Goal: Information Seeking & Learning: Learn about a topic

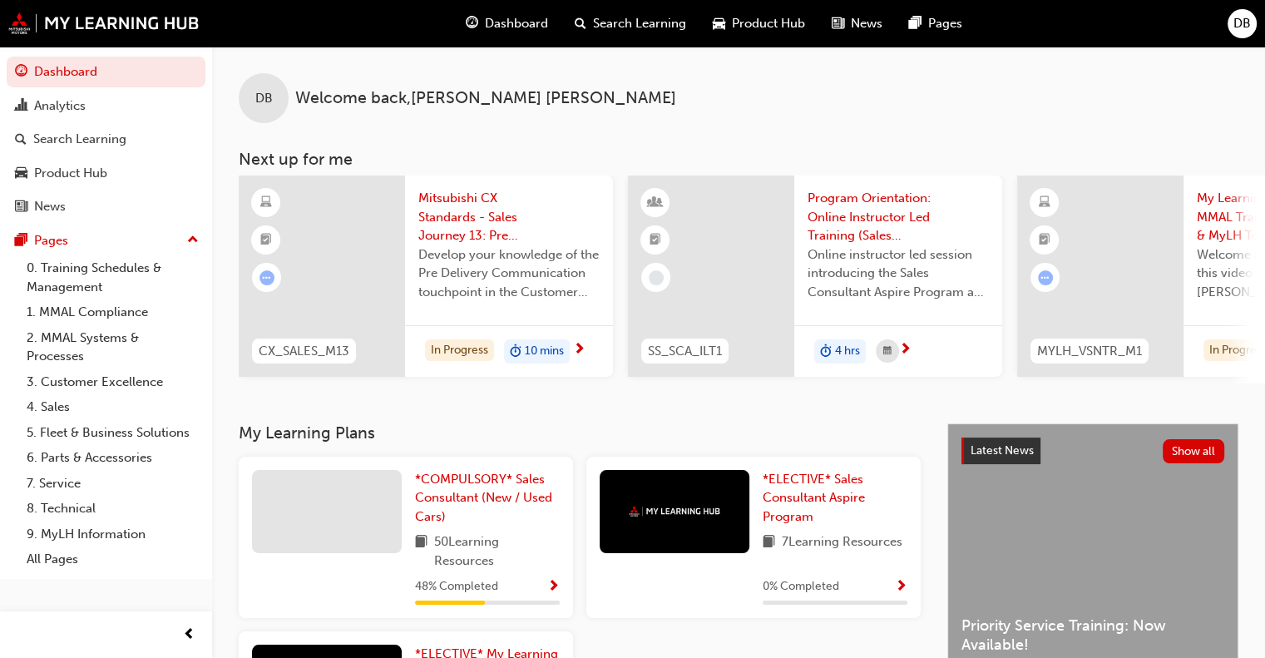
click at [519, 28] on span "Dashboard" at bounding box center [516, 23] width 63 height 19
click at [609, 17] on span "Search Learning" at bounding box center [639, 23] width 93 height 19
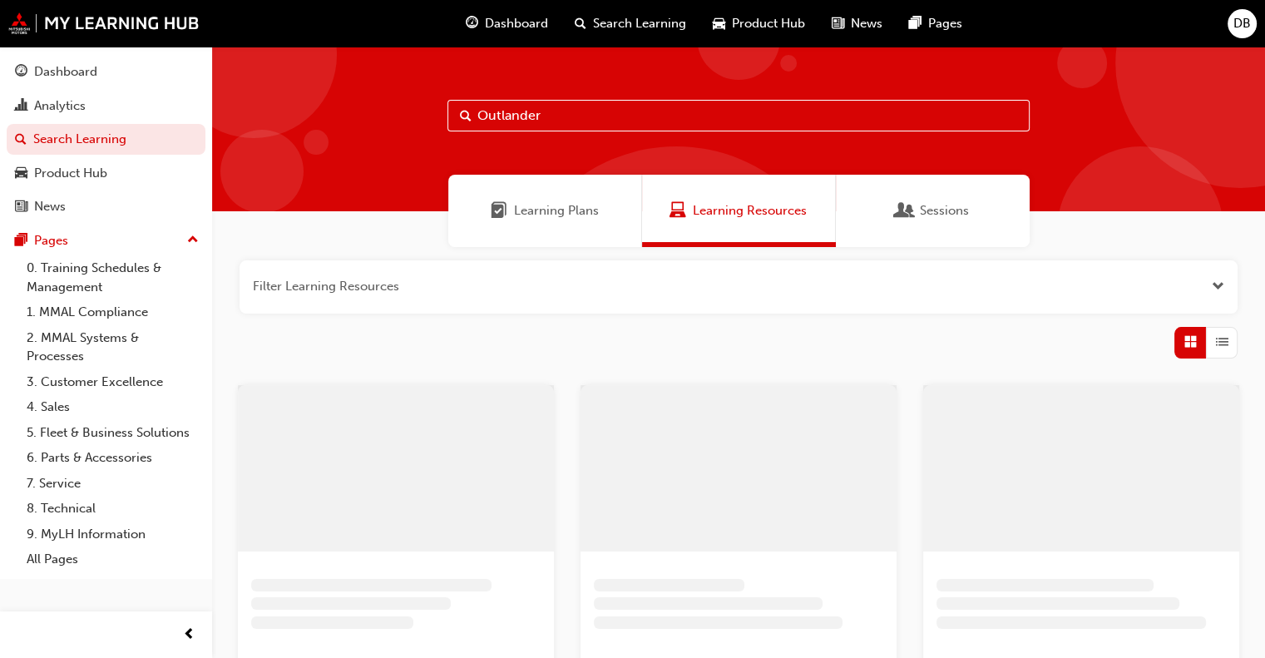
click at [550, 109] on input "Outlander" at bounding box center [738, 116] width 582 height 32
drag, startPoint x: 545, startPoint y: 116, endPoint x: 399, endPoint y: 129, distance: 146.9
click at [399, 129] on div "Outlander sneak peak" at bounding box center [738, 129] width 1053 height 165
type input "sneak peak"
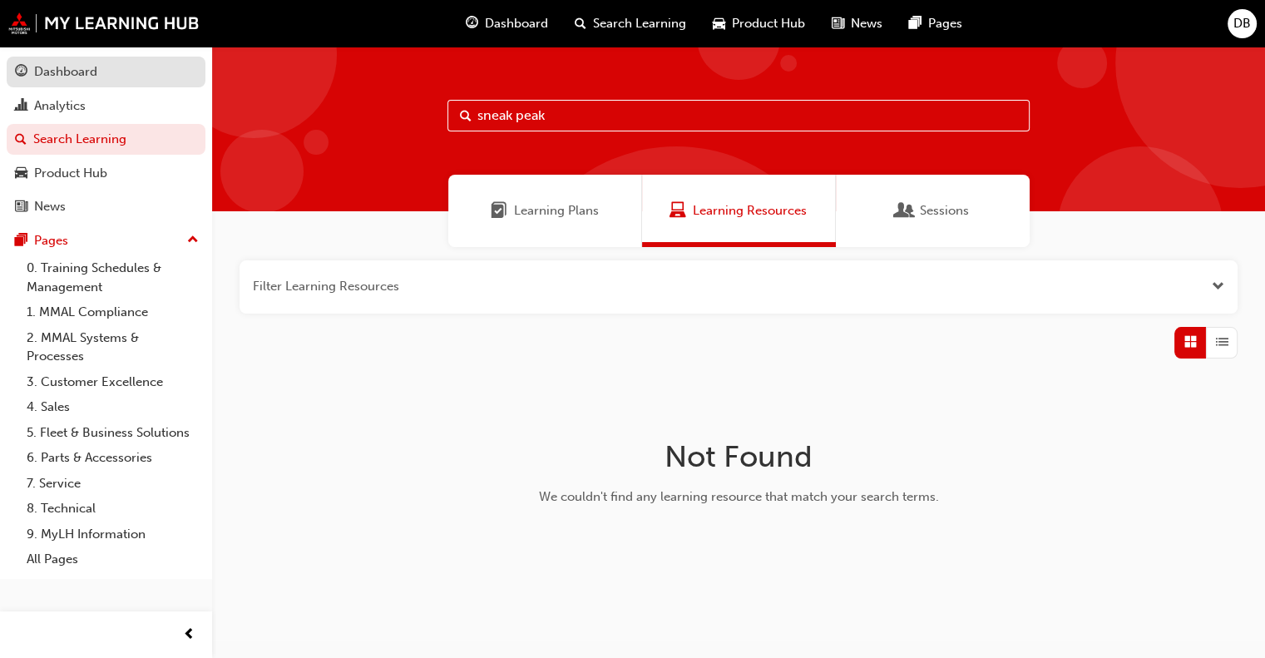
click at [76, 76] on div "Dashboard" at bounding box center [65, 71] width 63 height 19
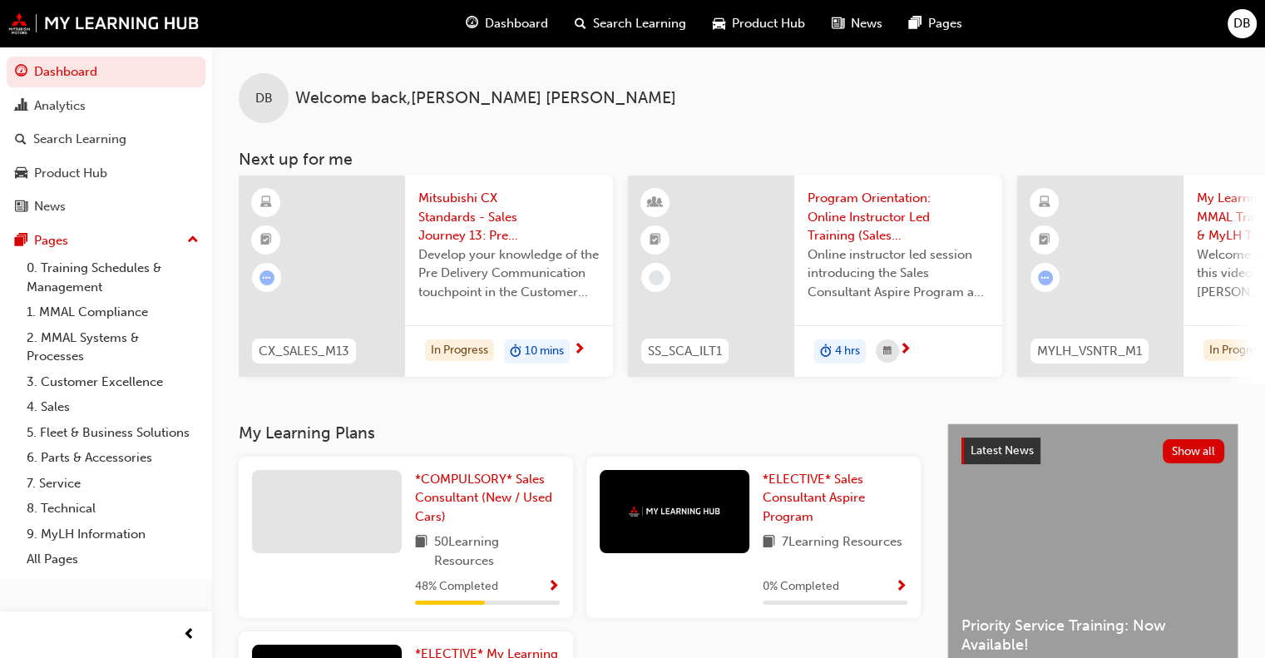
click at [512, 24] on span "Dashboard" at bounding box center [516, 23] width 63 height 19
click at [609, 22] on span "Search Learning" at bounding box center [639, 23] width 93 height 19
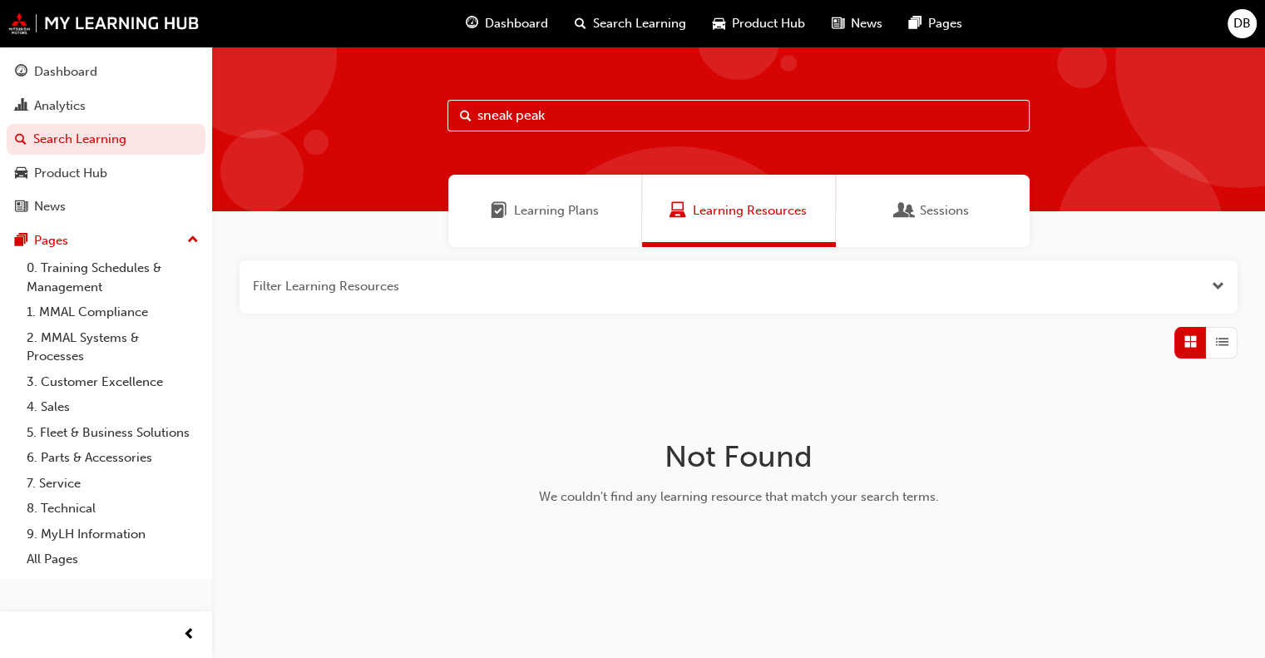
click at [570, 114] on input "sneak peak" at bounding box center [738, 116] width 582 height 32
type input "s"
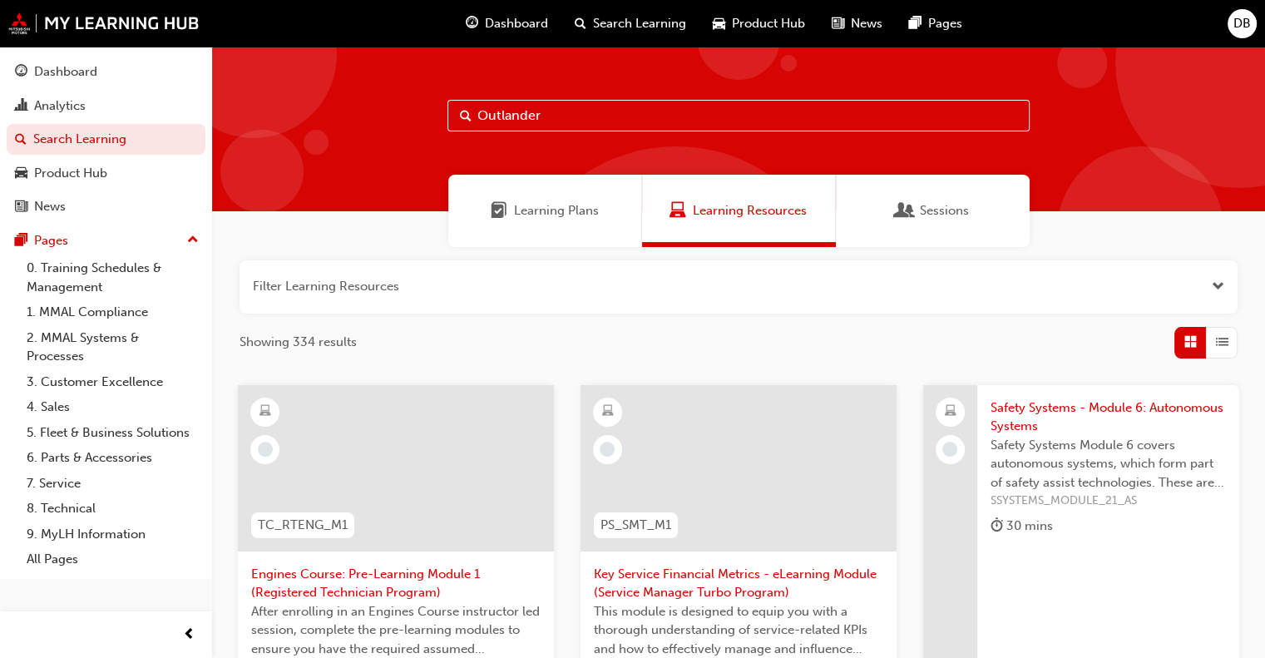
type input "Outlander"
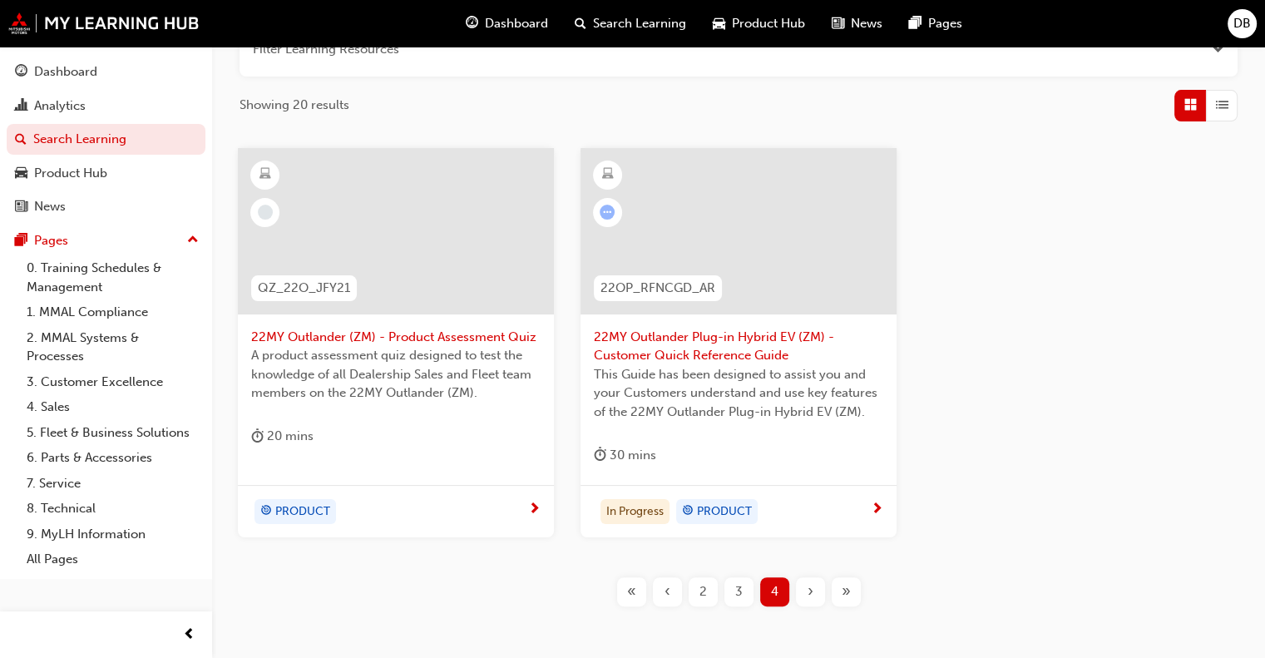
scroll to position [249, 0]
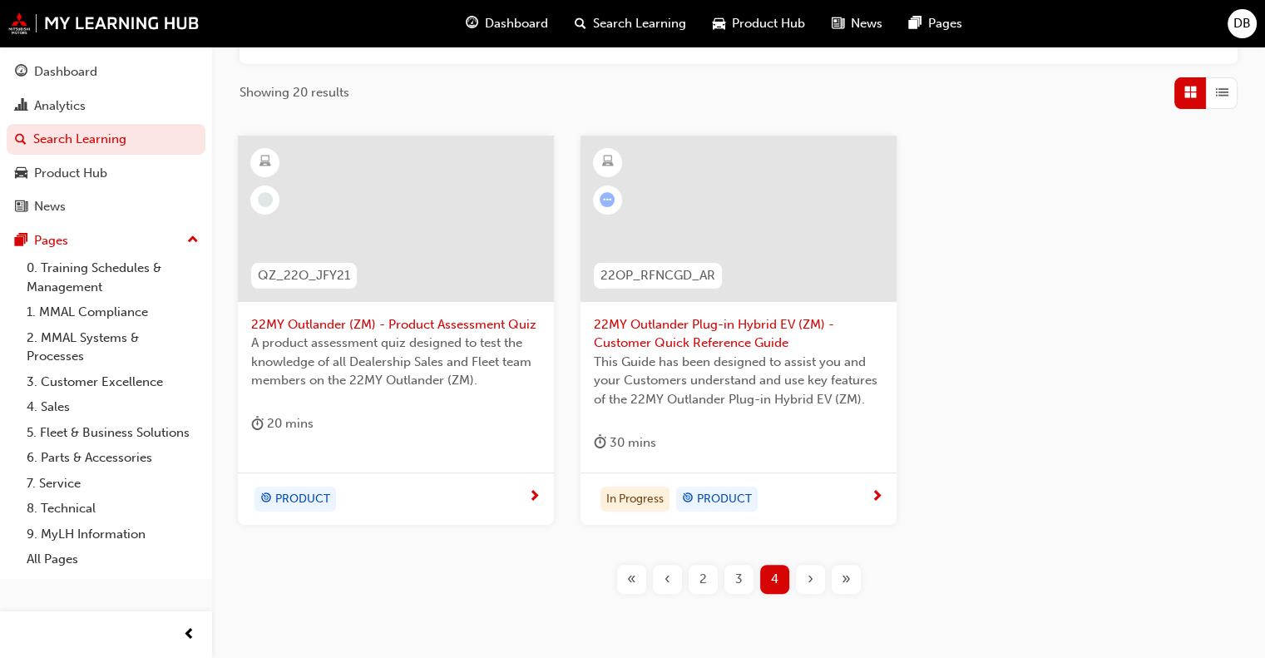
click at [628, 585] on span "«" at bounding box center [631, 579] width 9 height 19
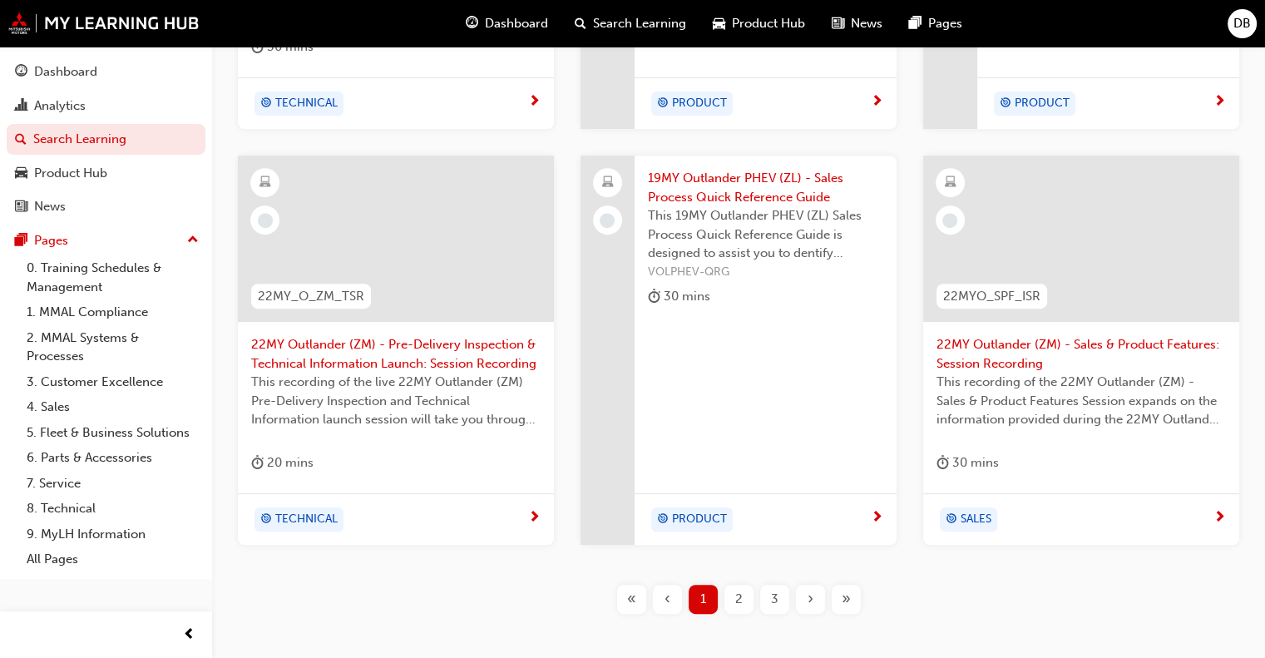
scroll to position [755, 0]
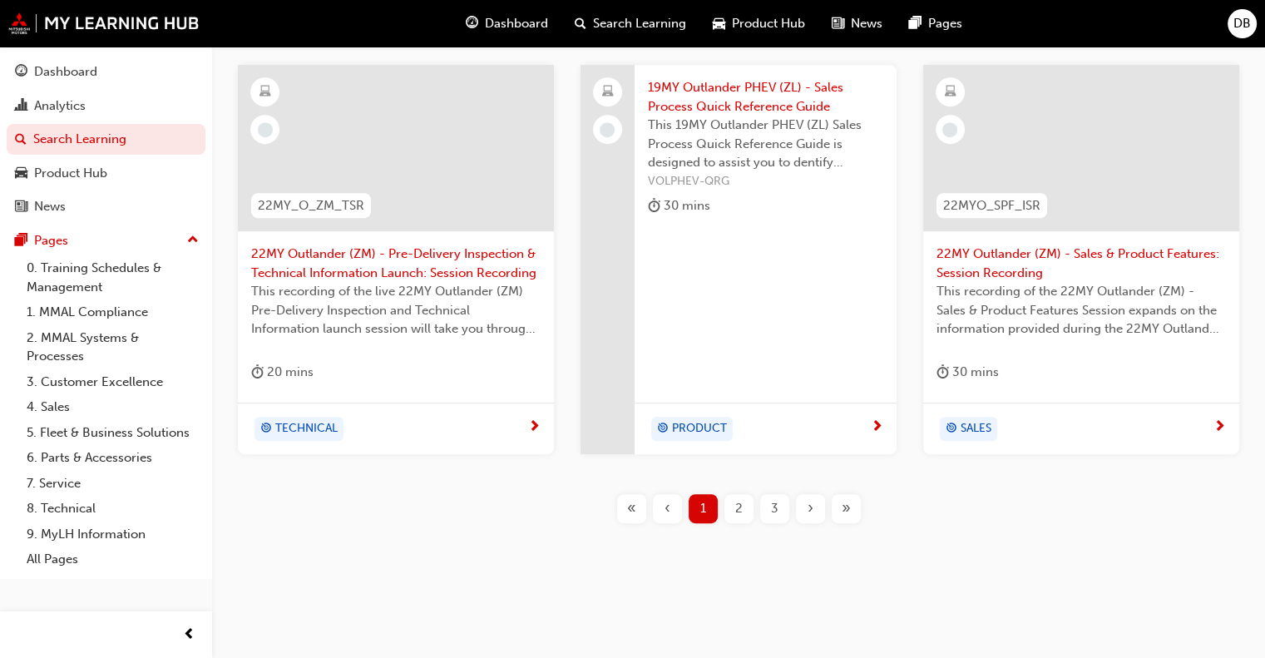
click at [777, 515] on div "3" at bounding box center [774, 508] width 29 height 29
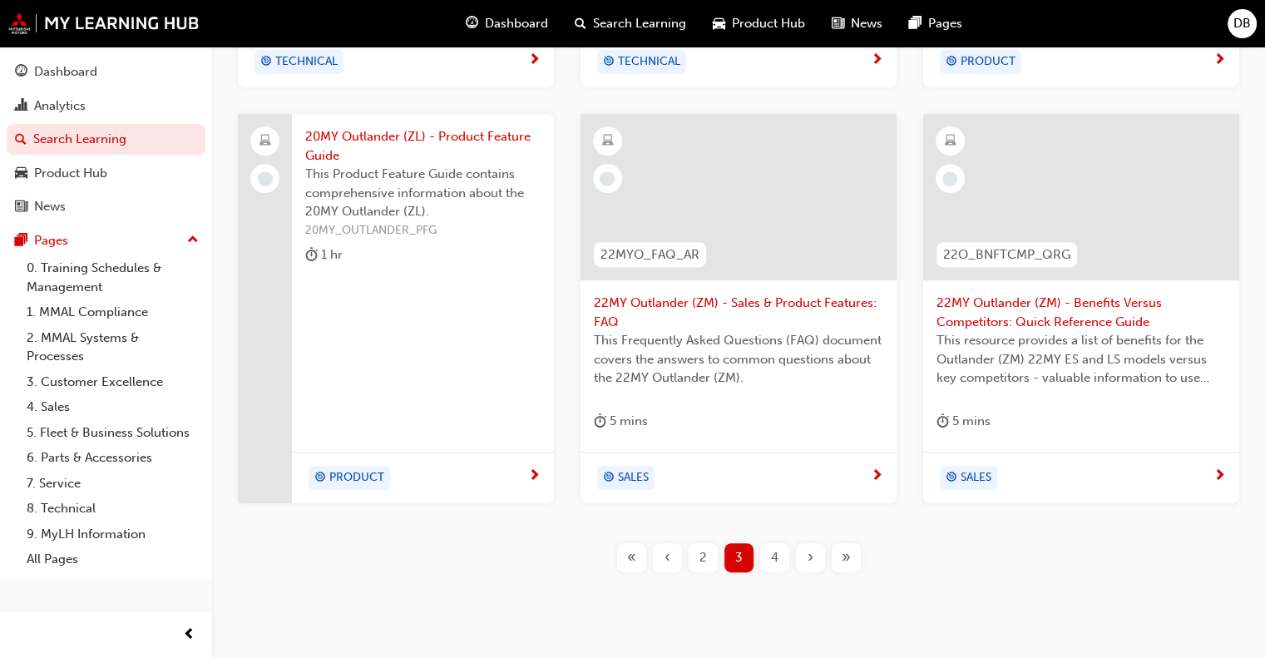
scroll to position [755, 0]
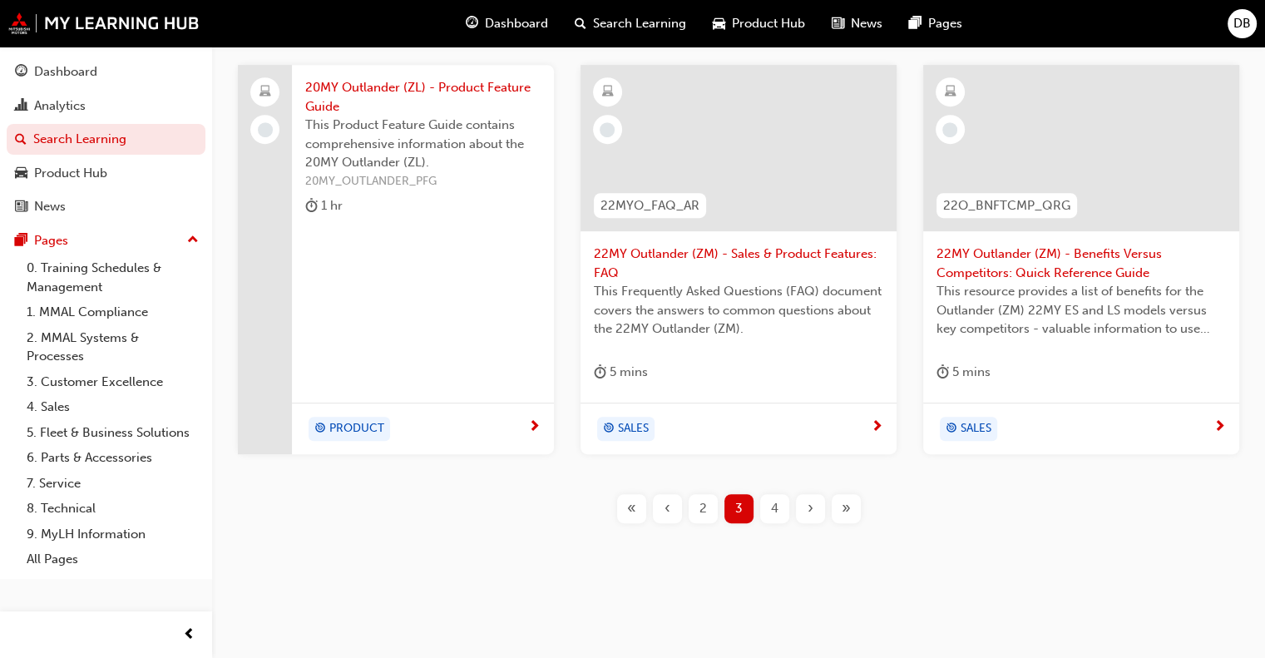
click at [856, 515] on div "»" at bounding box center [845, 508] width 29 height 29
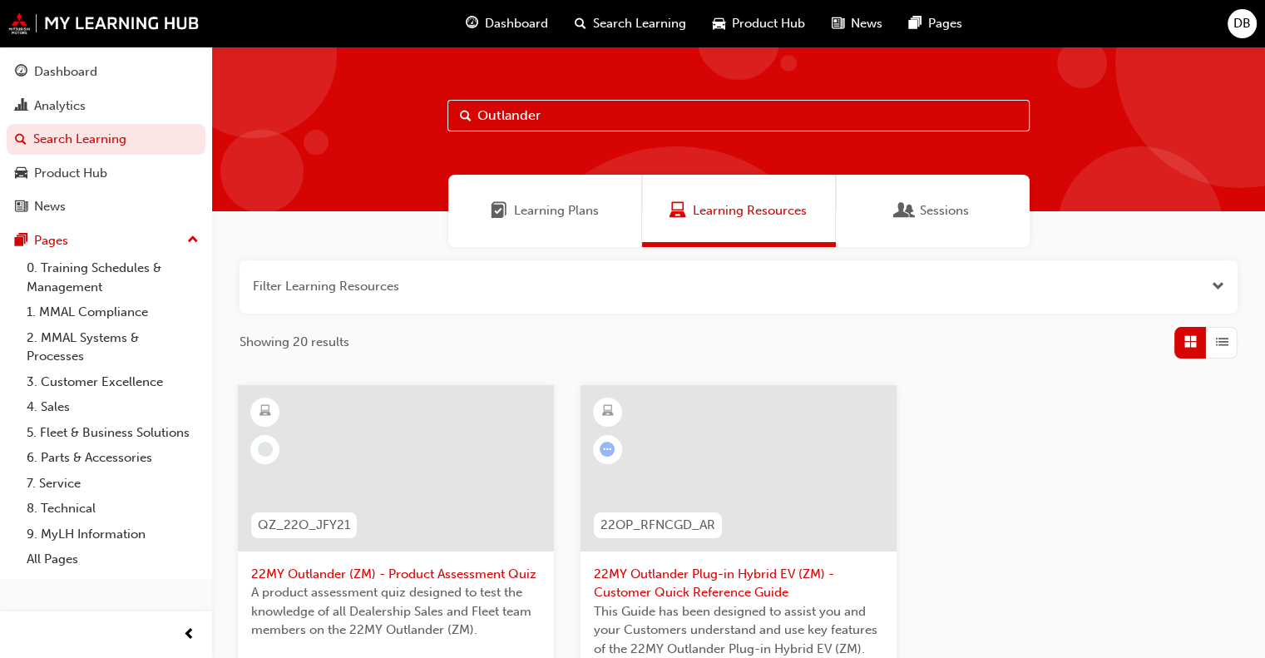
click at [569, 116] on input "Outlander" at bounding box center [738, 116] width 582 height 32
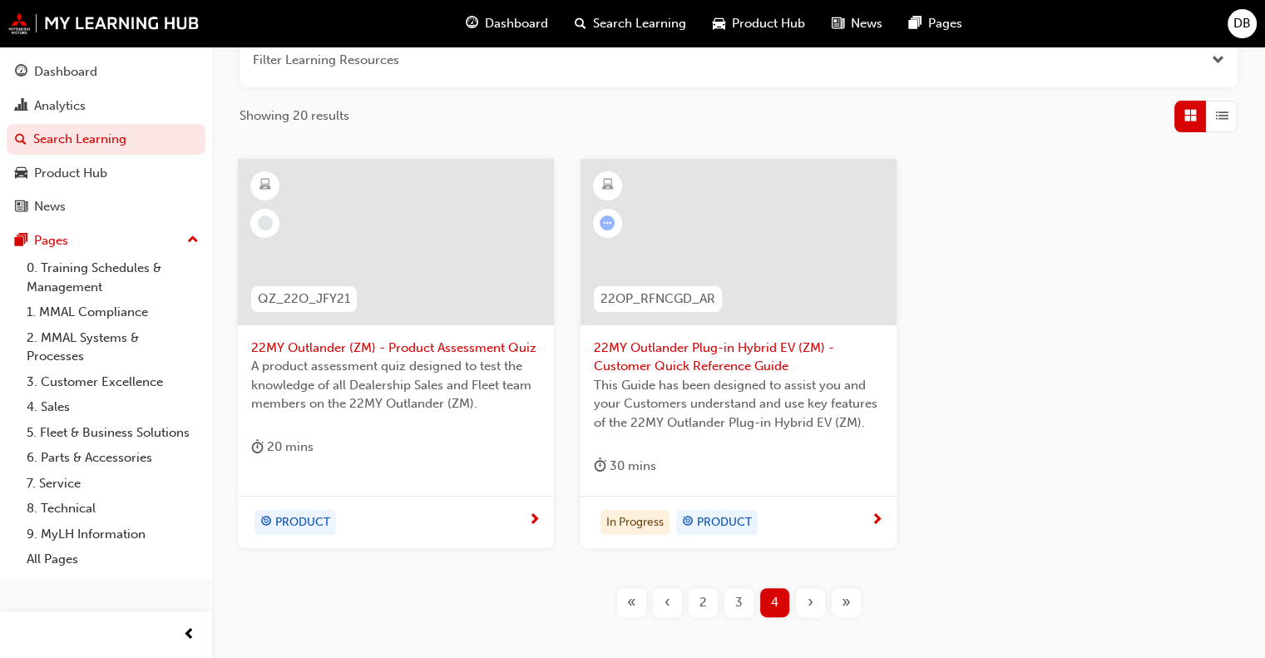
scroll to position [319, 0]
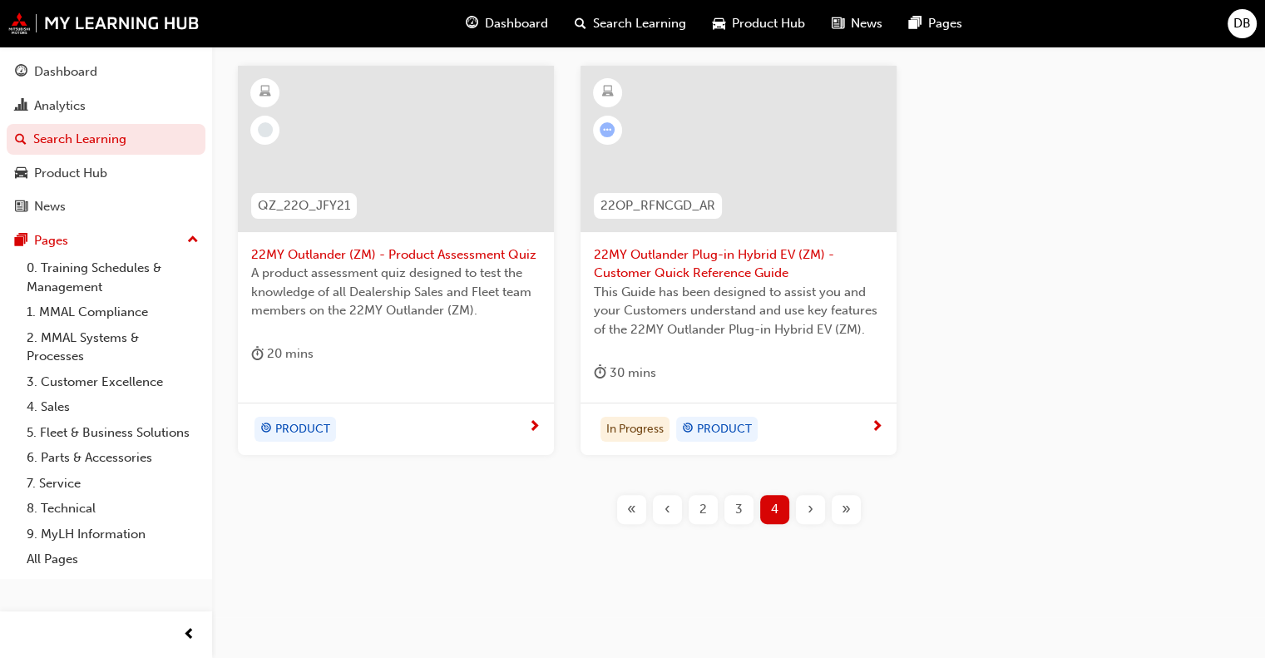
click at [742, 515] on span "3" at bounding box center [738, 509] width 7 height 19
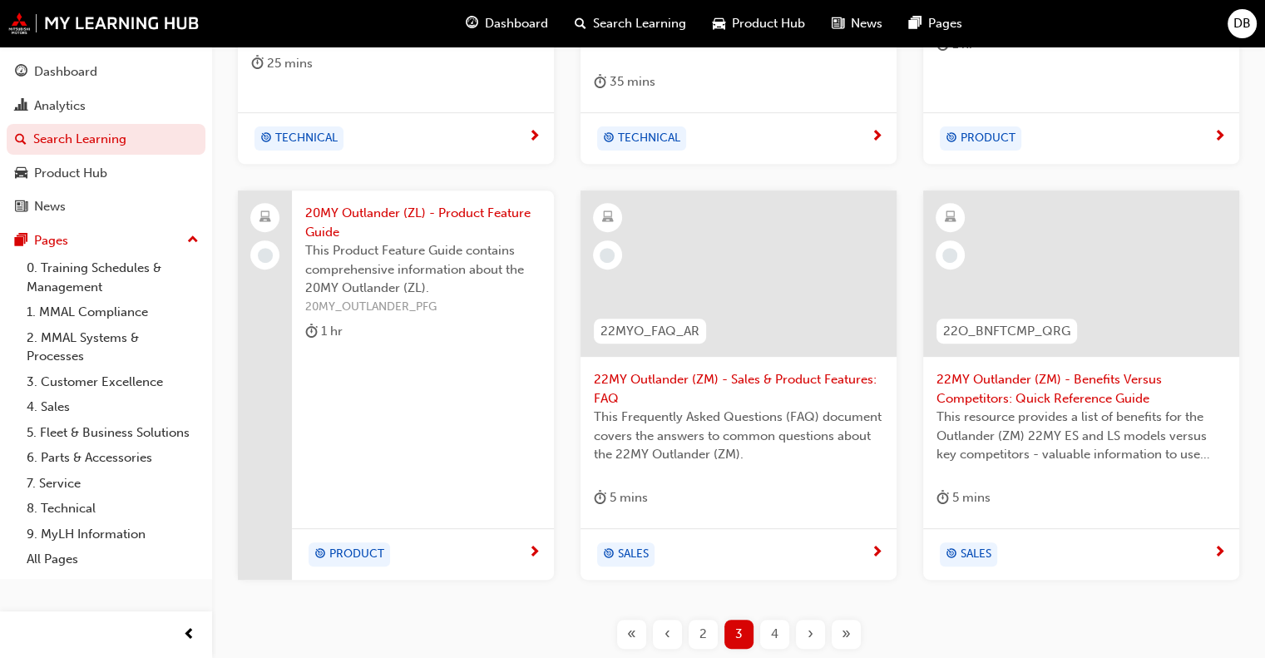
scroll to position [652, 0]
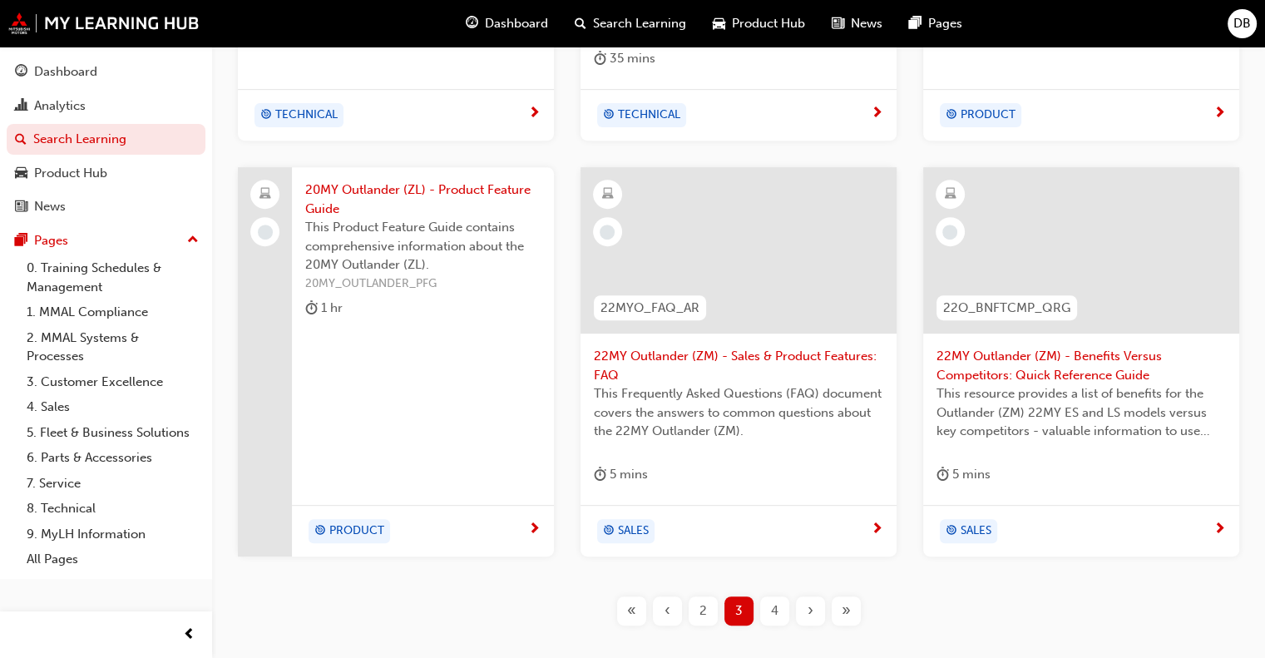
click at [765, 613] on div "4" at bounding box center [774, 610] width 29 height 29
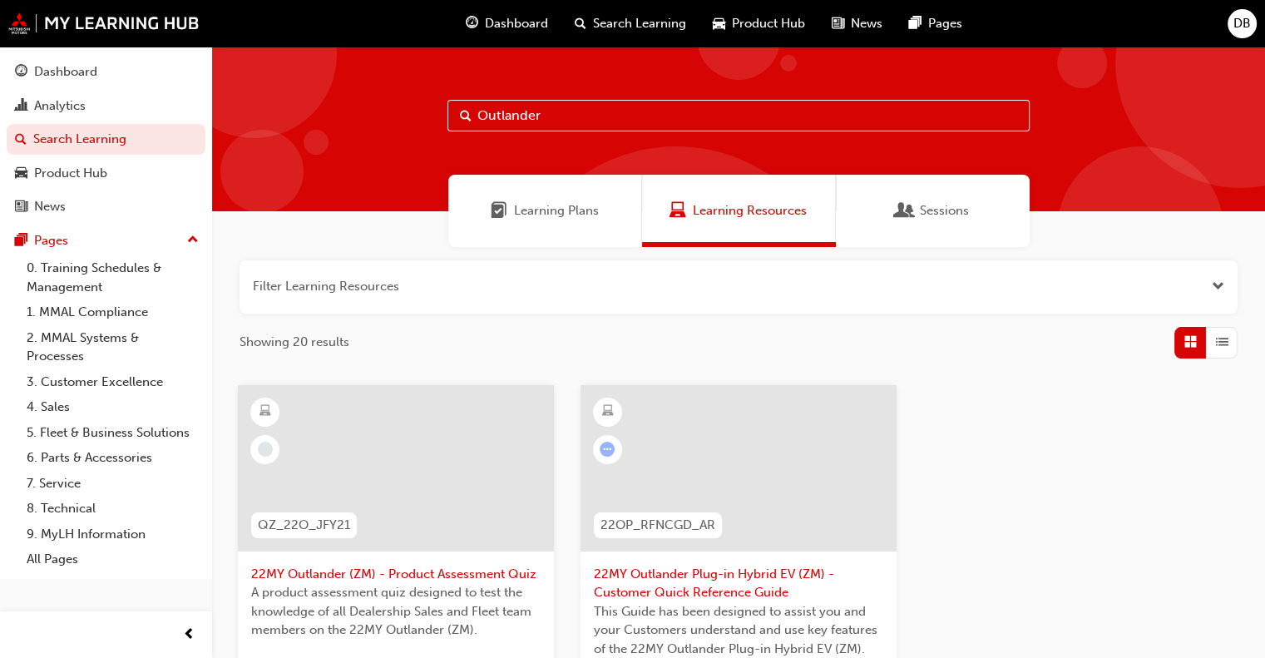
click at [508, 27] on span "Dashboard" at bounding box center [516, 23] width 63 height 19
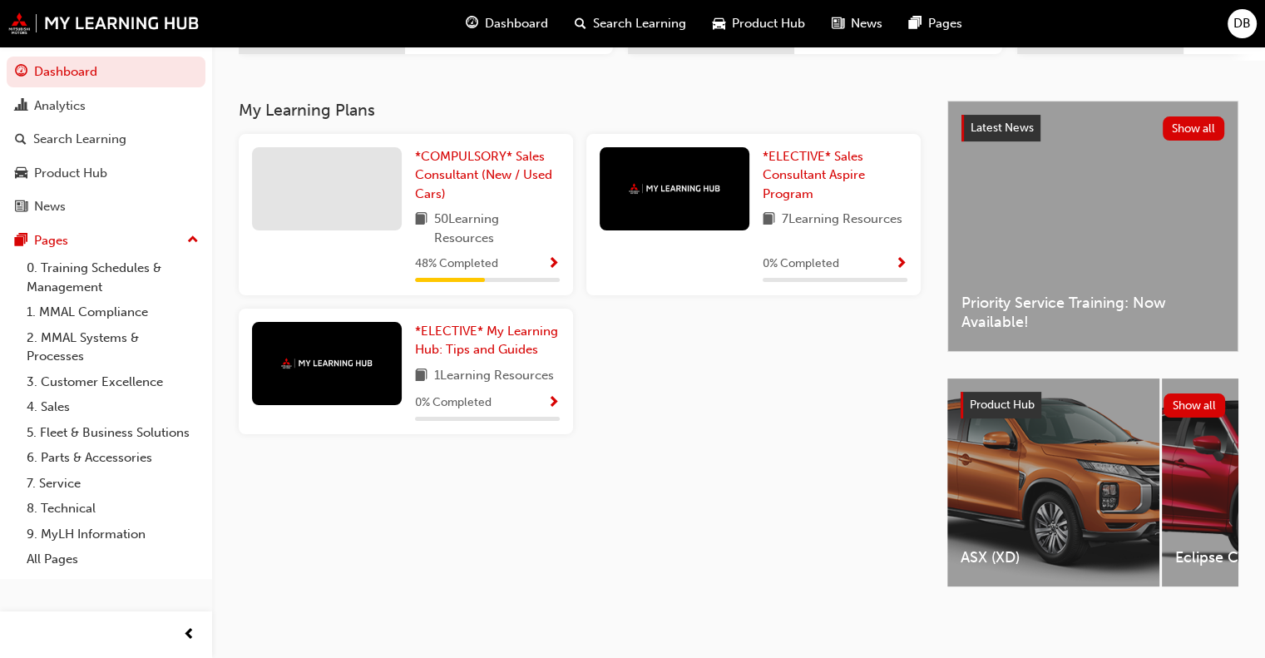
click at [338, 520] on div "My Learning Plans *COMPULSORY* Sales Consultant (New / Used Cars) 50 Learning R…" at bounding box center [593, 359] width 708 height 516
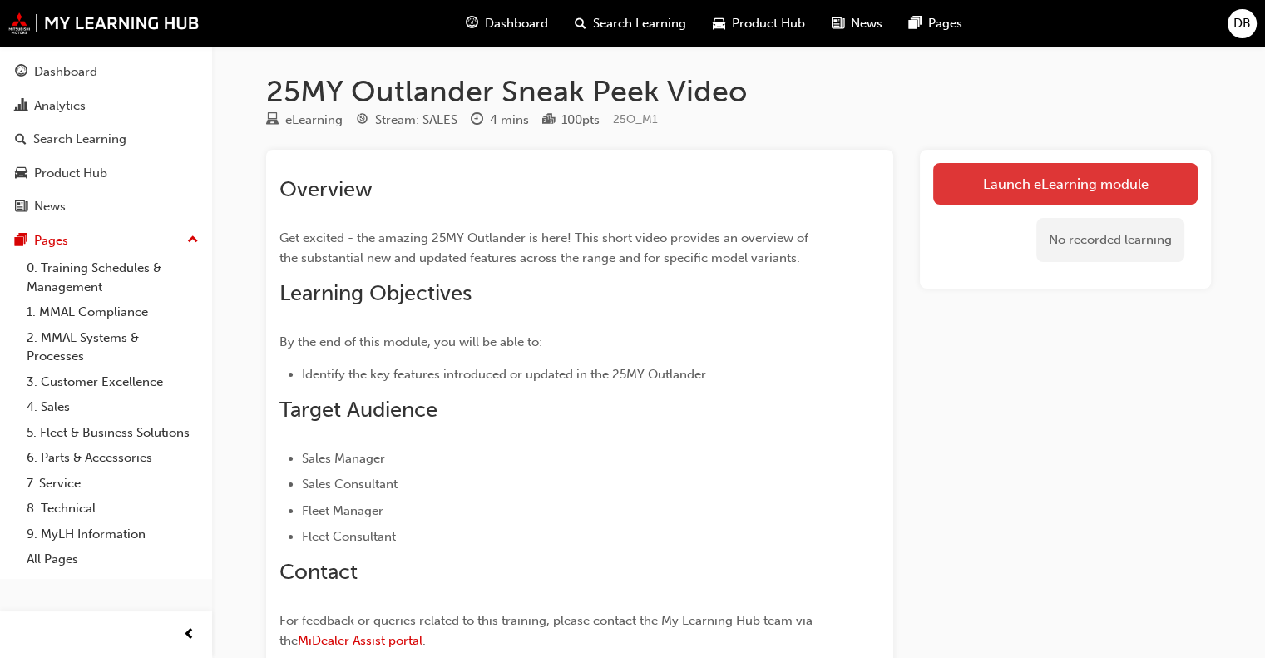
click at [1018, 185] on link "Launch eLearning module" at bounding box center [1065, 184] width 264 height 42
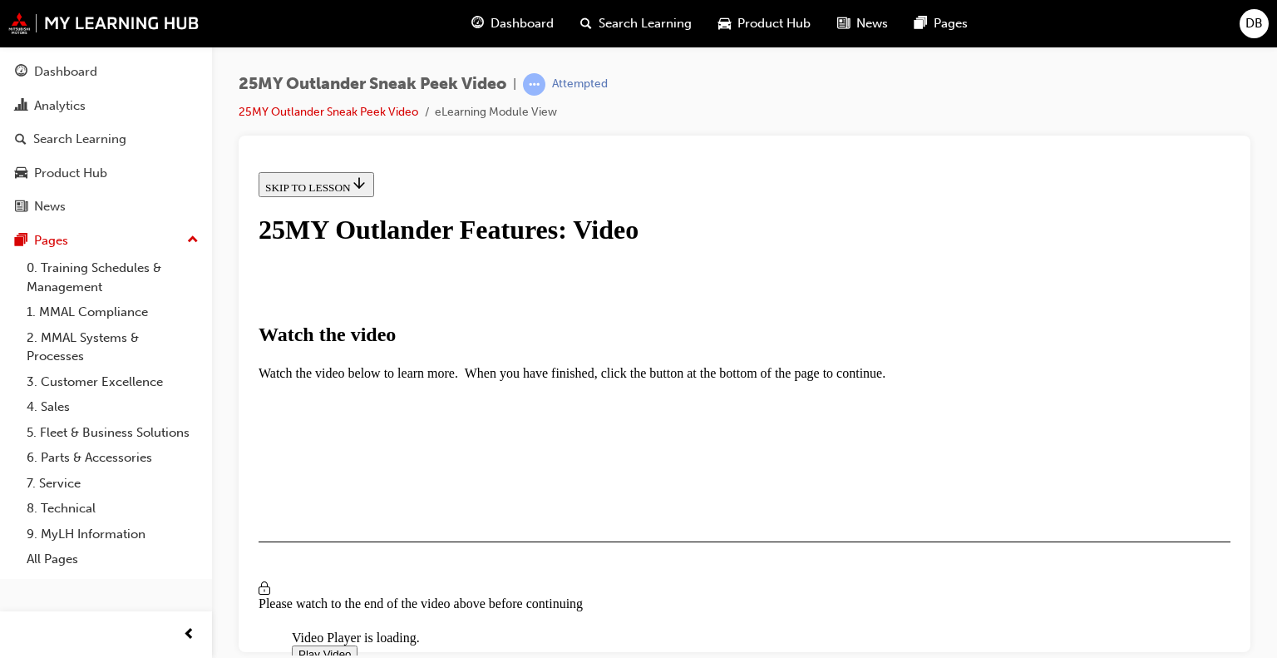
scroll to position [409, 0]
click at [292, 626] on img "Video player" at bounding box center [292, 626] width 0 height 0
click at [857, 81] on div "25MY Outlander Sneak Peek Video | Attempted 25MY Outlander Sneak Peek Video eLe…" at bounding box center [745, 104] width 1012 height 62
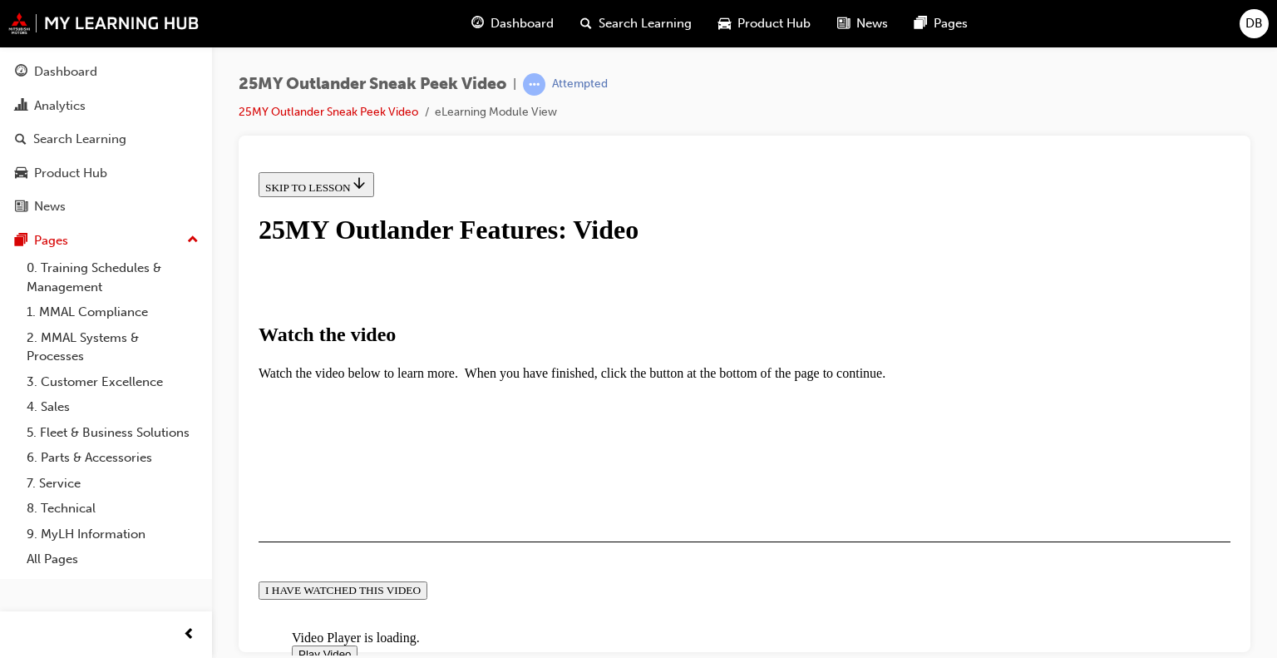
click at [421, 583] on div "I HAVE WATCHED THIS VIDEO" at bounding box center [342, 589] width 155 height 13
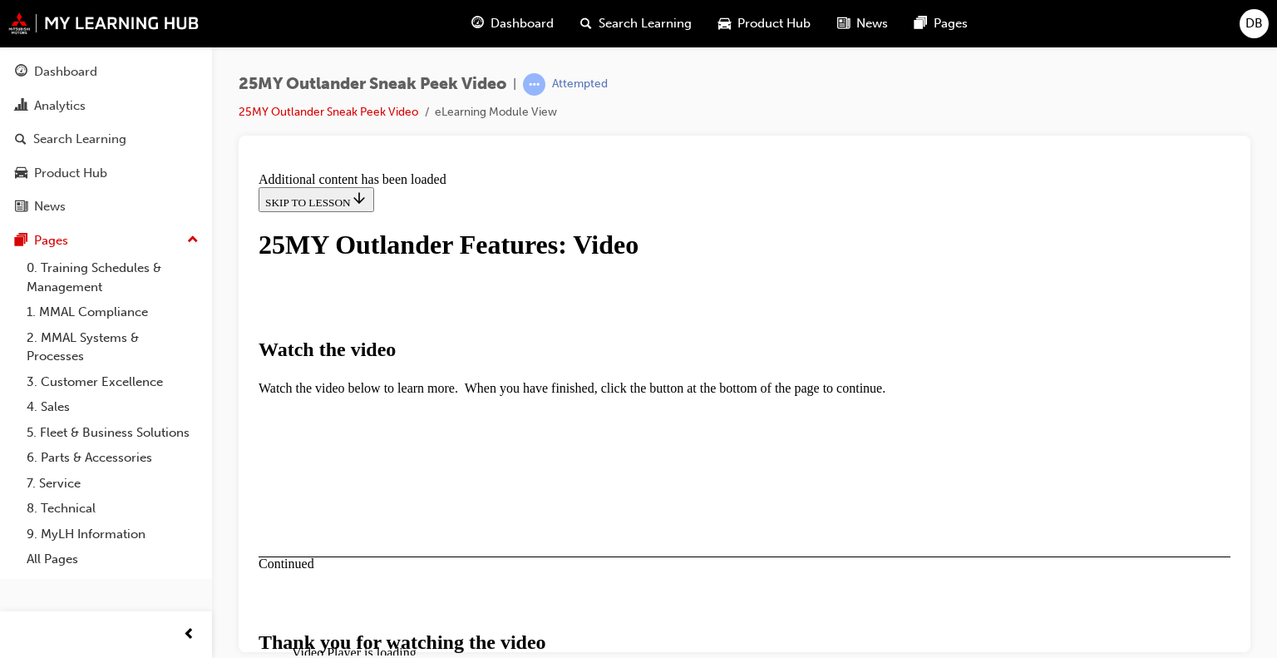
scroll to position [627, 0]
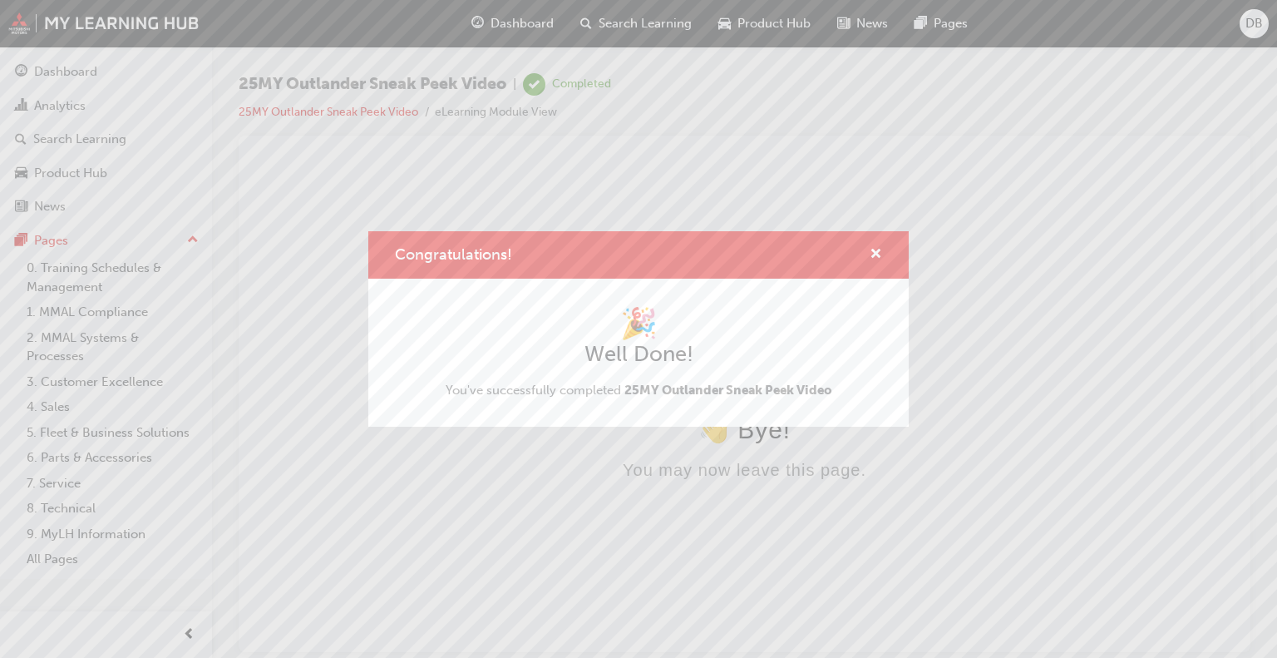
scroll to position [0, 0]
click at [875, 255] on span "cross-icon" at bounding box center [876, 255] width 12 height 15
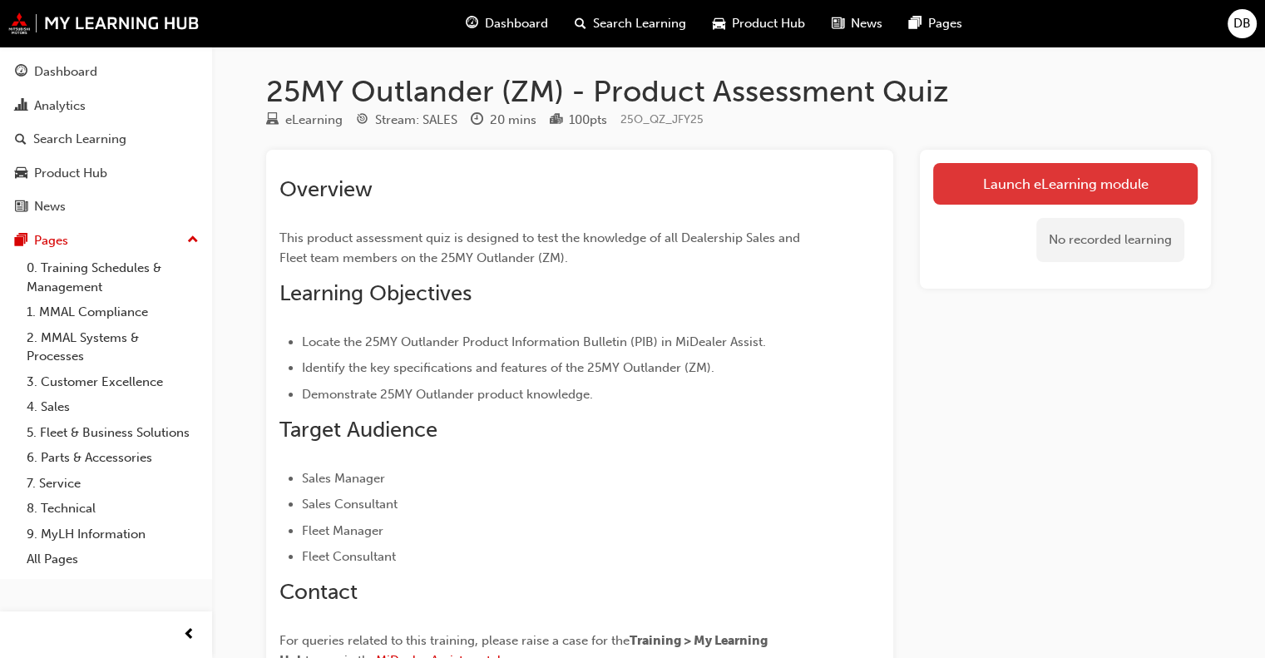
click at [1030, 185] on link "Launch eLearning module" at bounding box center [1065, 184] width 264 height 42
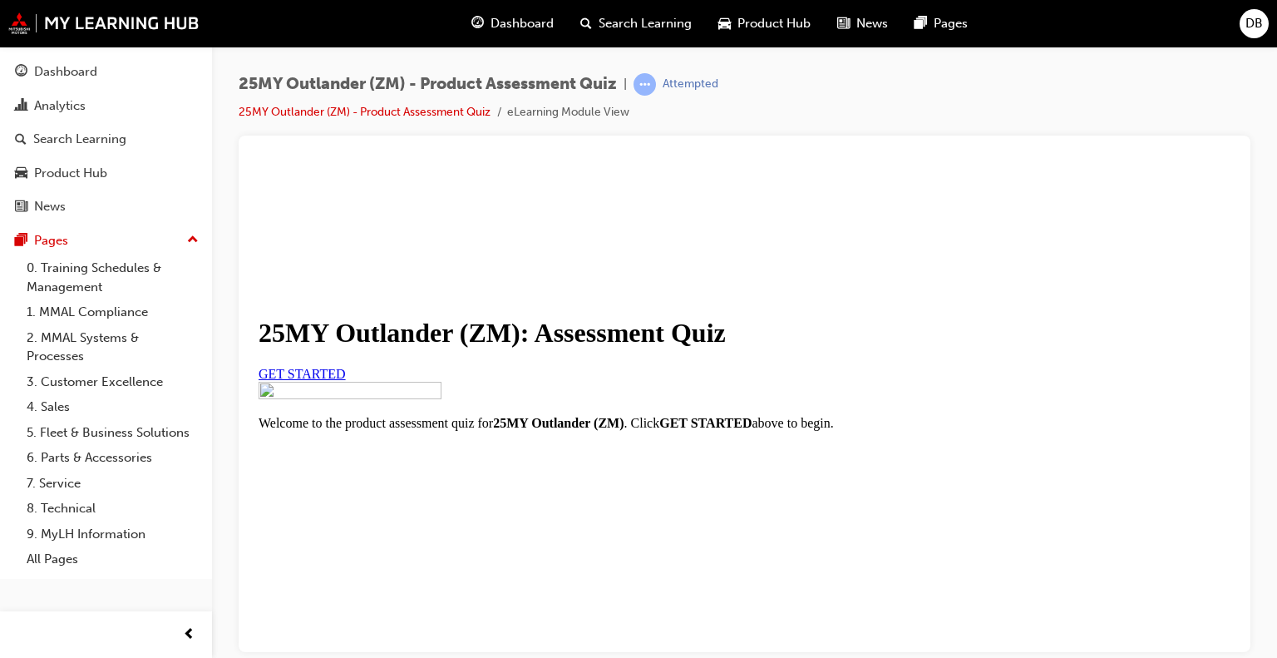
scroll to position [83, 0]
click at [346, 380] on span "GET STARTED" at bounding box center [302, 373] width 87 height 14
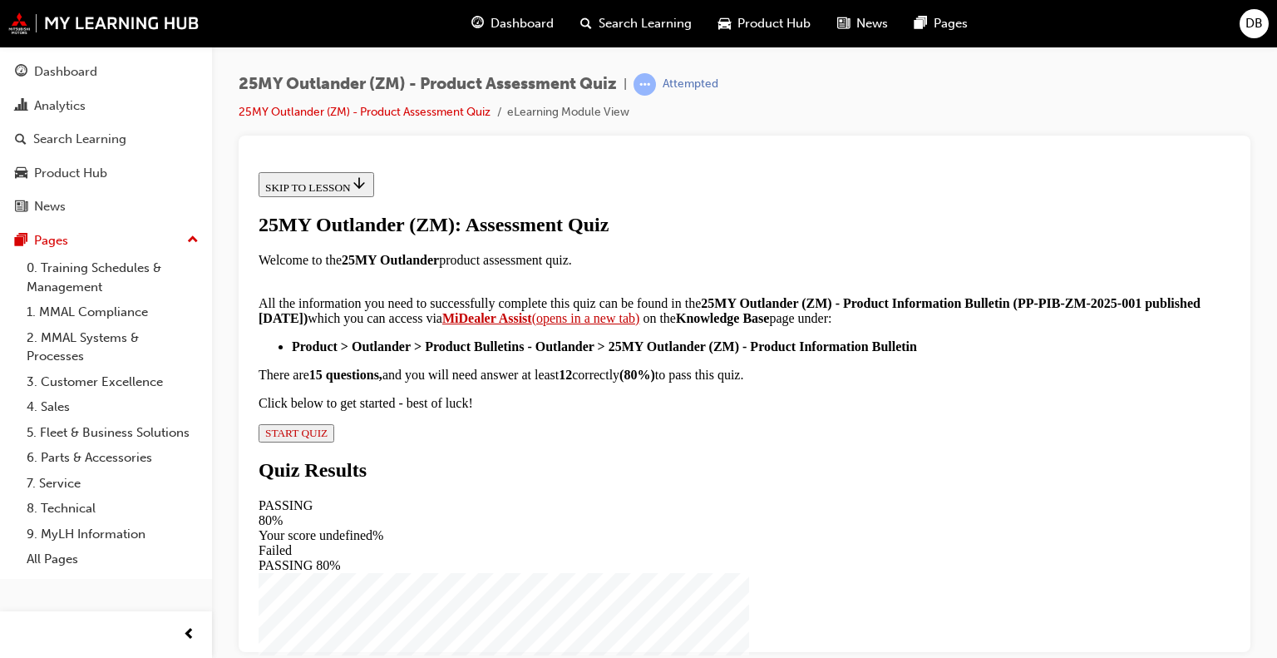
scroll to position [376, 0]
click at [328, 438] on span "START QUIZ" at bounding box center [296, 432] width 62 height 12
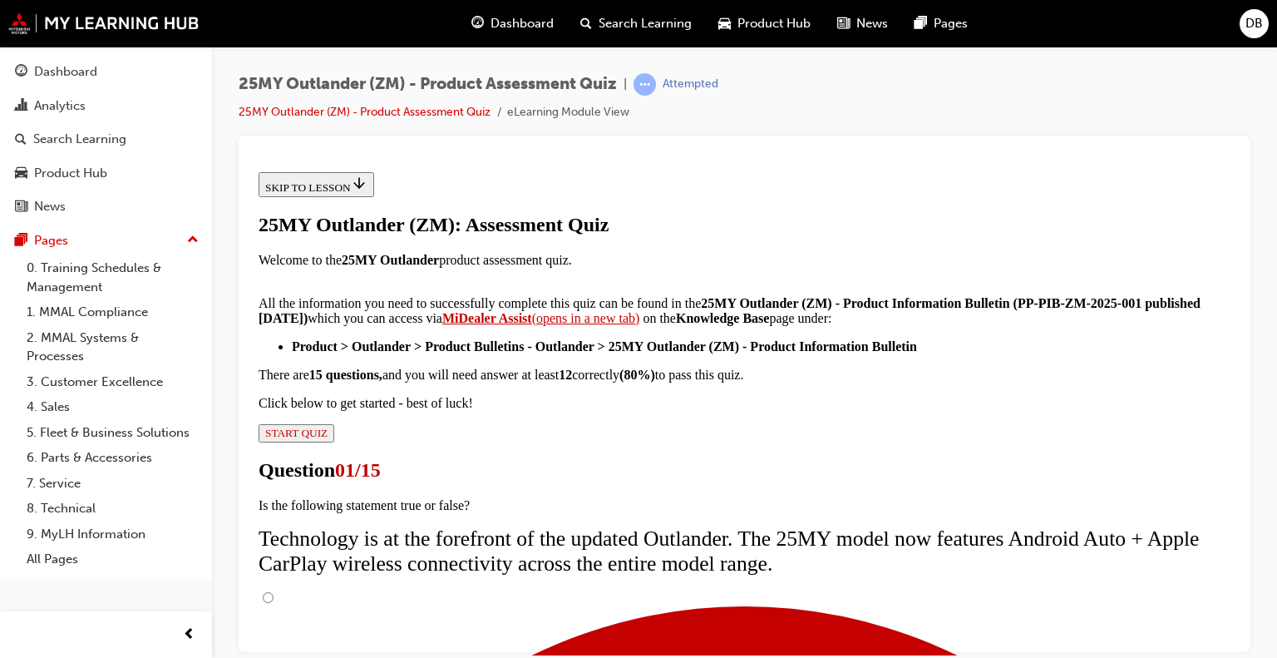
scroll to position [166, 0]
click at [274, 591] on input "True" at bounding box center [268, 596] width 11 height 11
radio input "true"
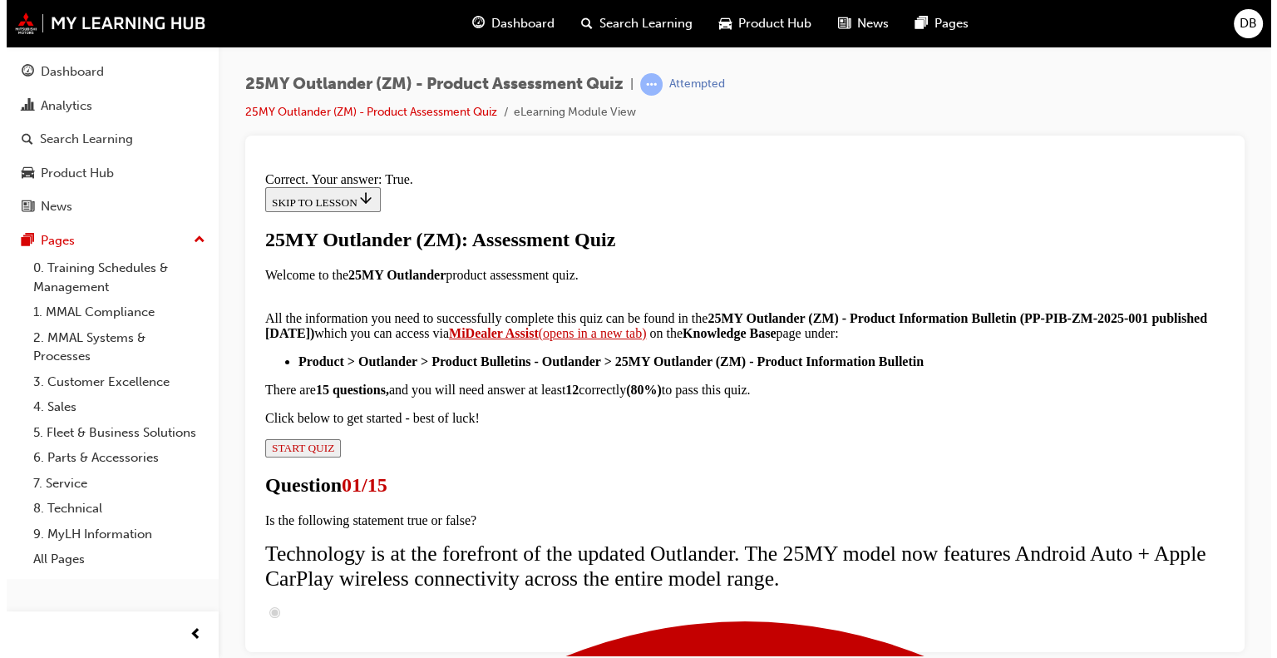
scroll to position [300, 0]
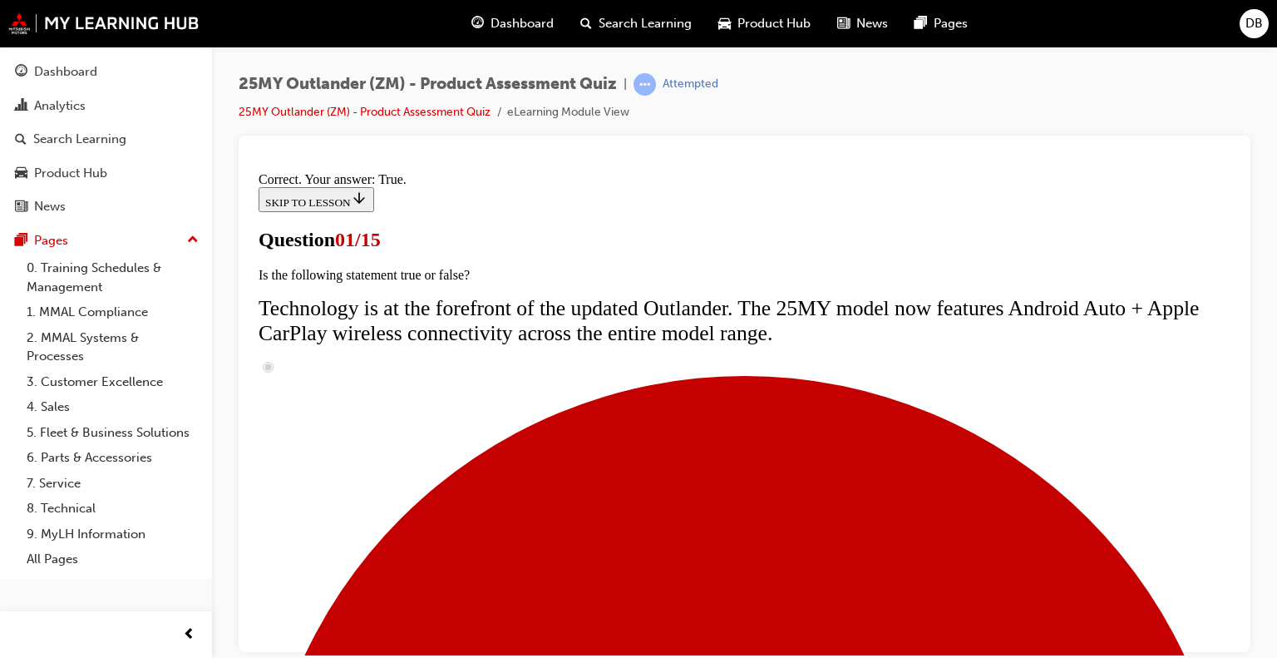
scroll to position [166, 0]
radio input "true"
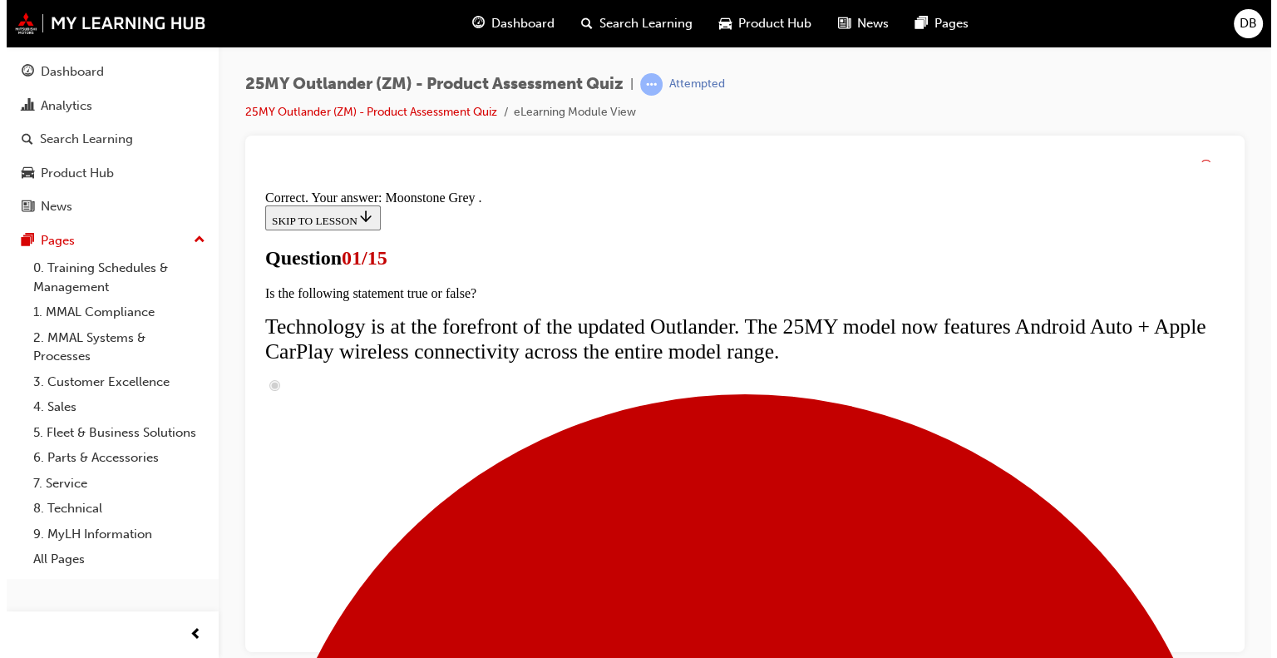
scroll to position [510, 0]
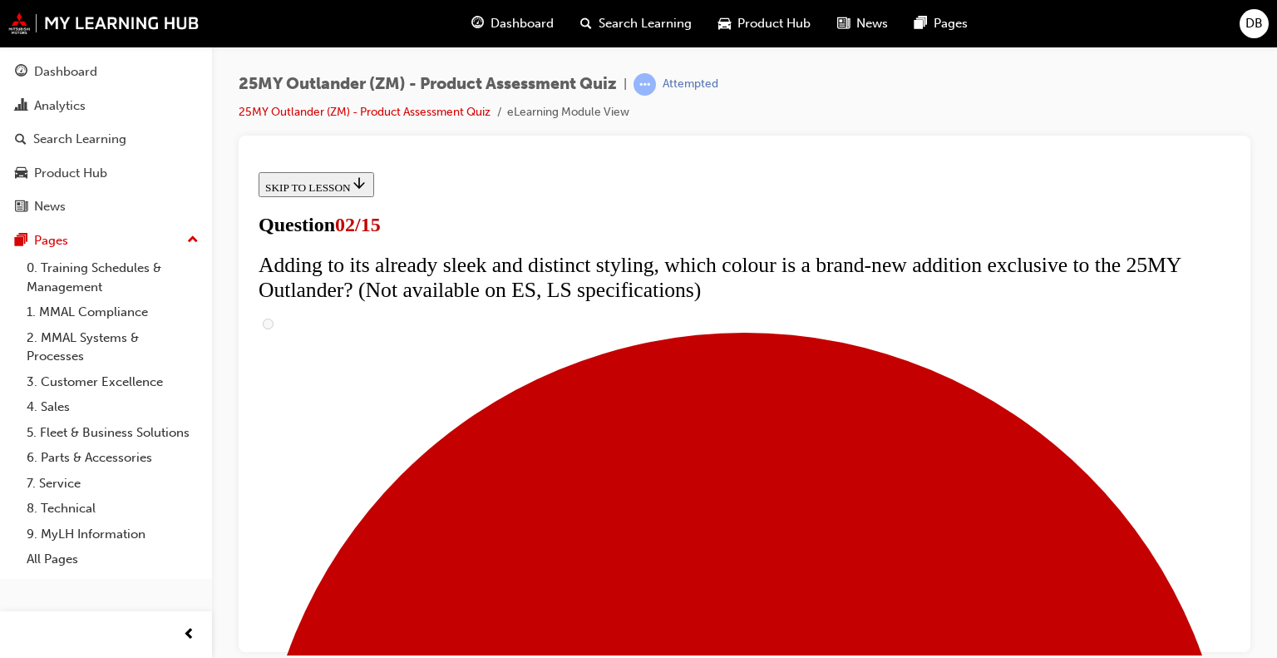
scroll to position [249, 0]
checkbox input "true"
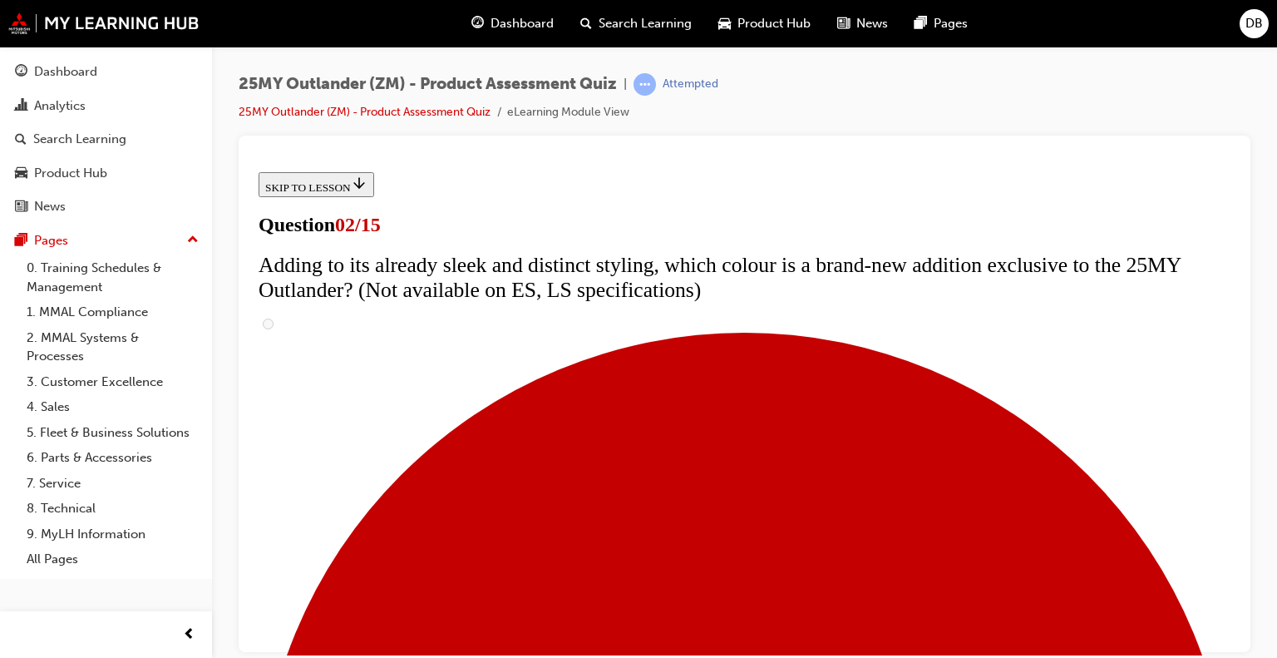
checkbox input "true"
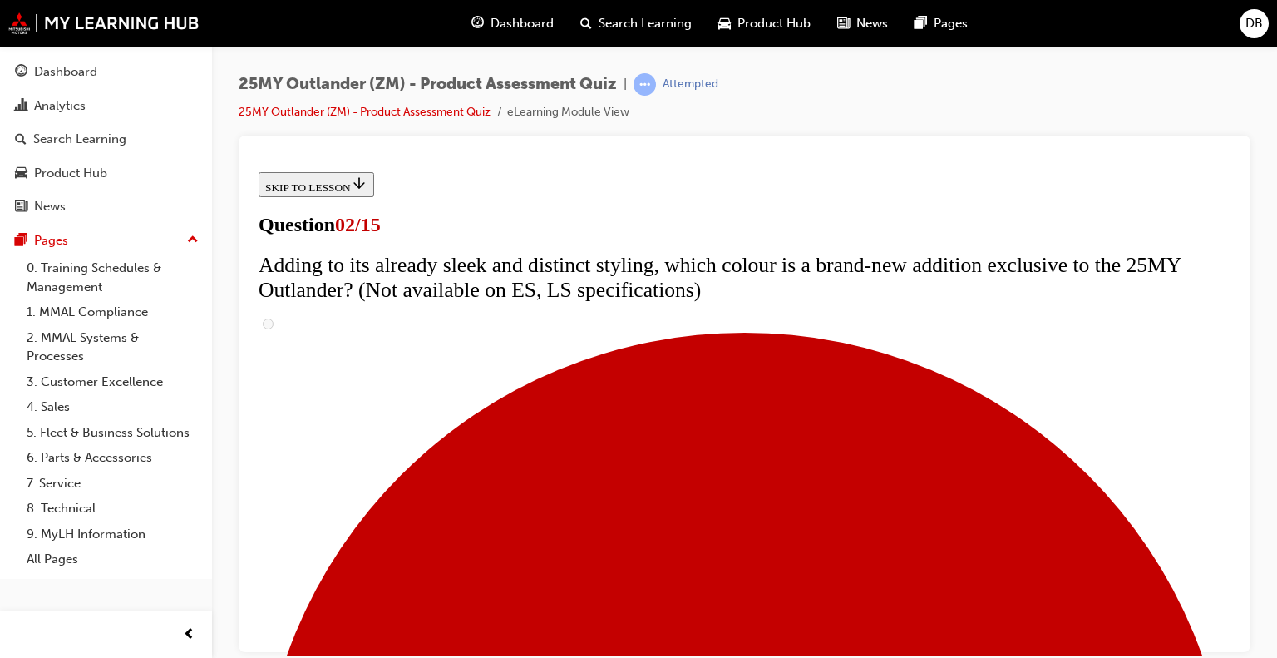
checkbox input "true"
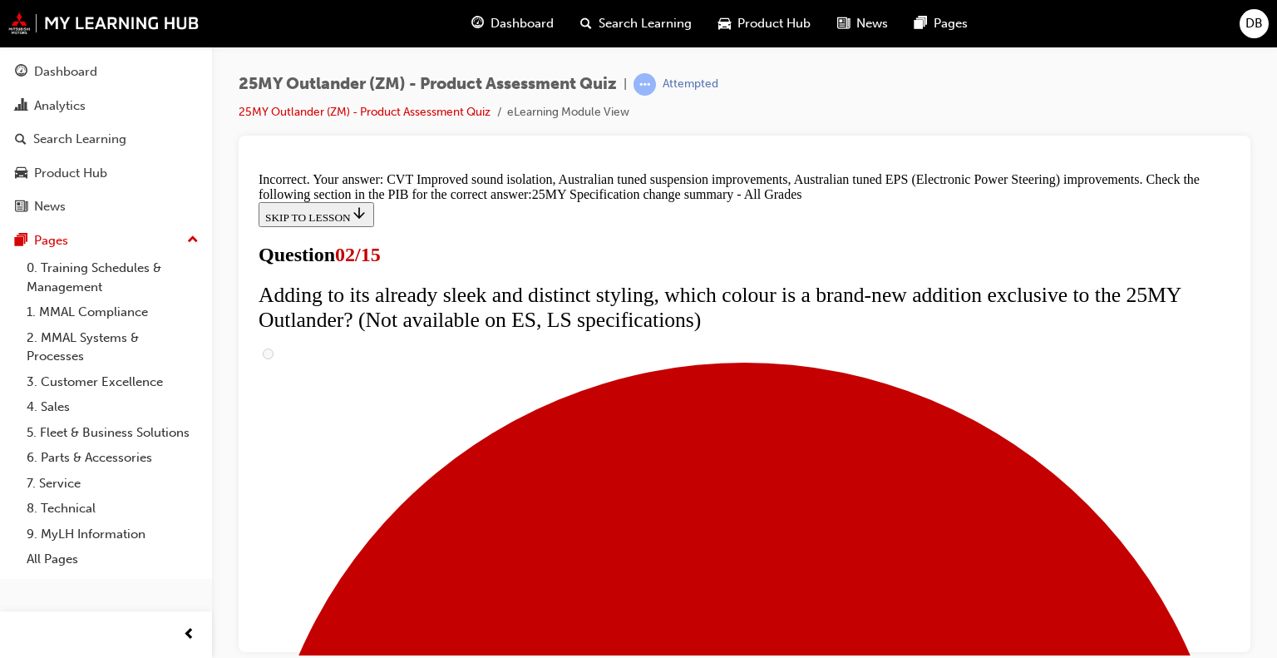
scroll to position [669, 0]
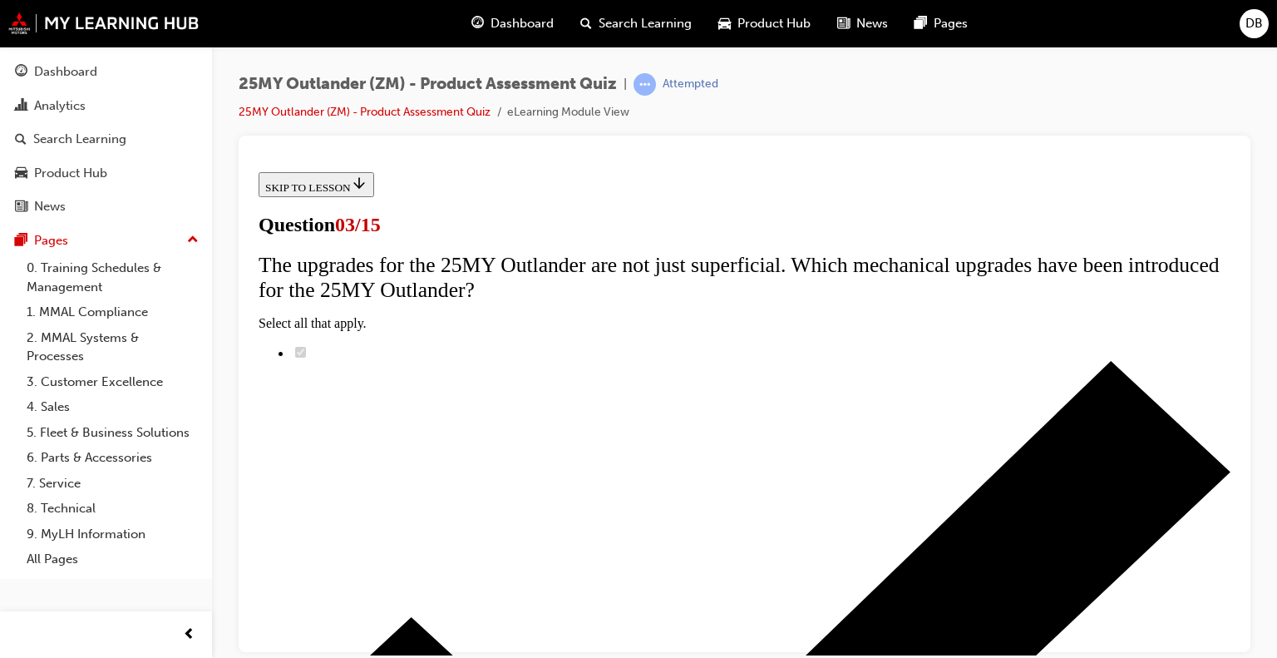
scroll to position [166, 0]
radio input "true"
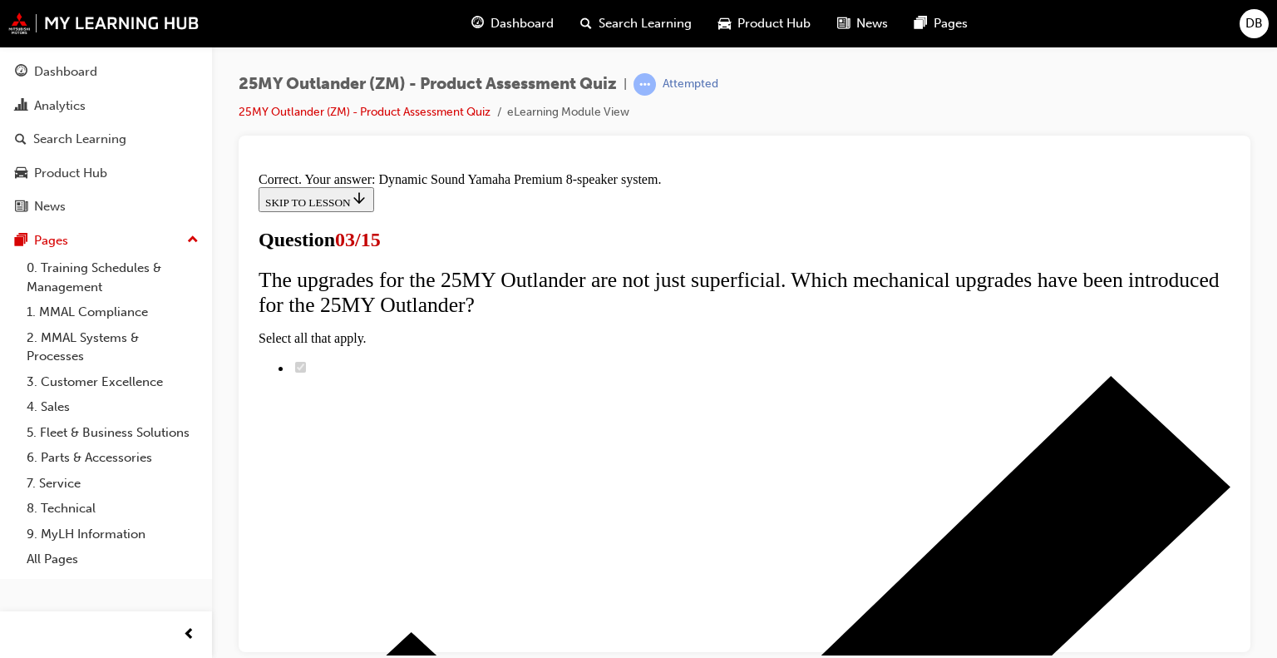
scroll to position [377, 0]
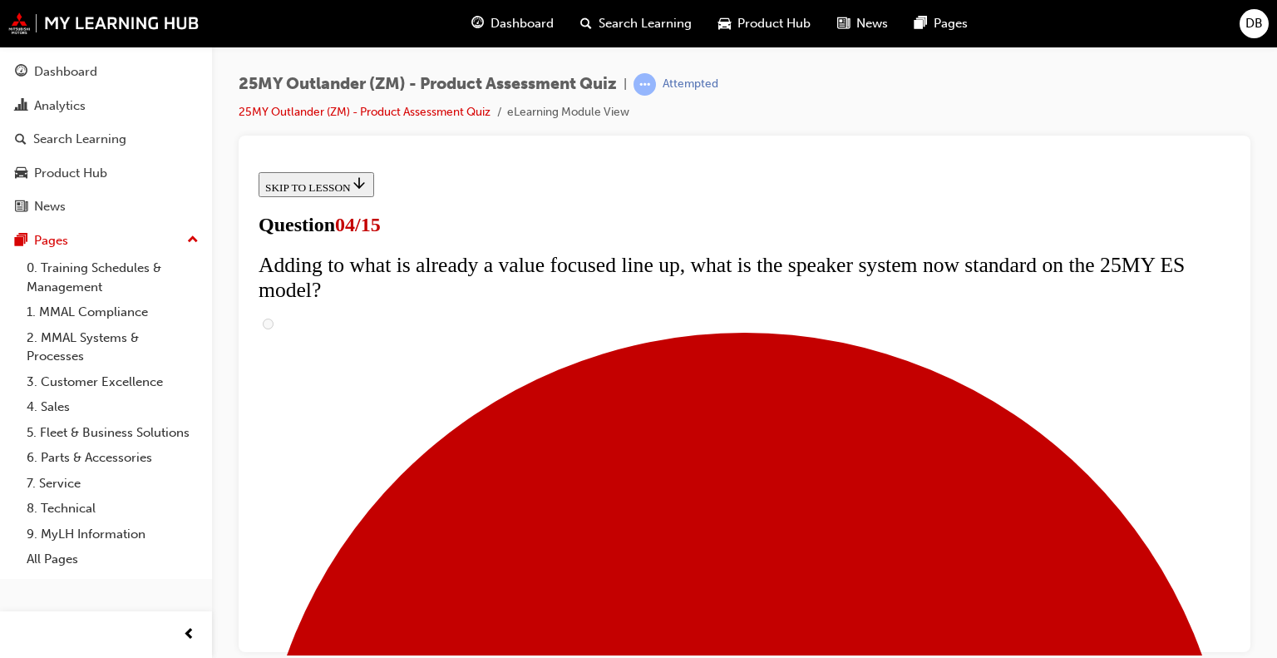
scroll to position [166, 0]
checkbox input "true"
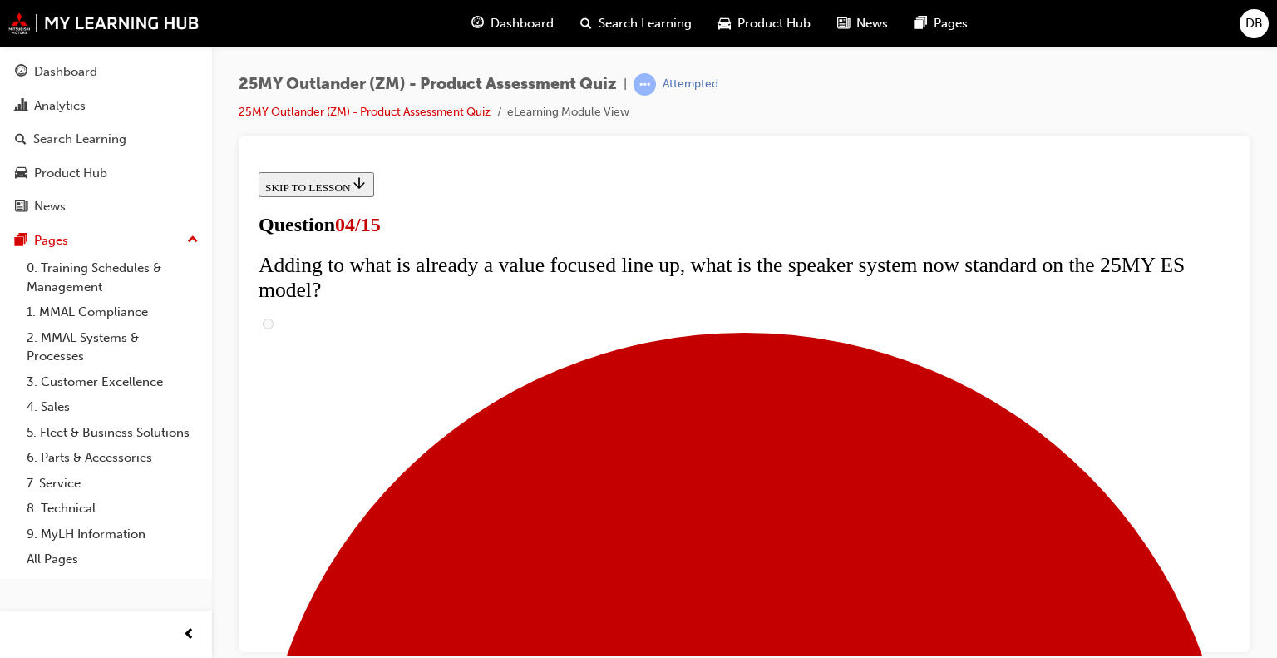
checkbox input "true"
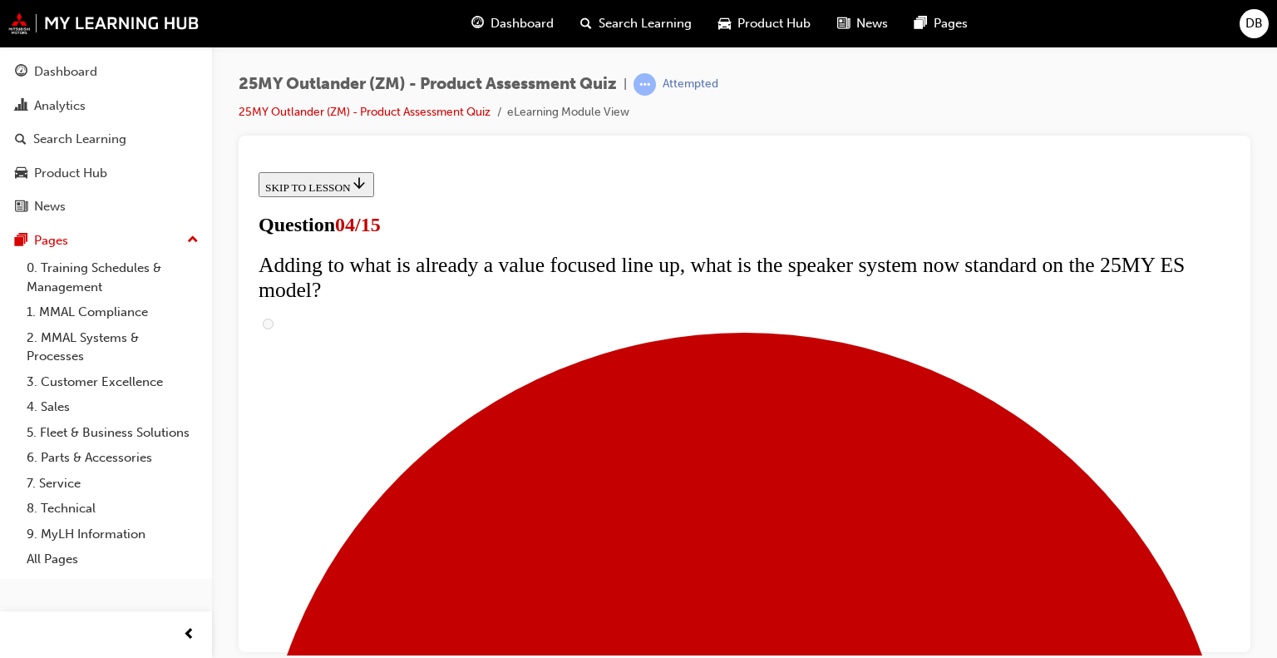
checkbox input "true"
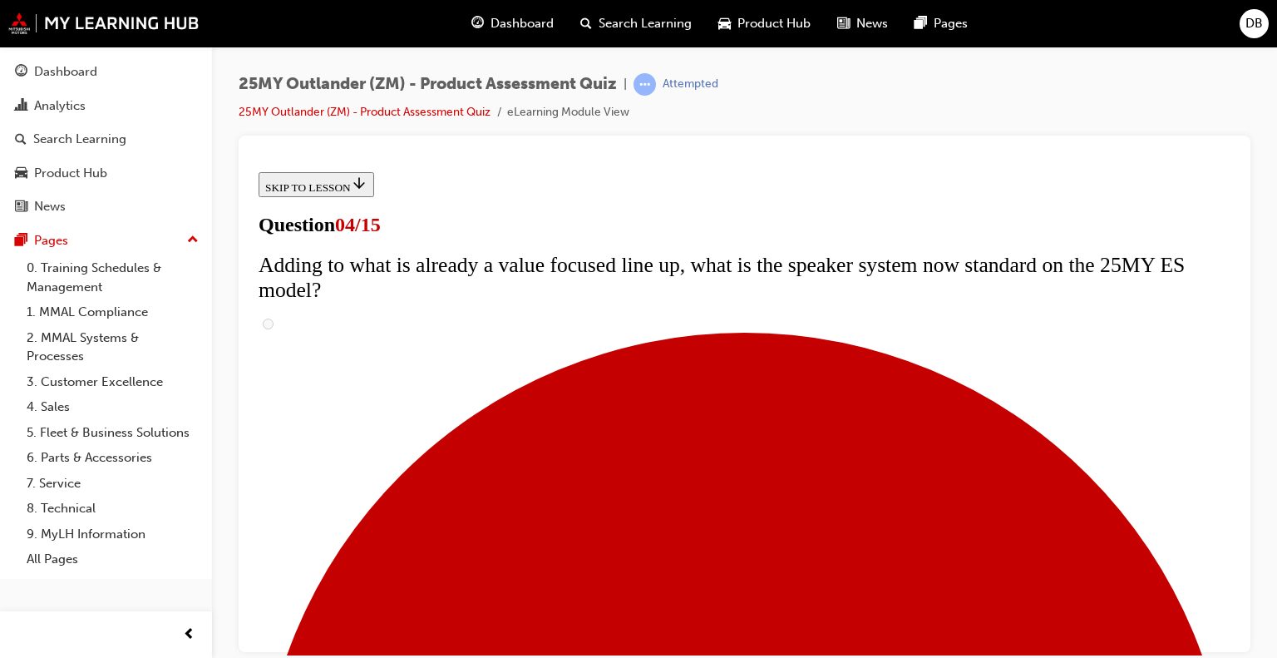
checkbox input "true"
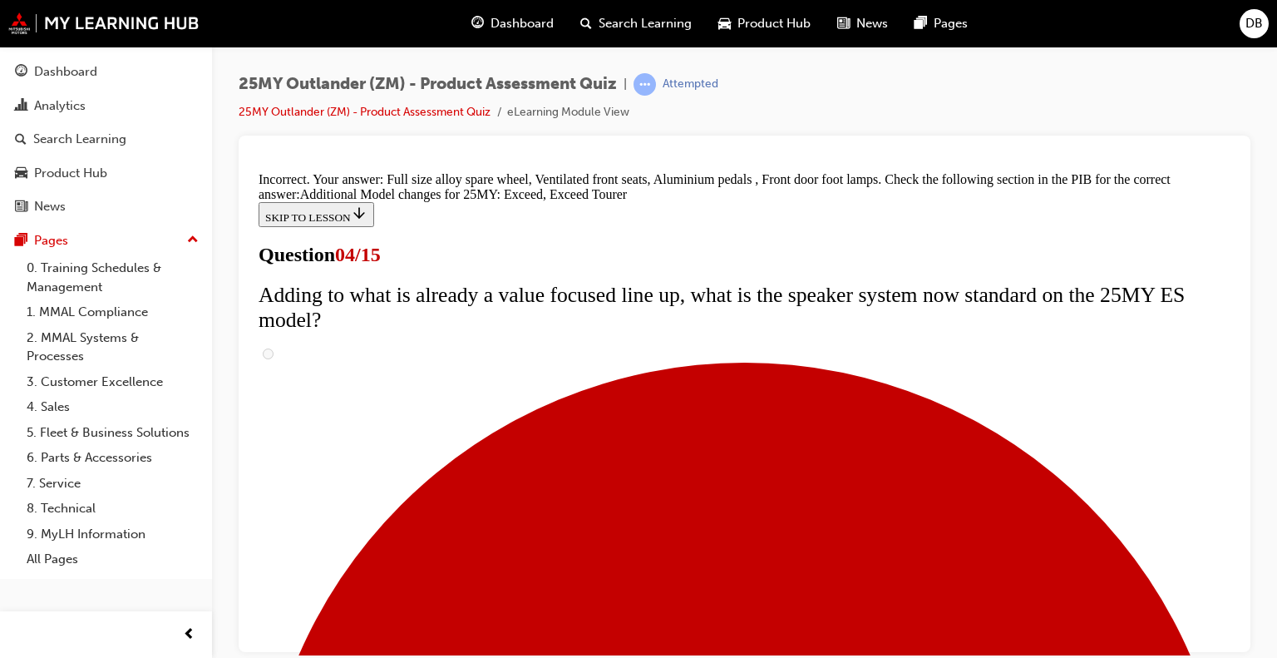
scroll to position [735, 0]
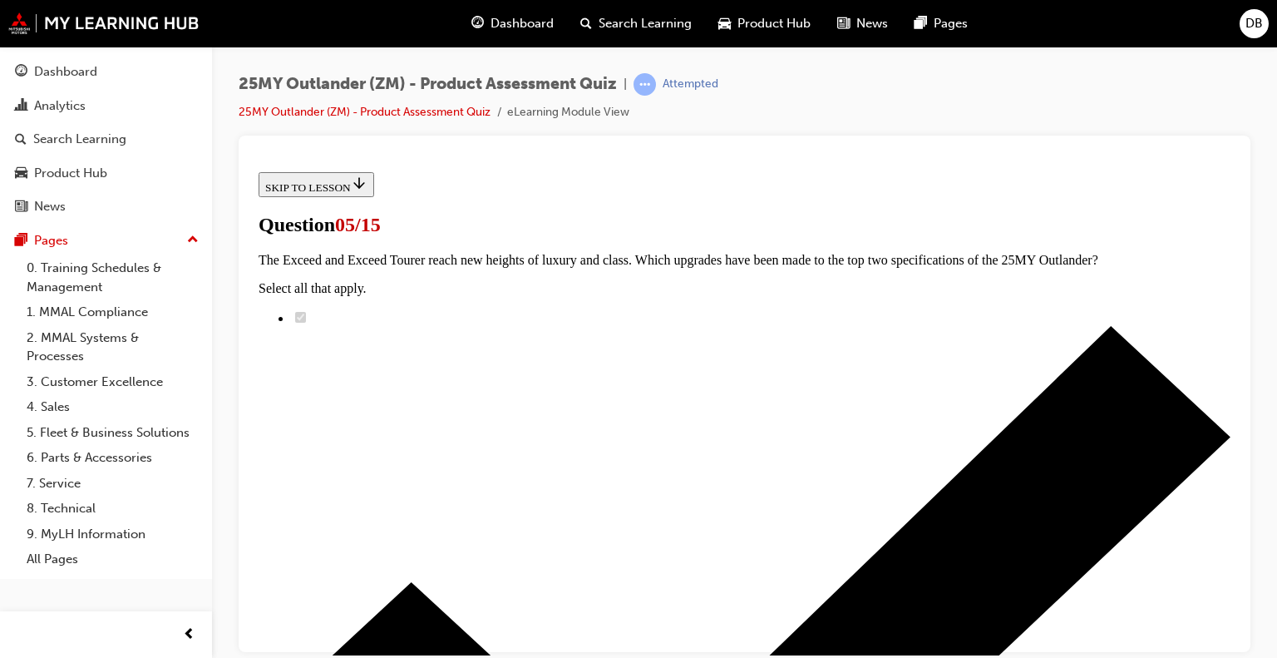
scroll to position [249, 0]
radio input "true"
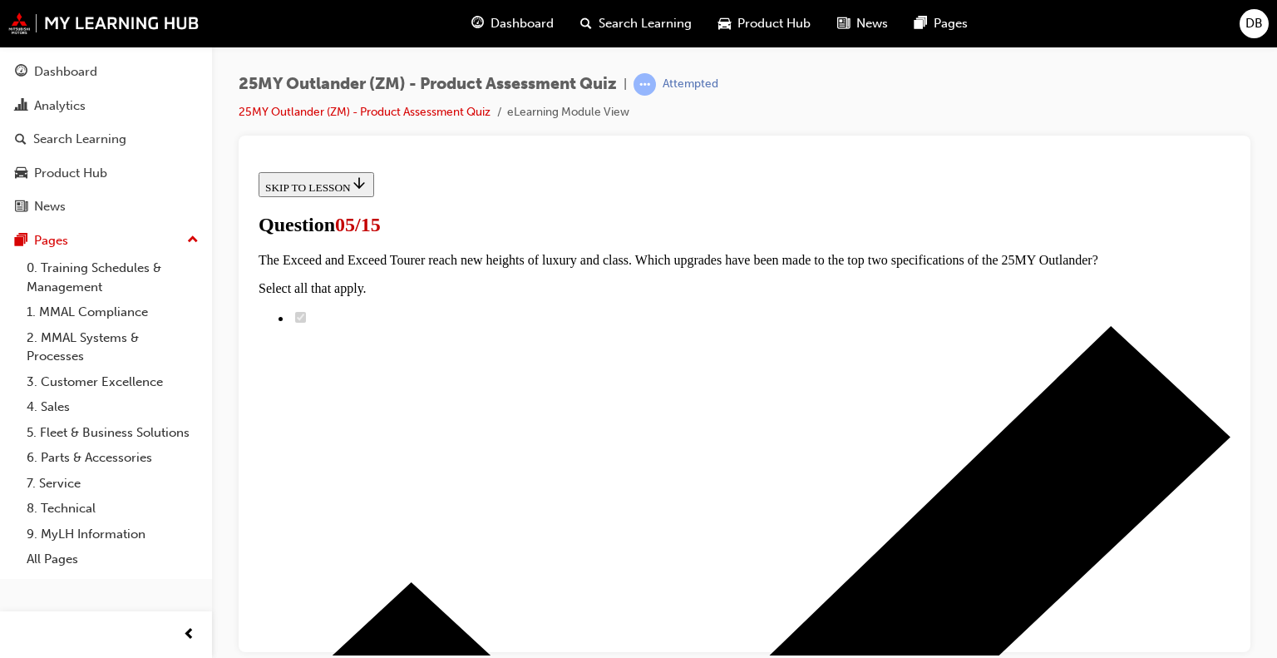
radio input "true"
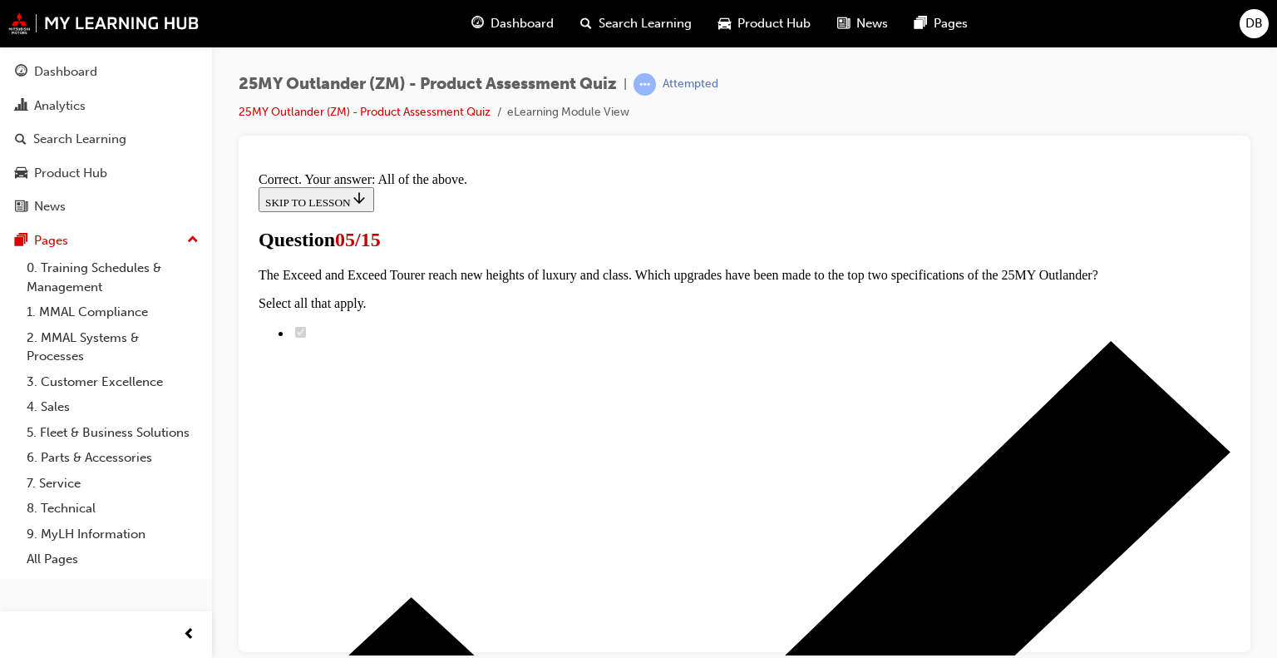
scroll to position [510, 0]
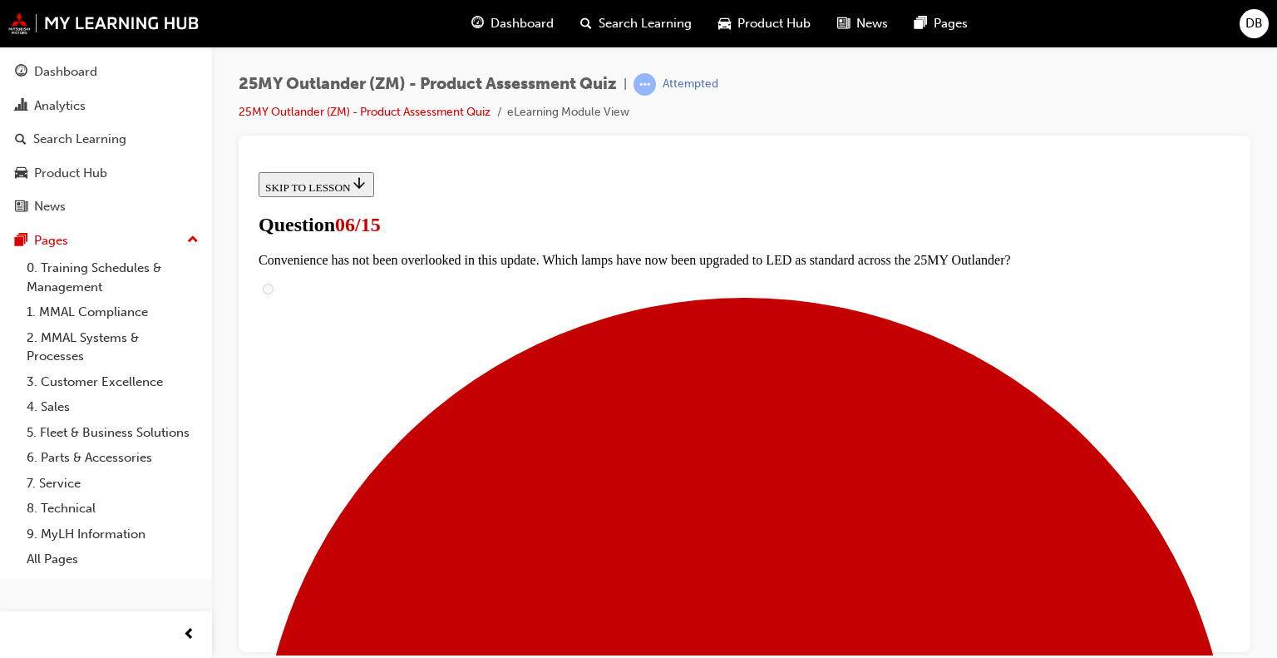
scroll to position [416, 0]
radio input "true"
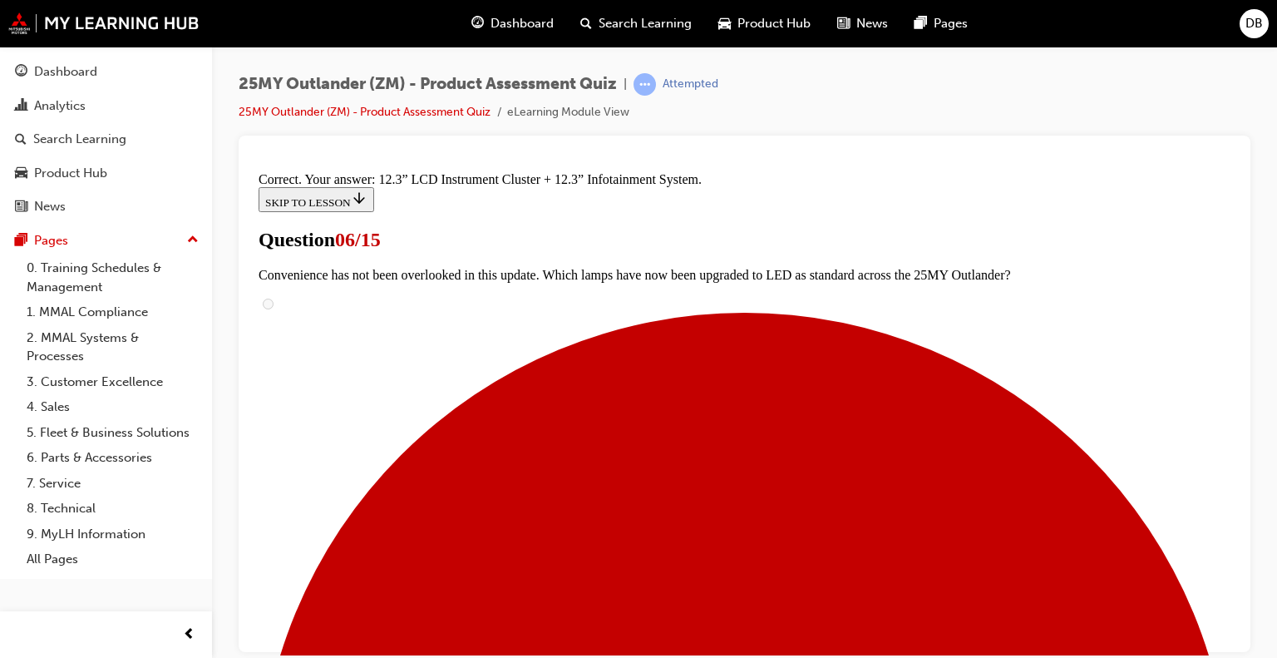
scroll to position [667, 0]
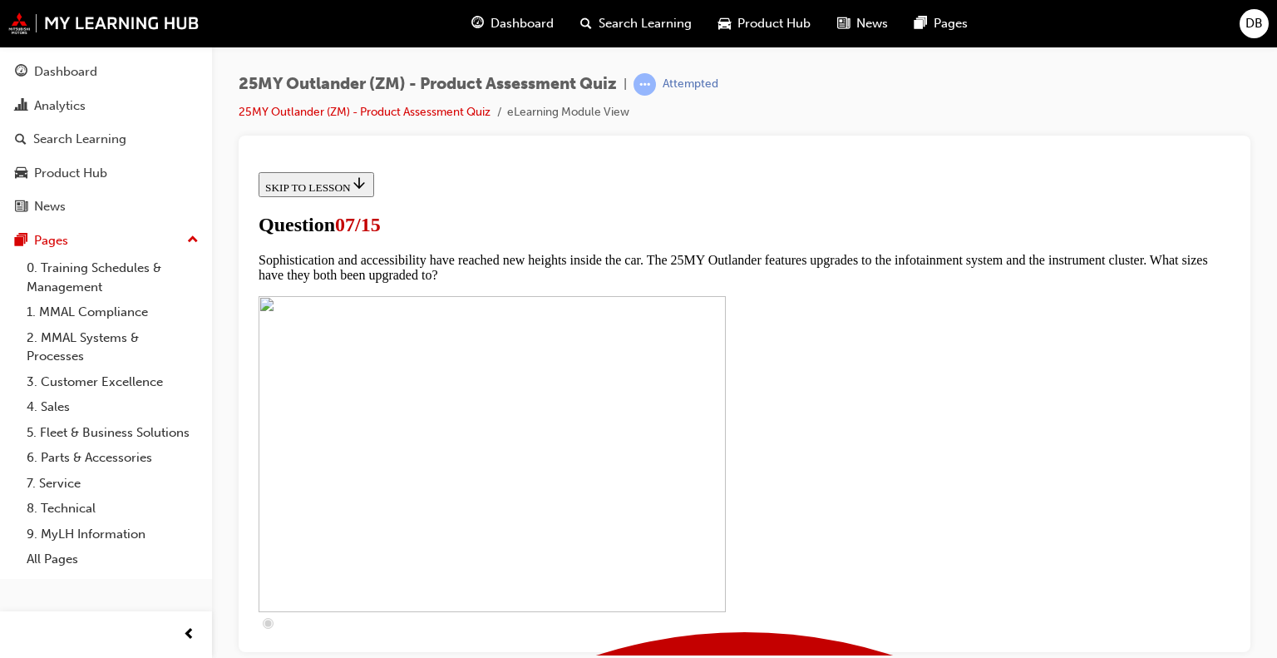
scroll to position [665, 0]
checkbox input "true"
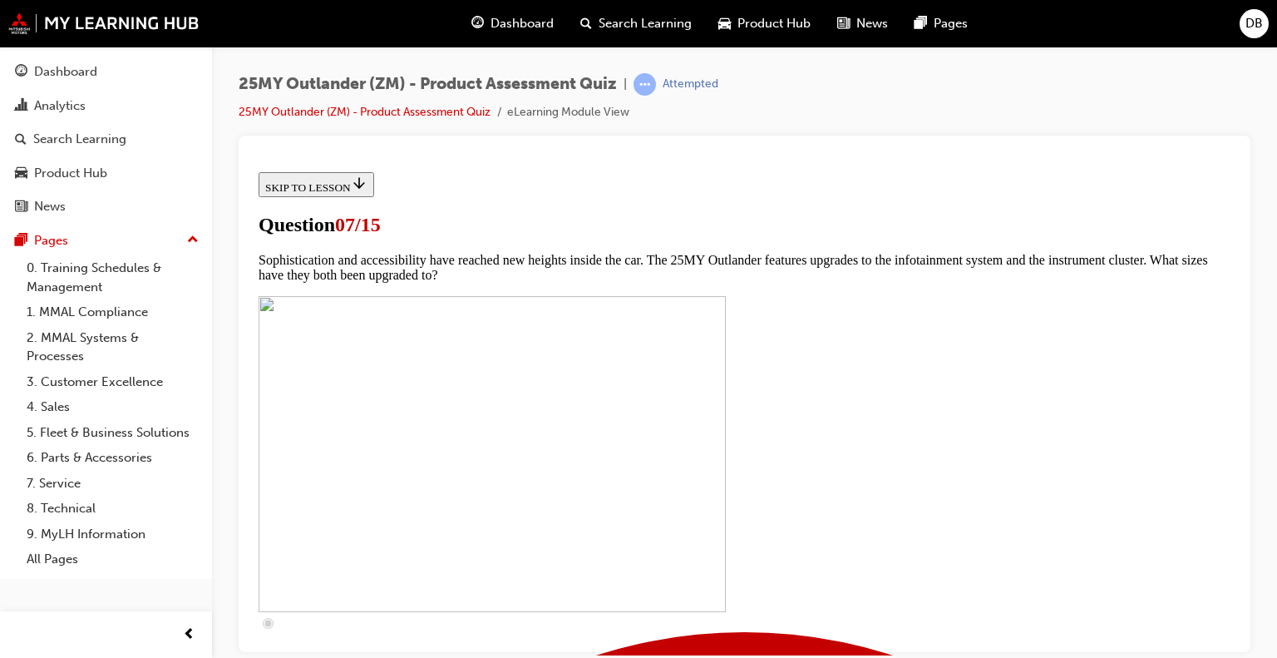
checkbox input "true"
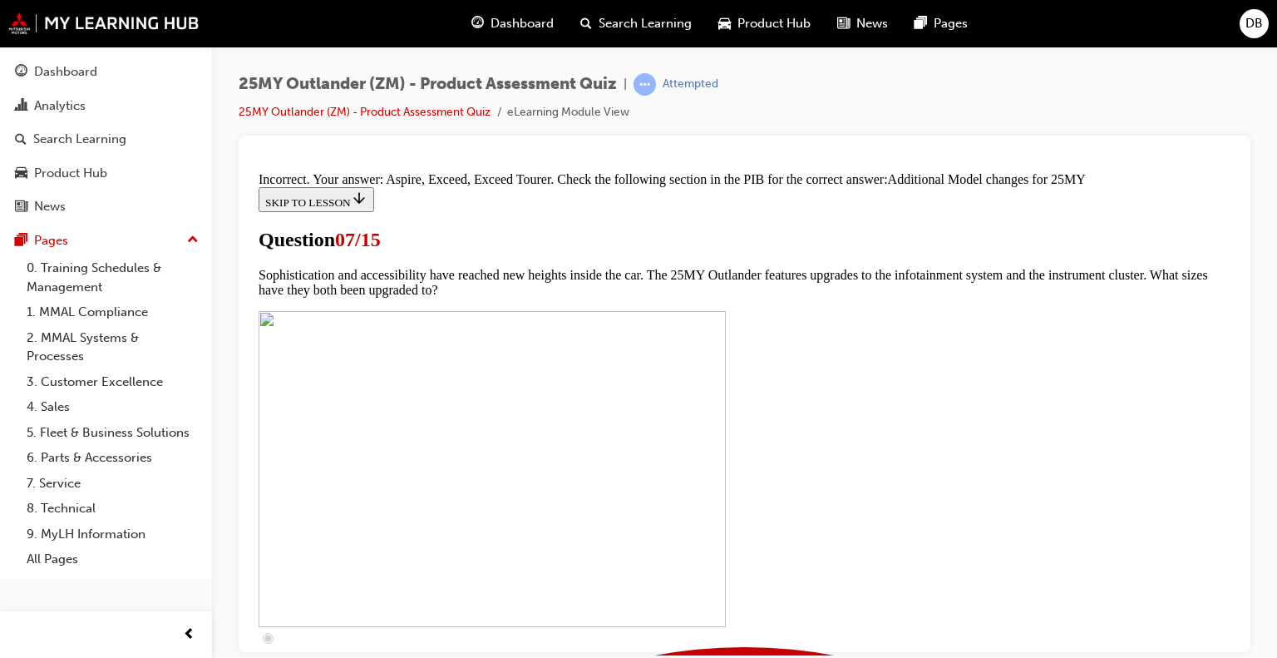
scroll to position [958, 0]
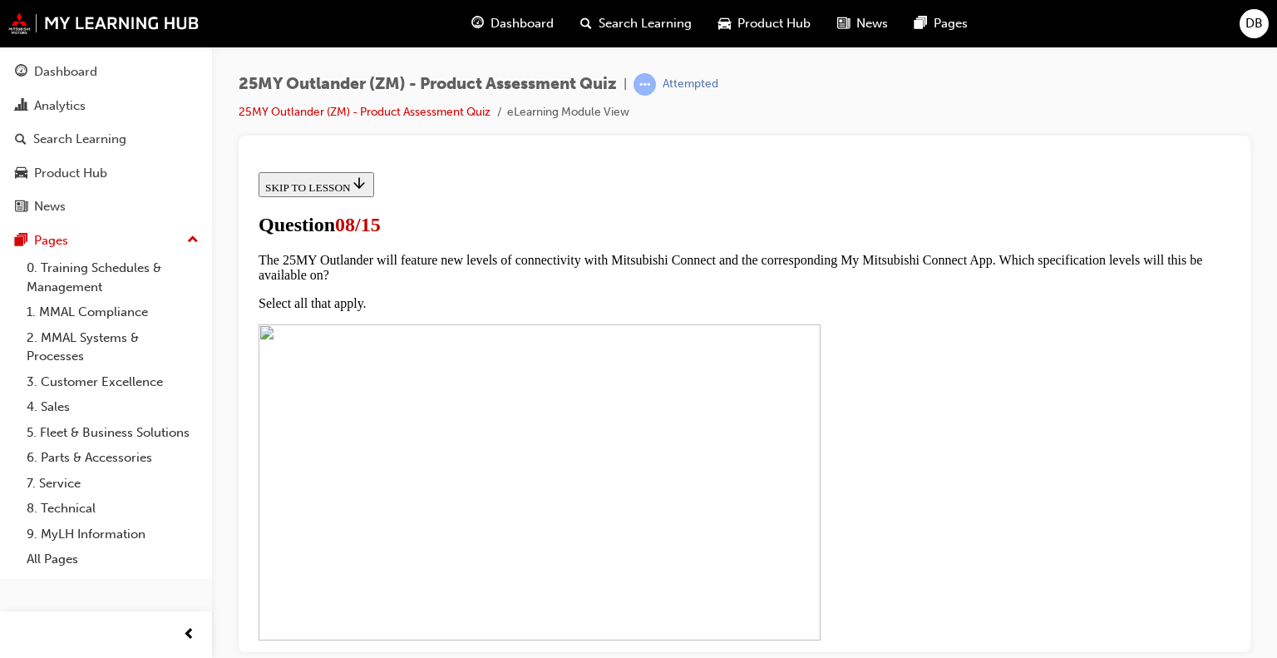
scroll to position [166, 0]
radio input "true"
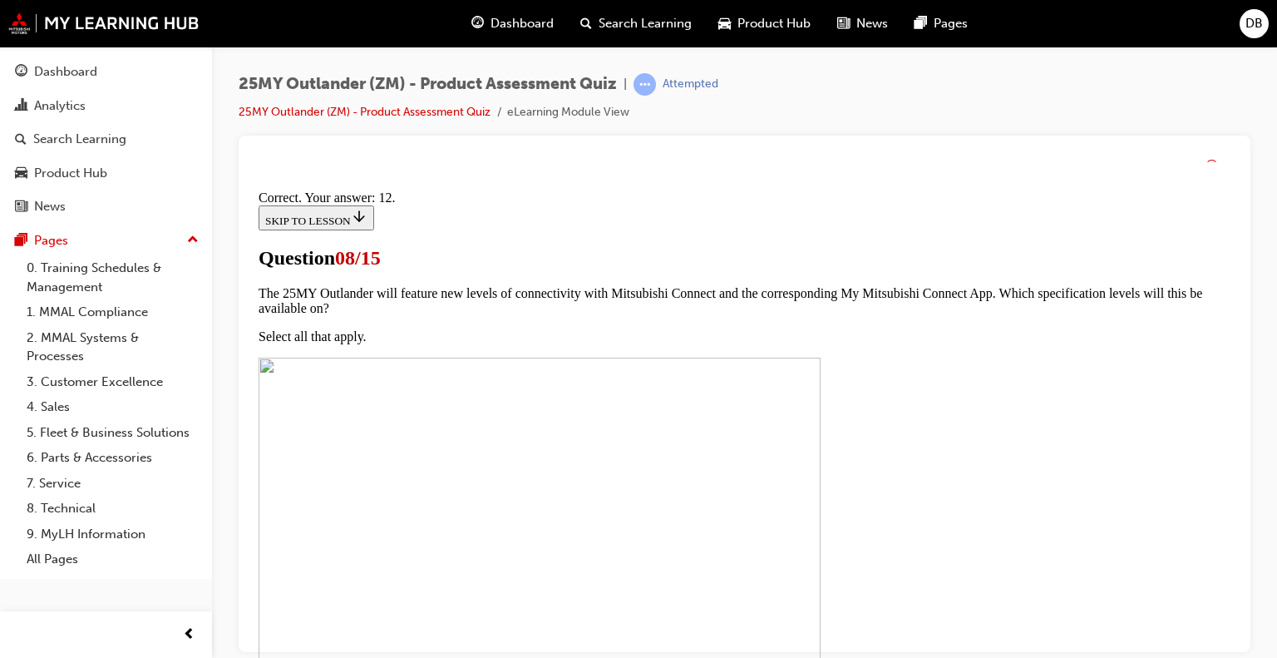
scroll to position [377, 0]
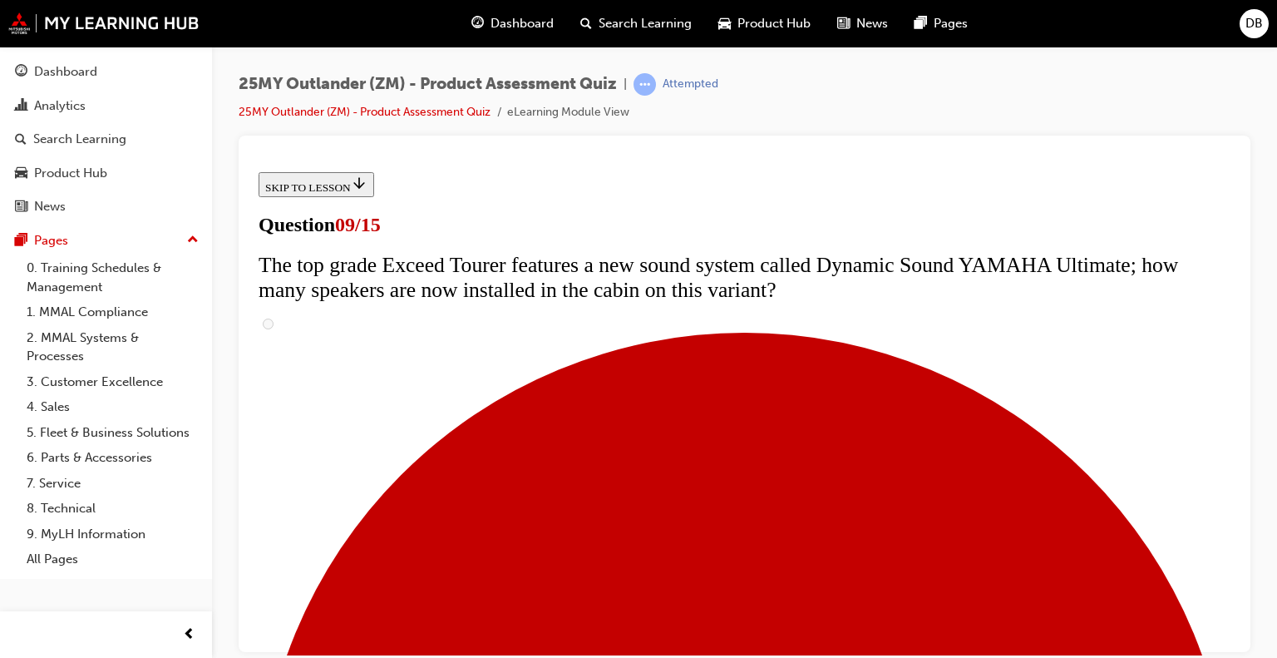
scroll to position [748, 0]
radio input "true"
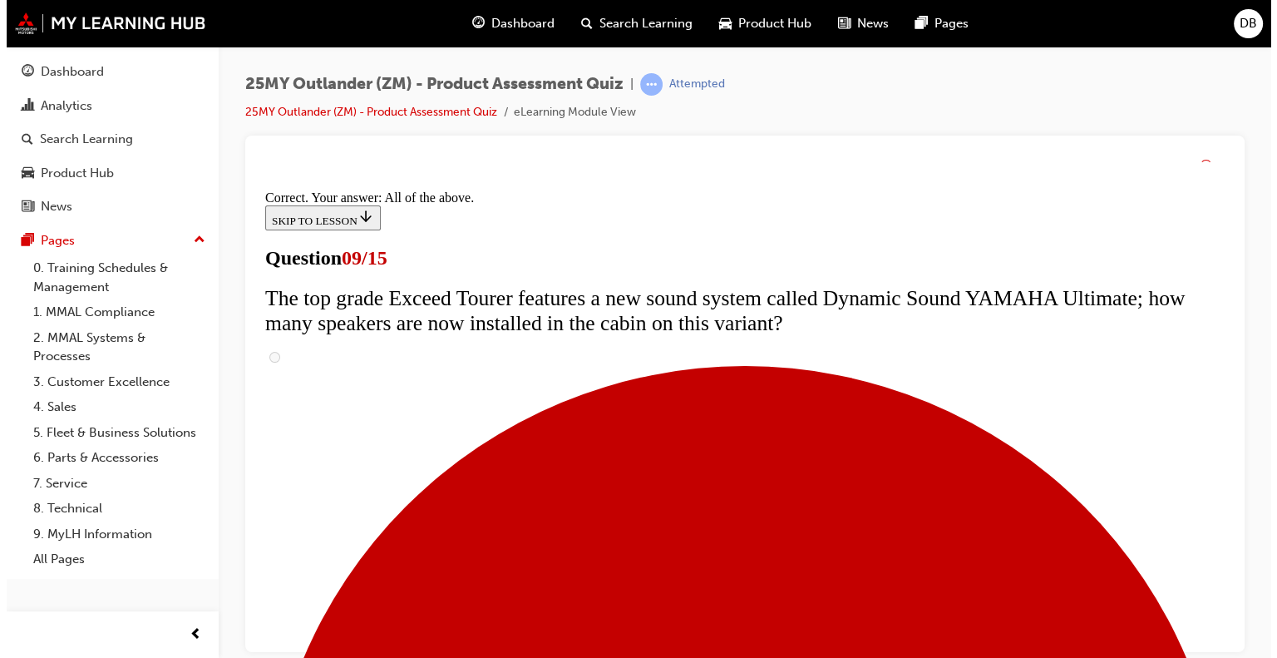
scroll to position [971, 0]
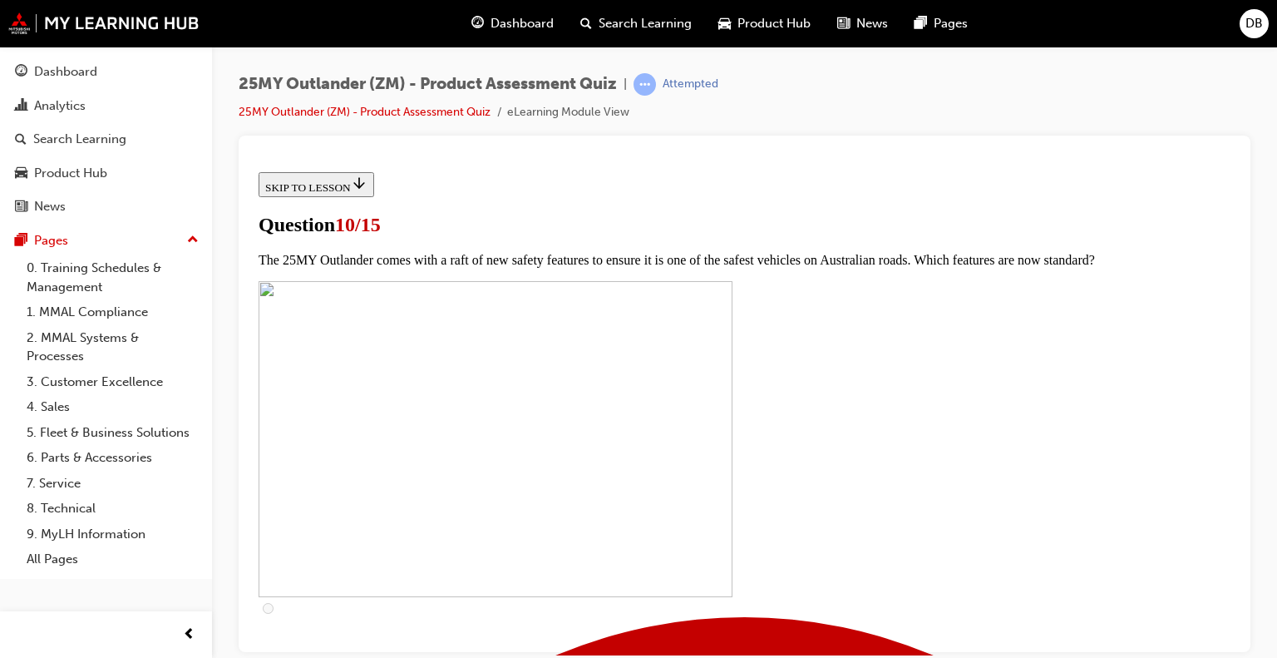
scroll to position [249, 0]
checkbox input "true"
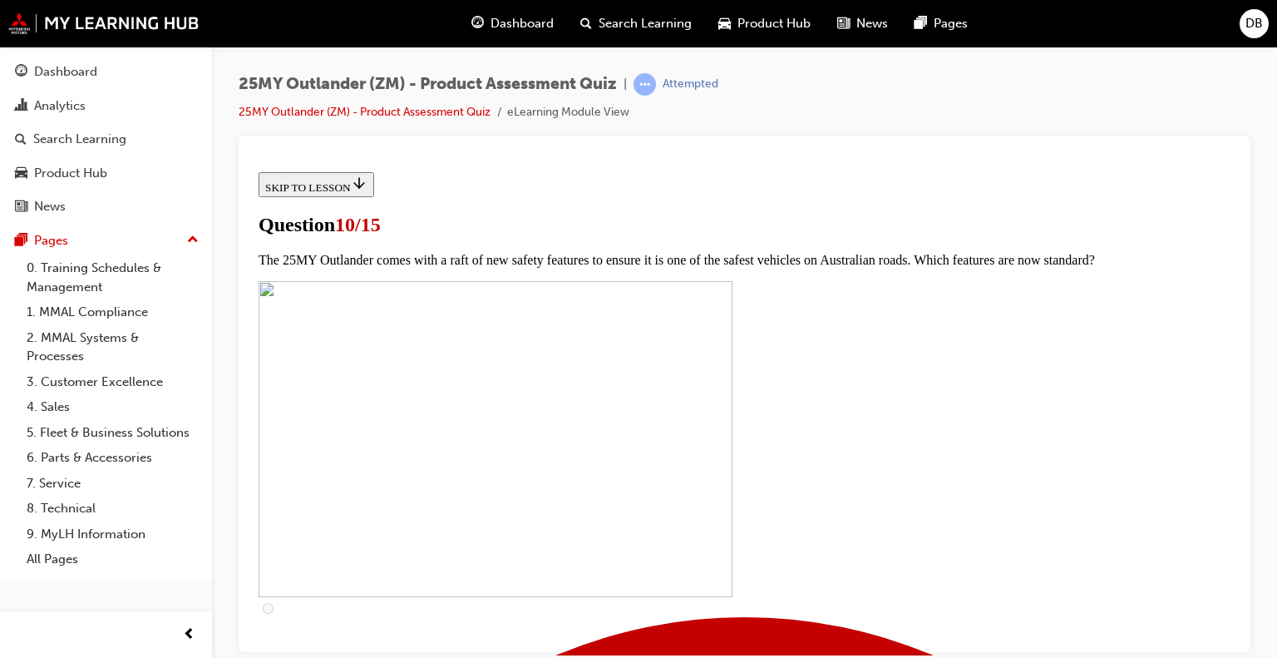
checkbox input "true"
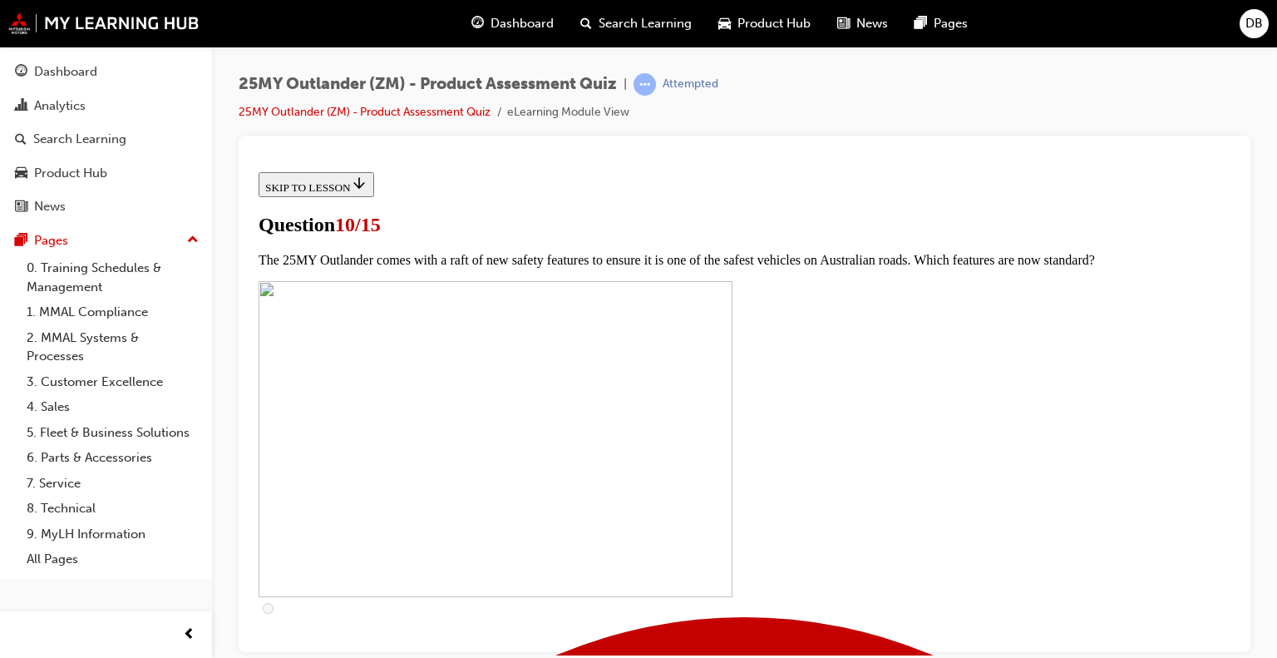
checkbox input "true"
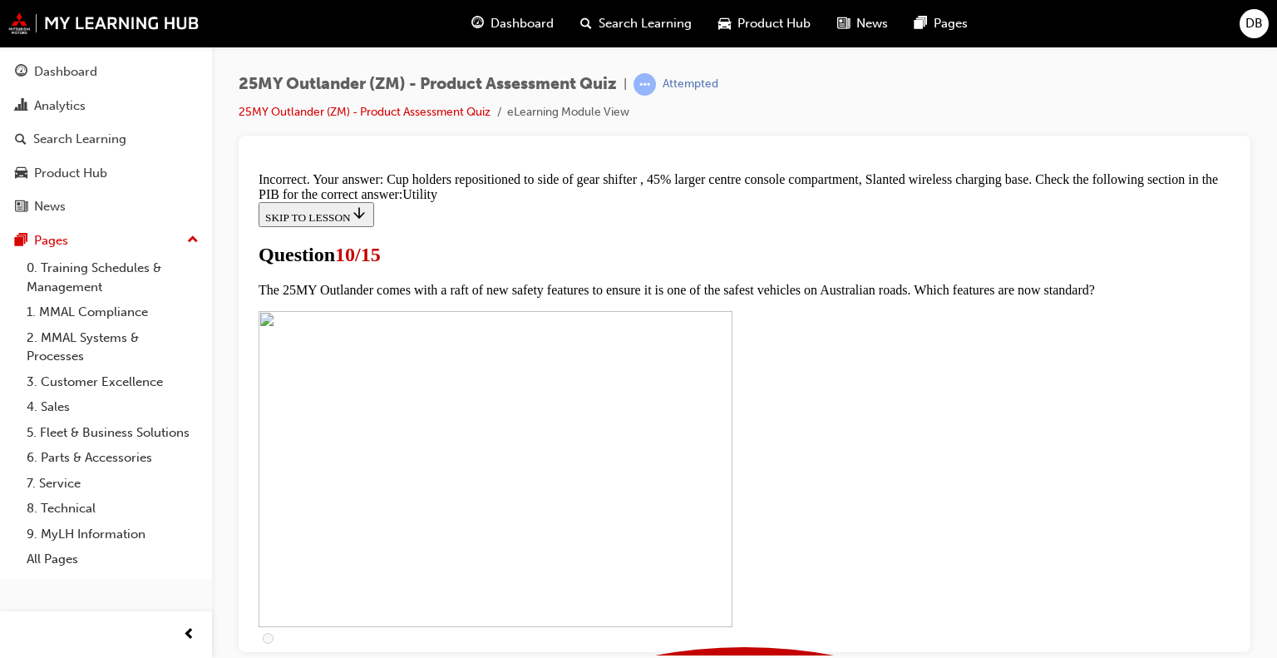
scroll to position [918, 0]
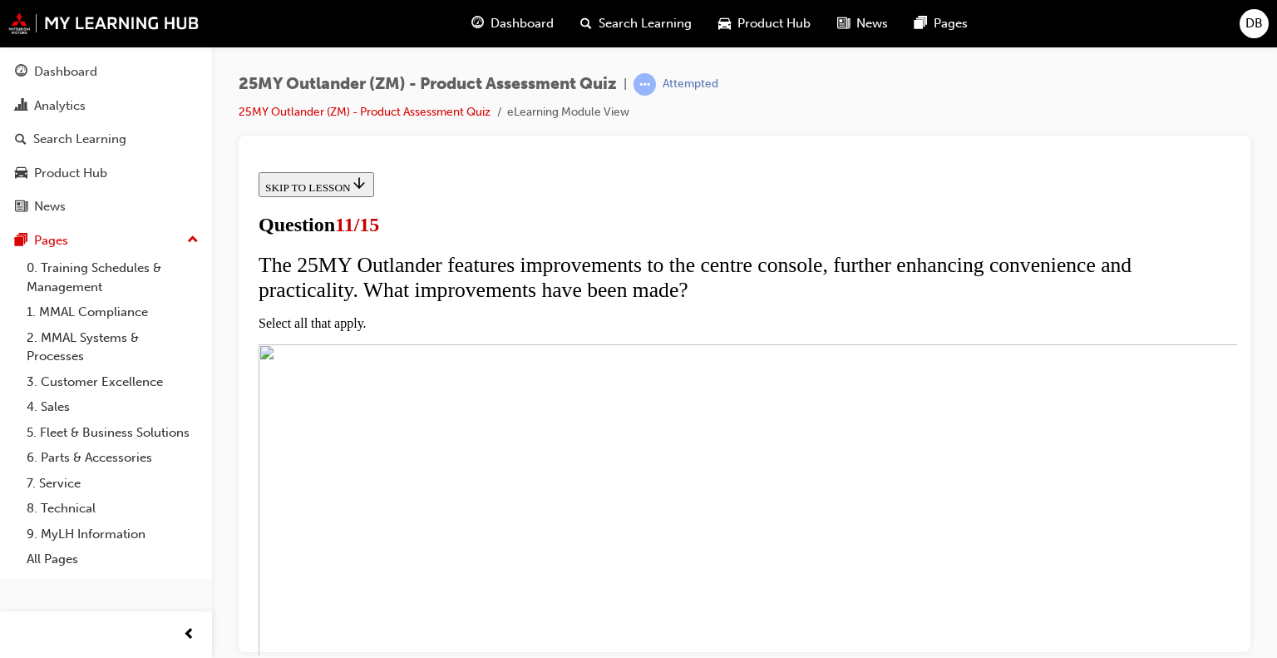
scroll to position [166, 0]
checkbox input "true"
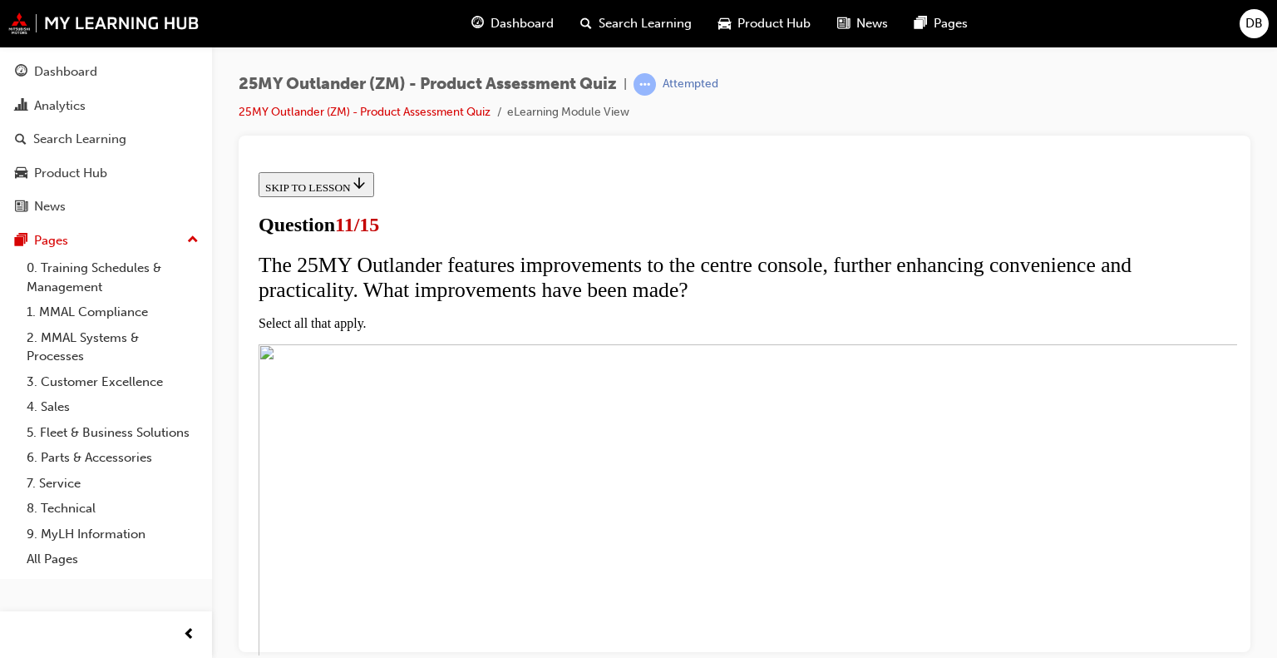
checkbox input "true"
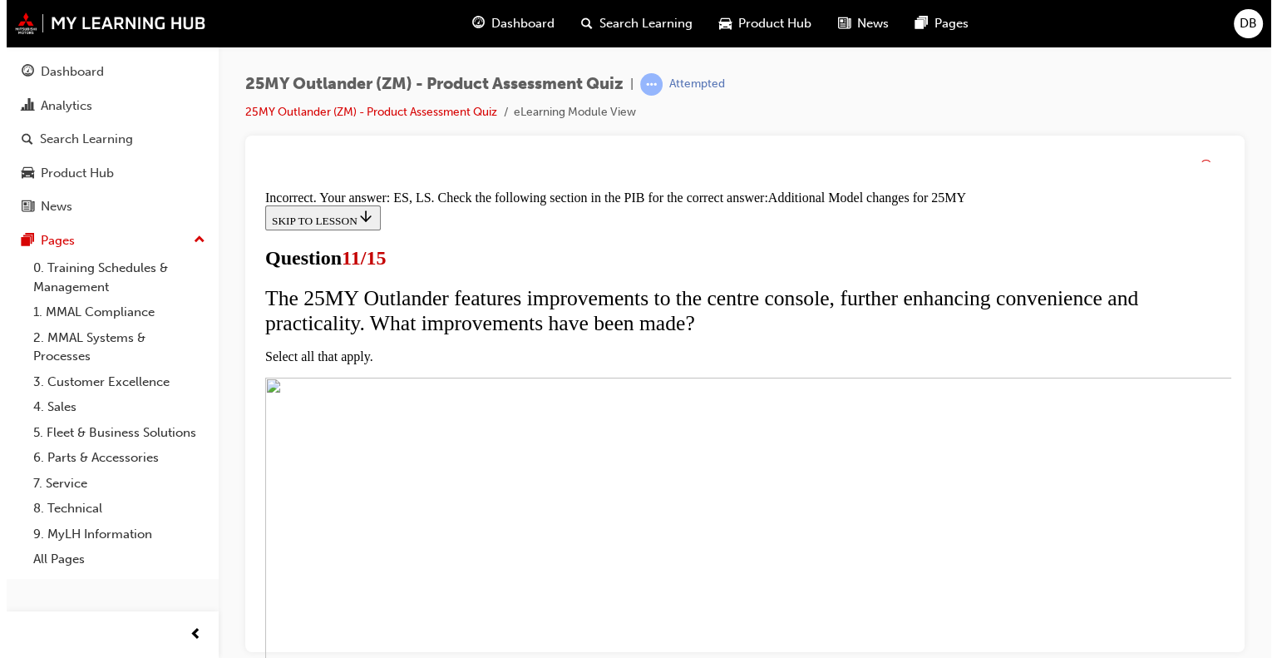
scroll to position [602, 0]
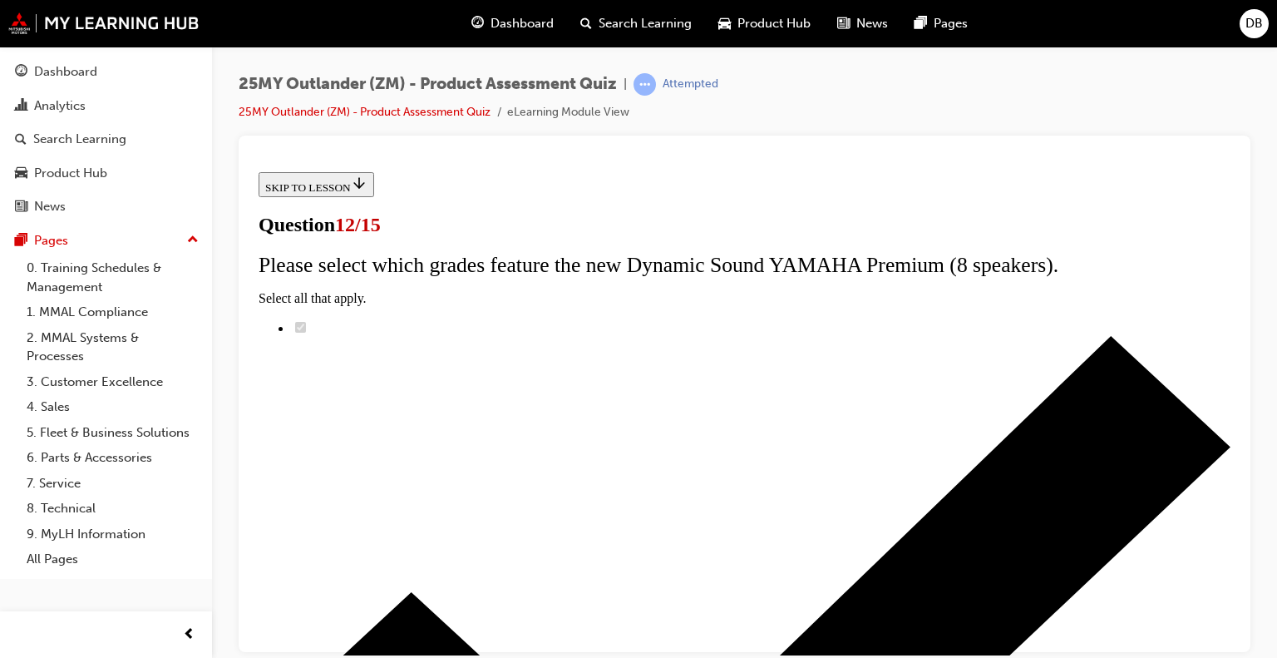
scroll to position [166, 0]
radio input "true"
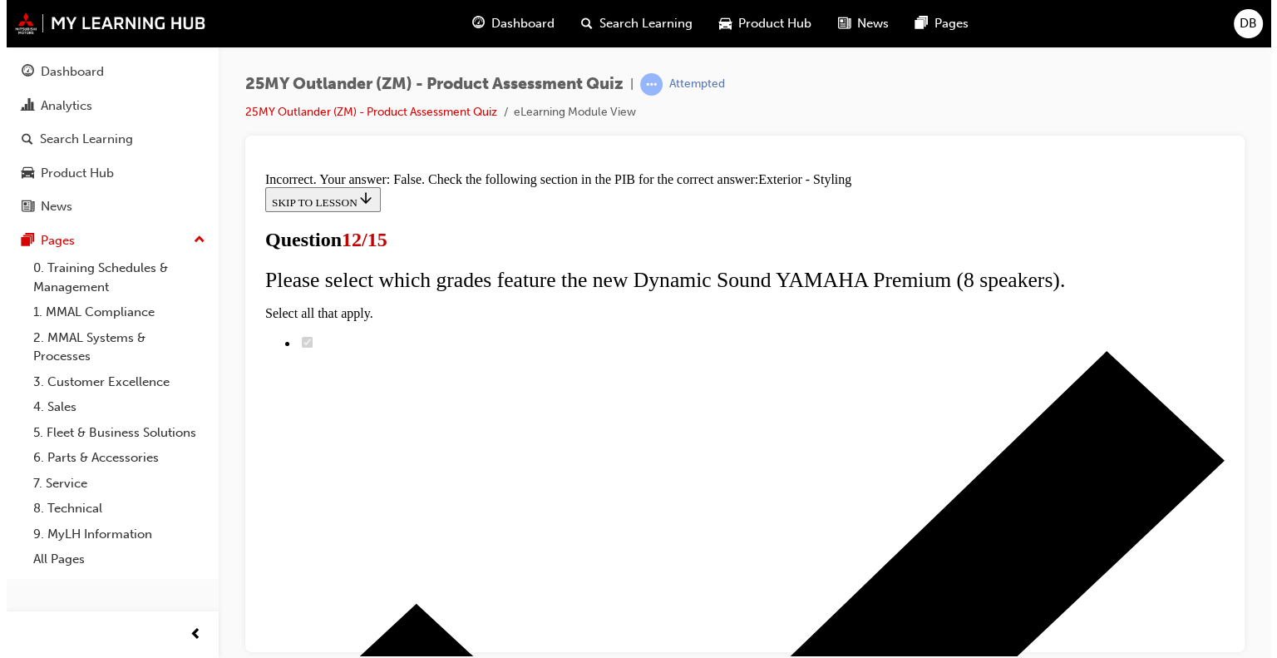
scroll to position [402, 0]
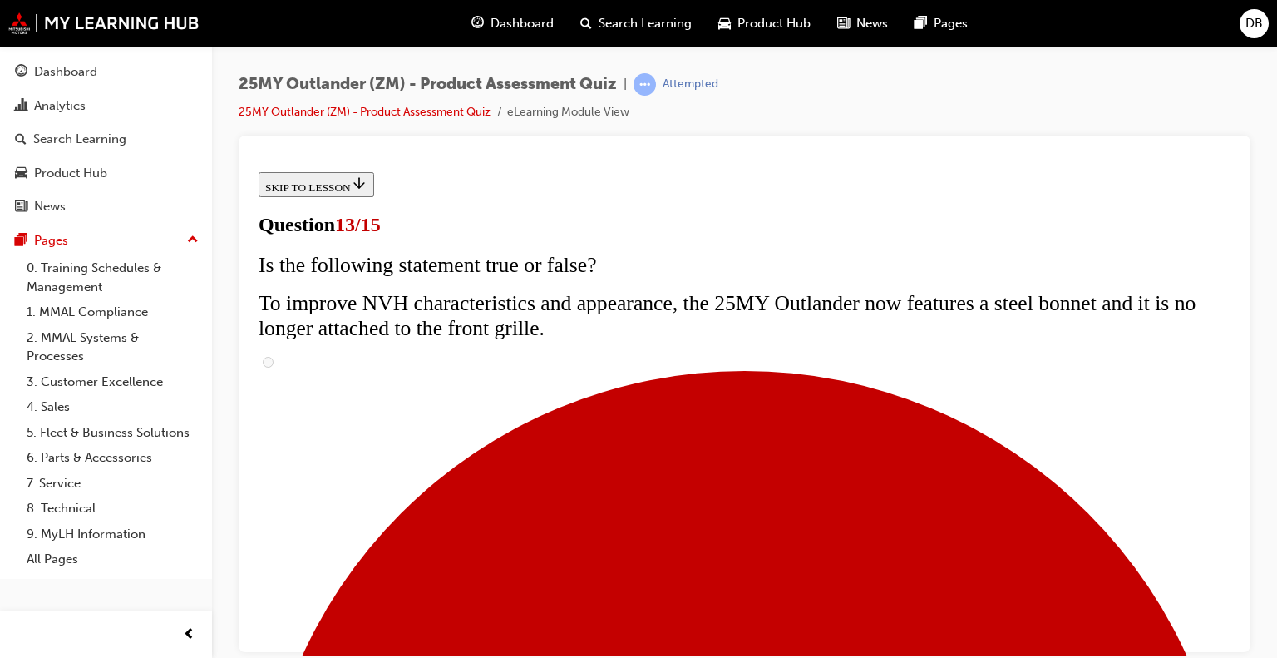
scroll to position [333, 0]
radio input "true"
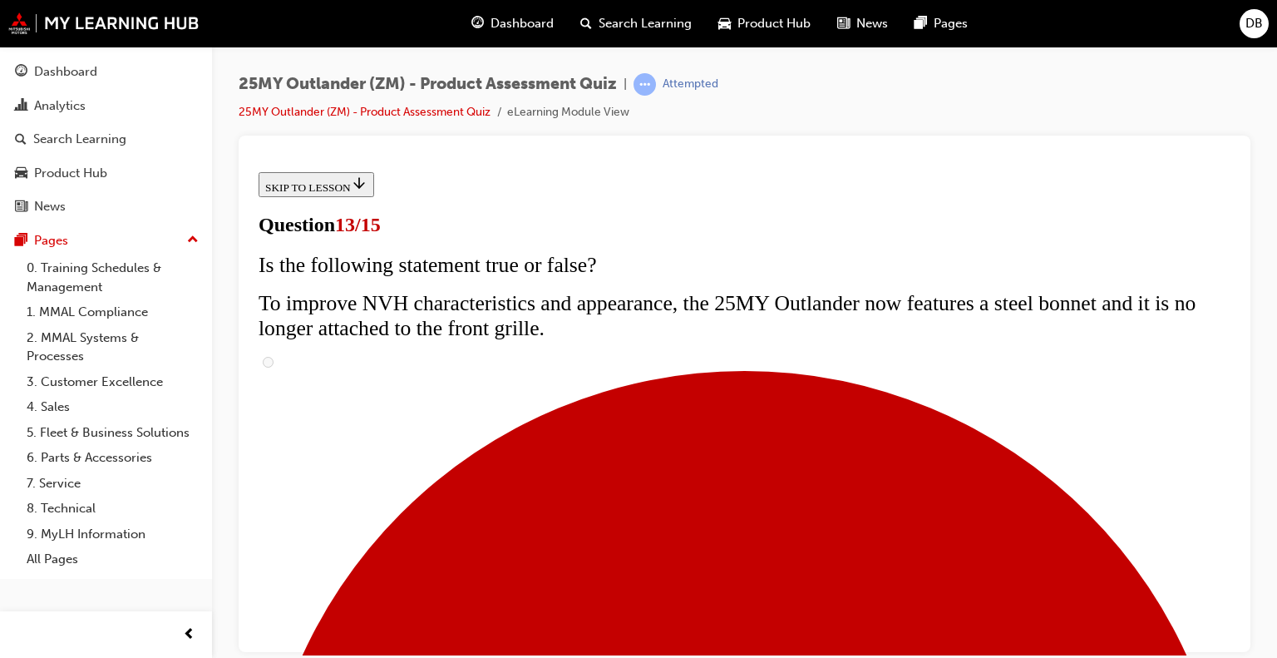
radio input "true"
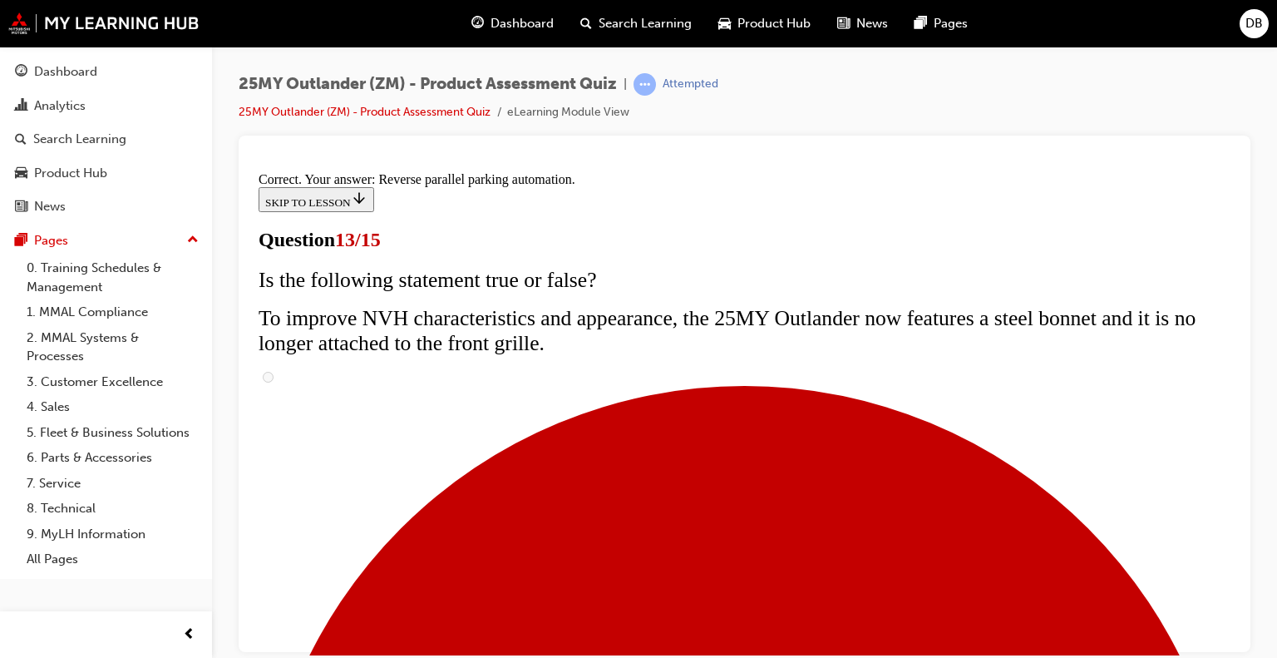
scroll to position [538, 0]
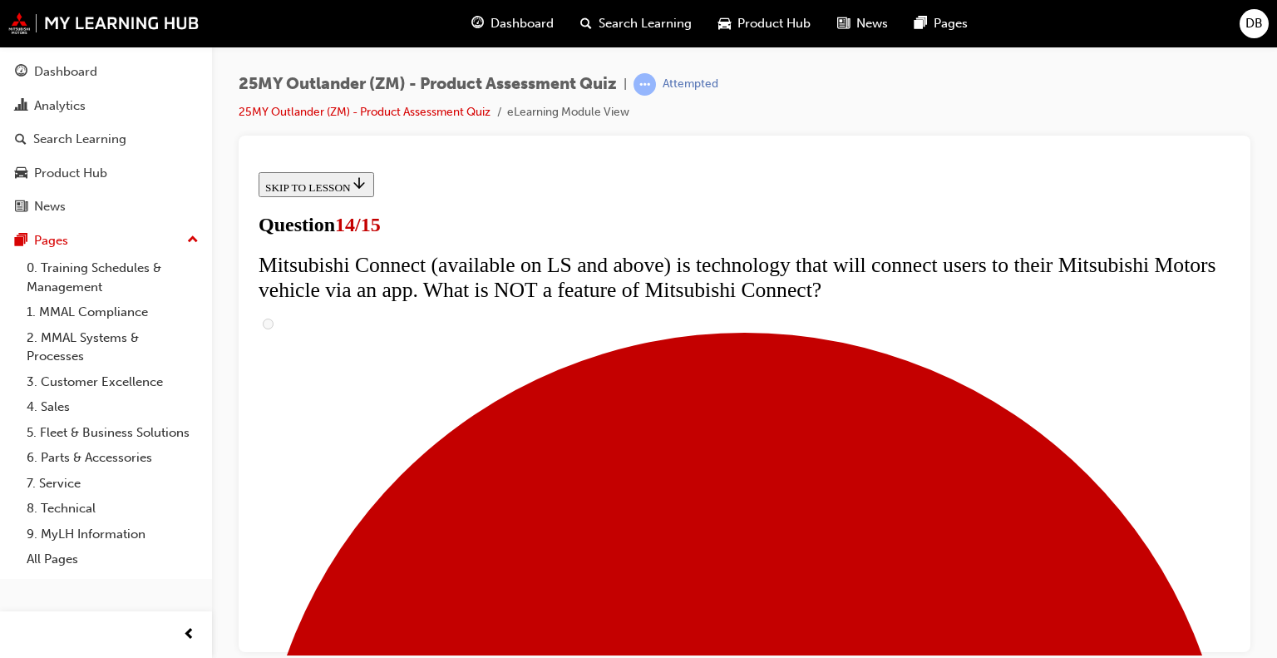
scroll to position [665, 0]
radio input "true"
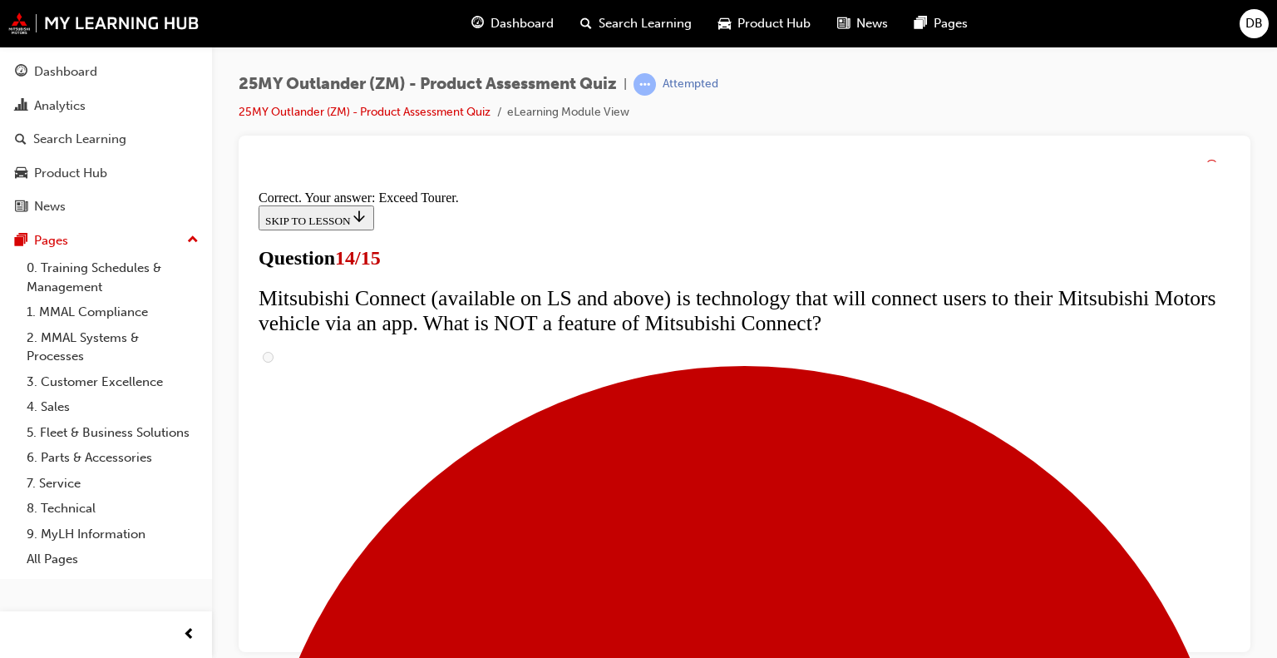
scroll to position [800, 0]
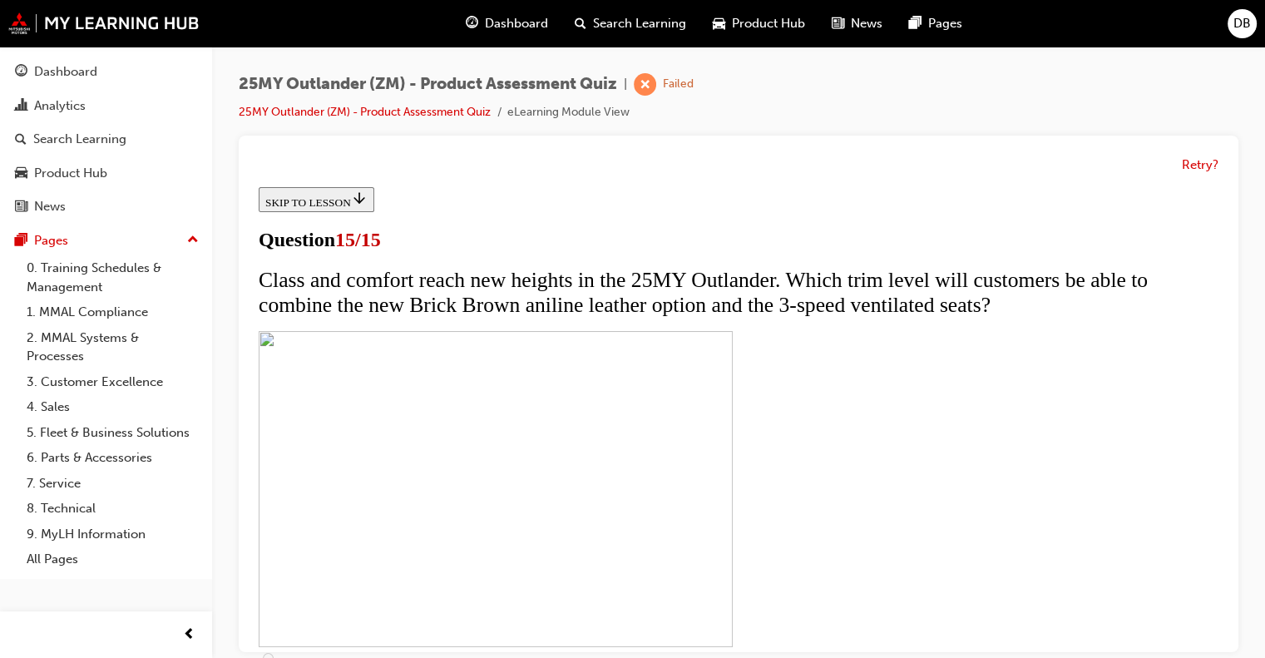
scroll to position [249, 0]
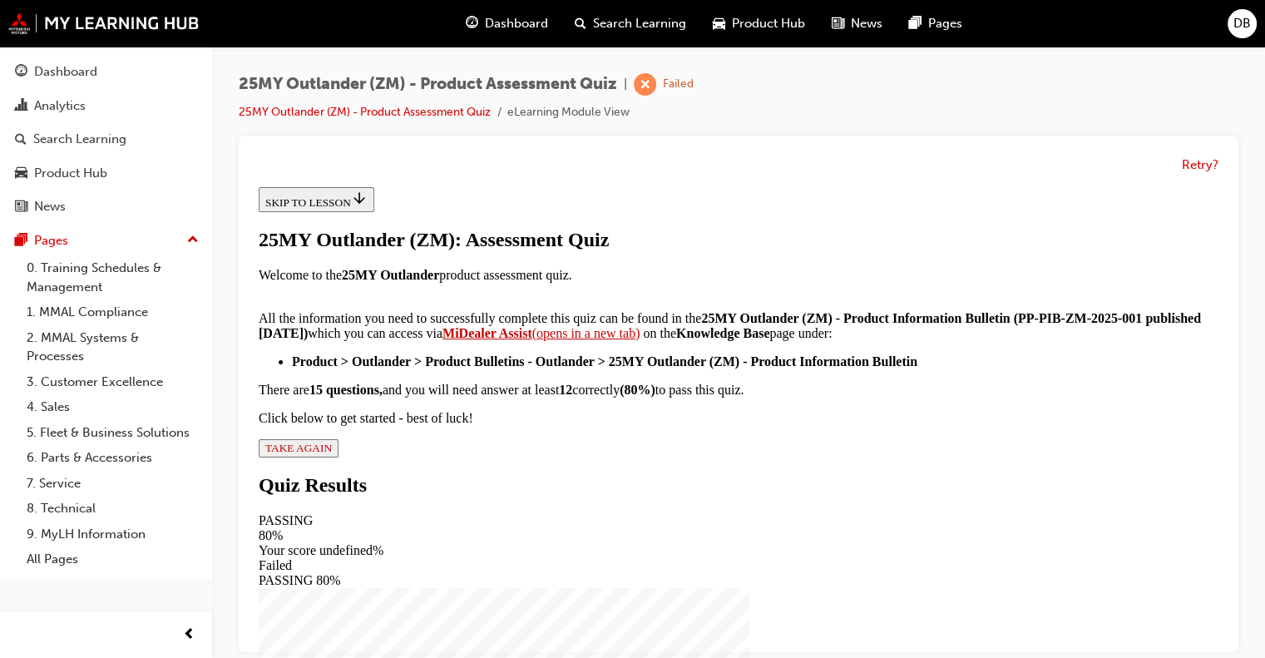
scroll to position [376, 0]
click at [338, 457] on button "TAKE AGAIN" at bounding box center [299, 448] width 80 height 18
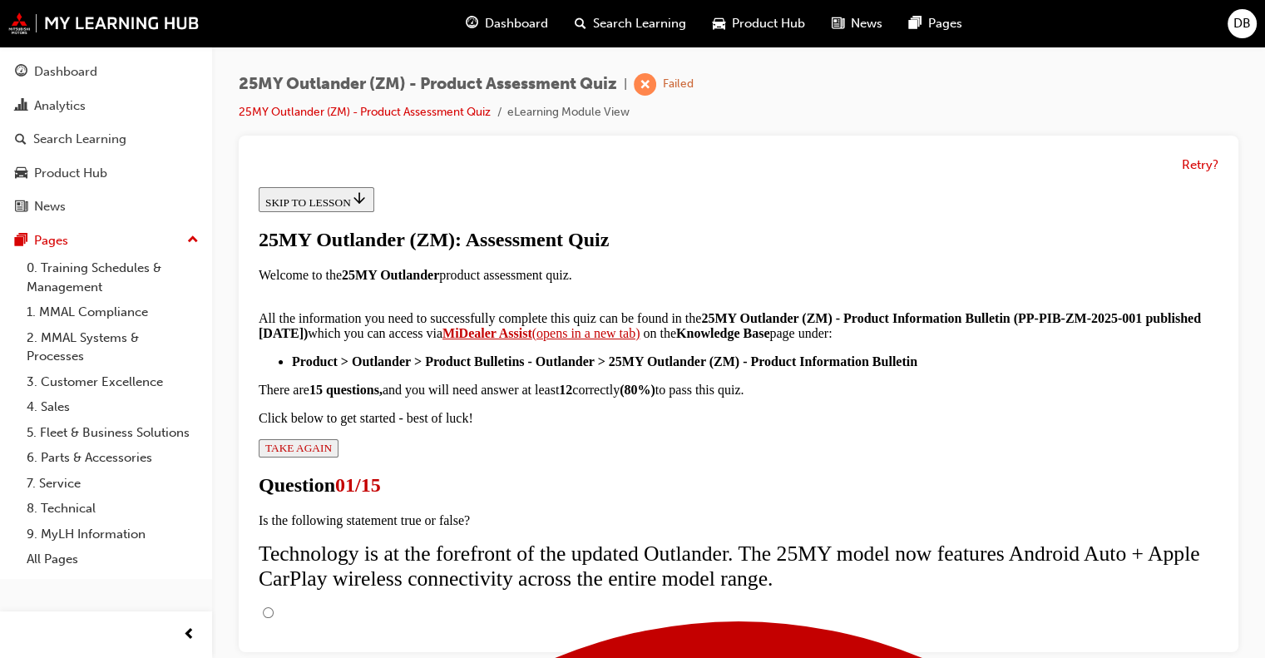
scroll to position [166, 0]
click at [274, 607] on input "True" at bounding box center [268, 612] width 11 height 11
radio input "true"
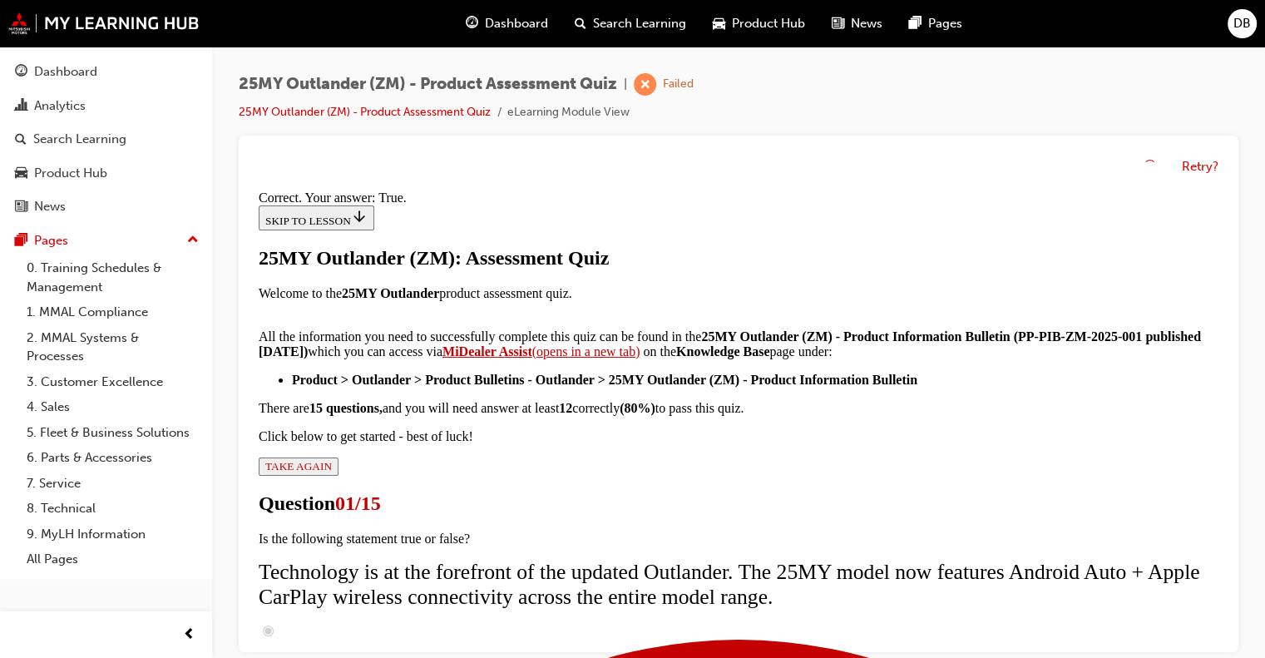
scroll to position [300, 0]
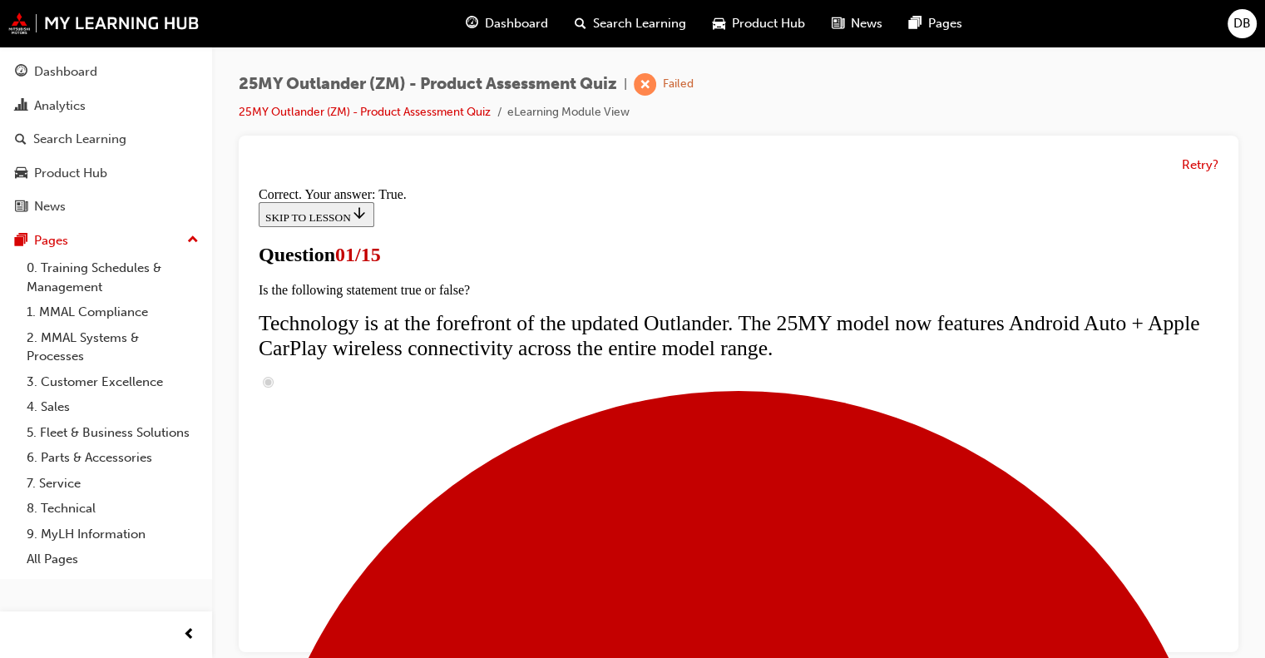
scroll to position [346, 0]
radio input "true"
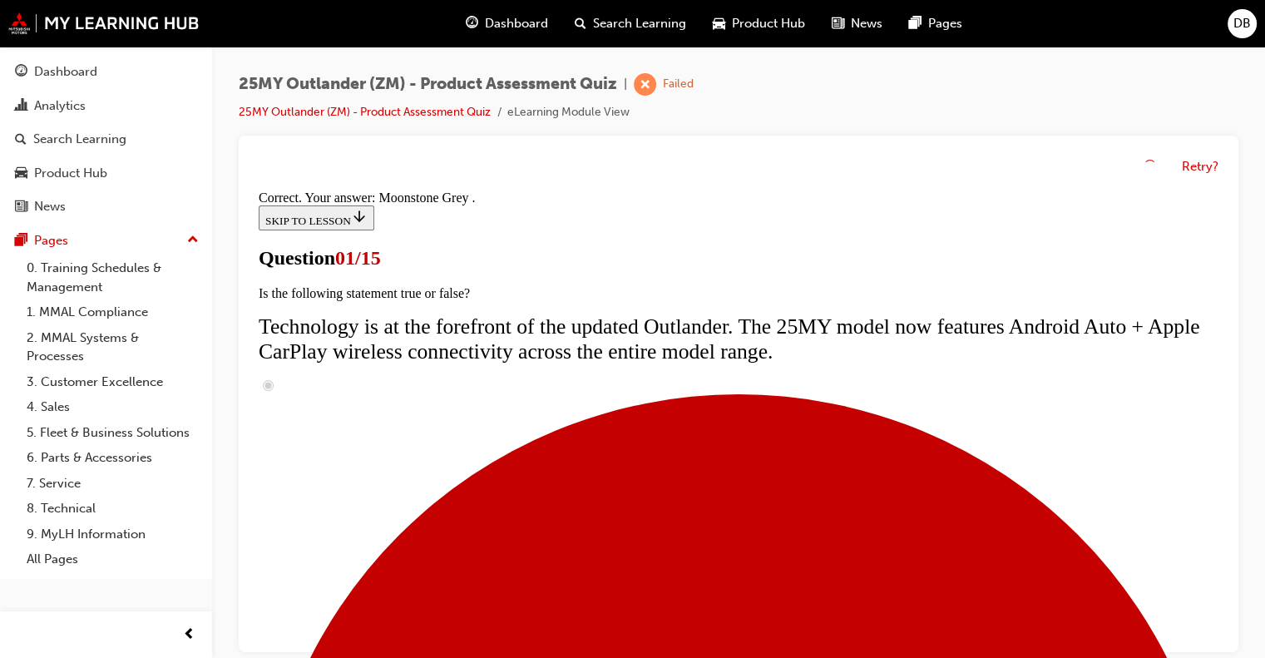
scroll to position [510, 0]
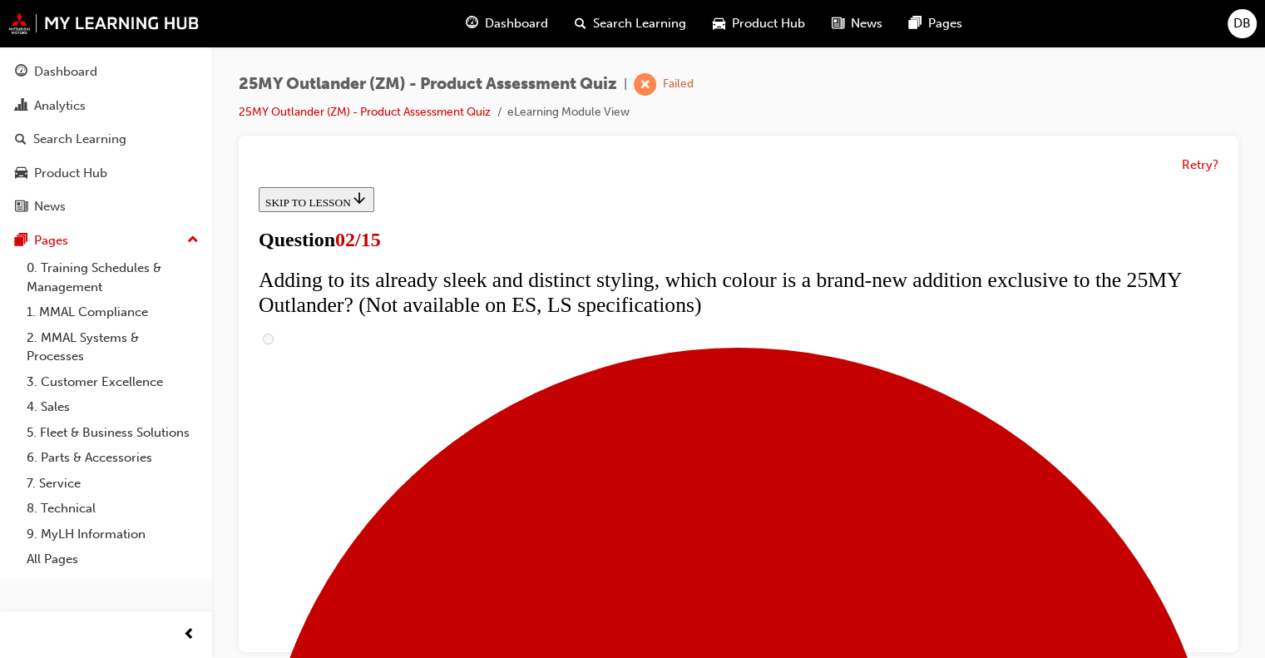
scroll to position [249, 0]
checkbox input "true"
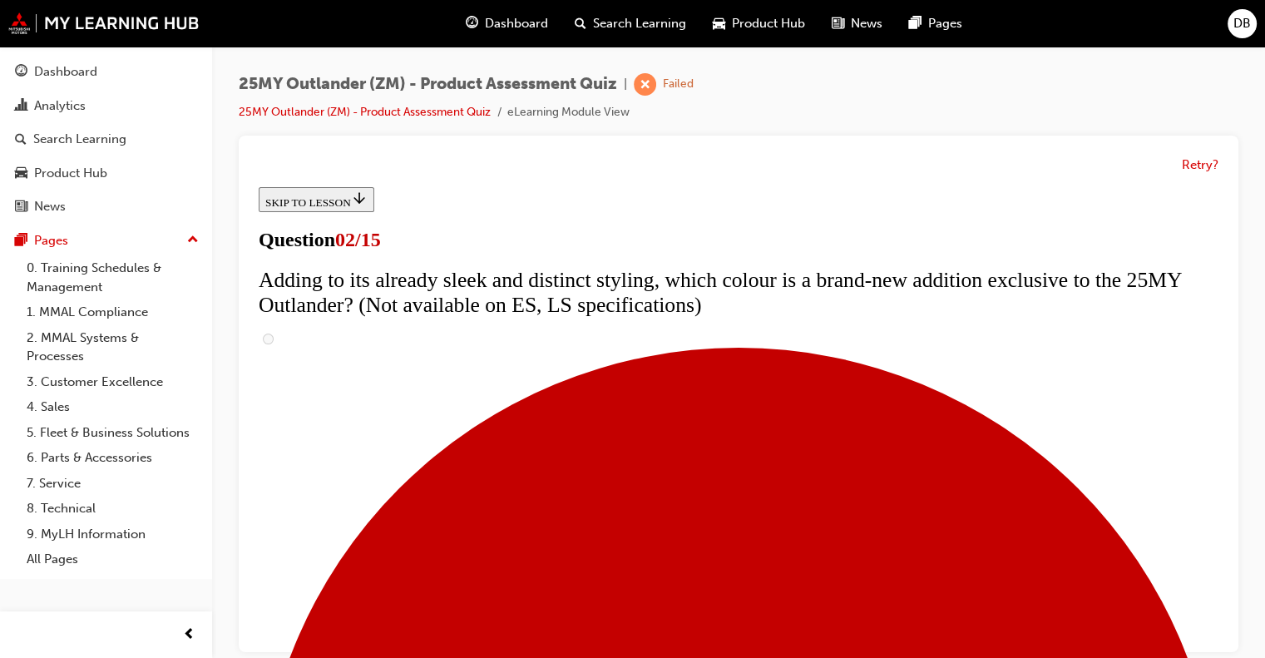
checkbox input "true"
drag, startPoint x: 469, startPoint y: 416, endPoint x: 501, endPoint y: 429, distance: 35.1
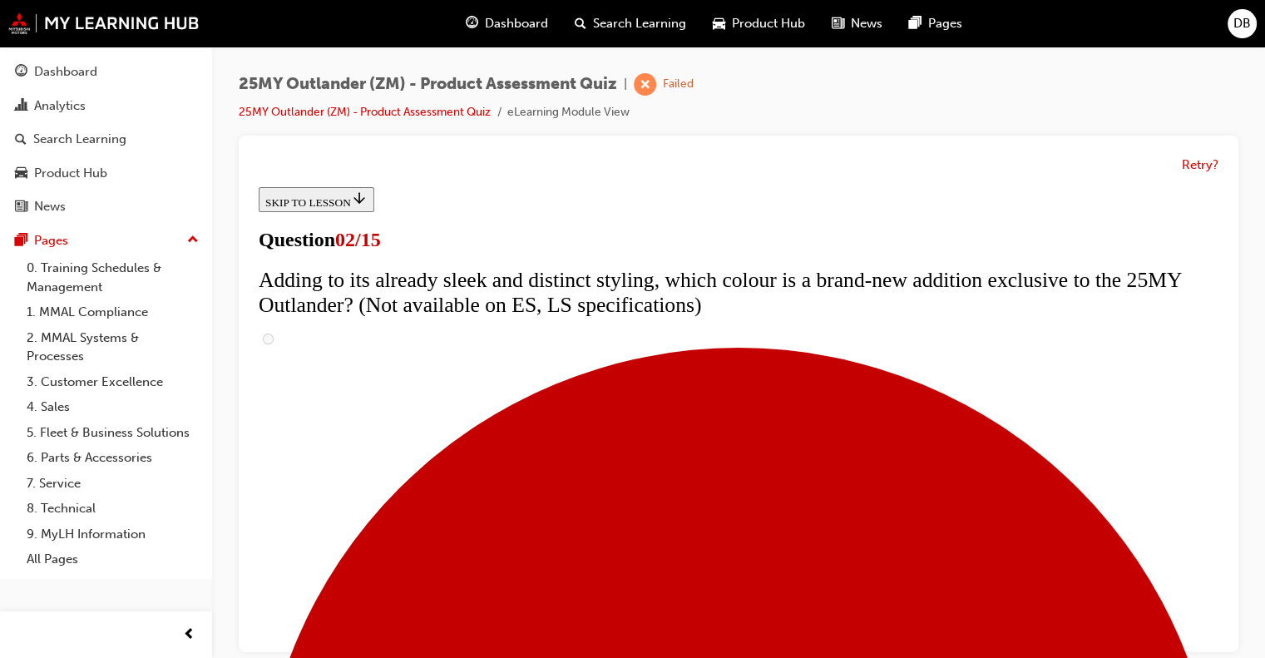
checkbox input "true"
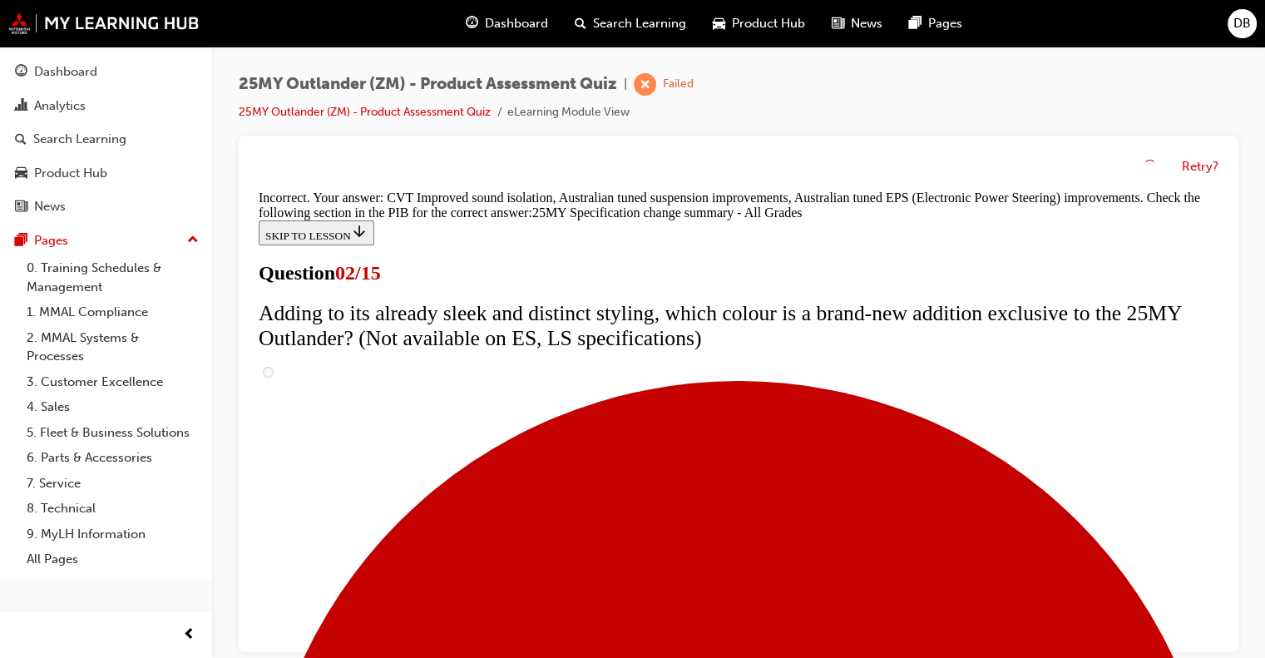
scroll to position [669, 0]
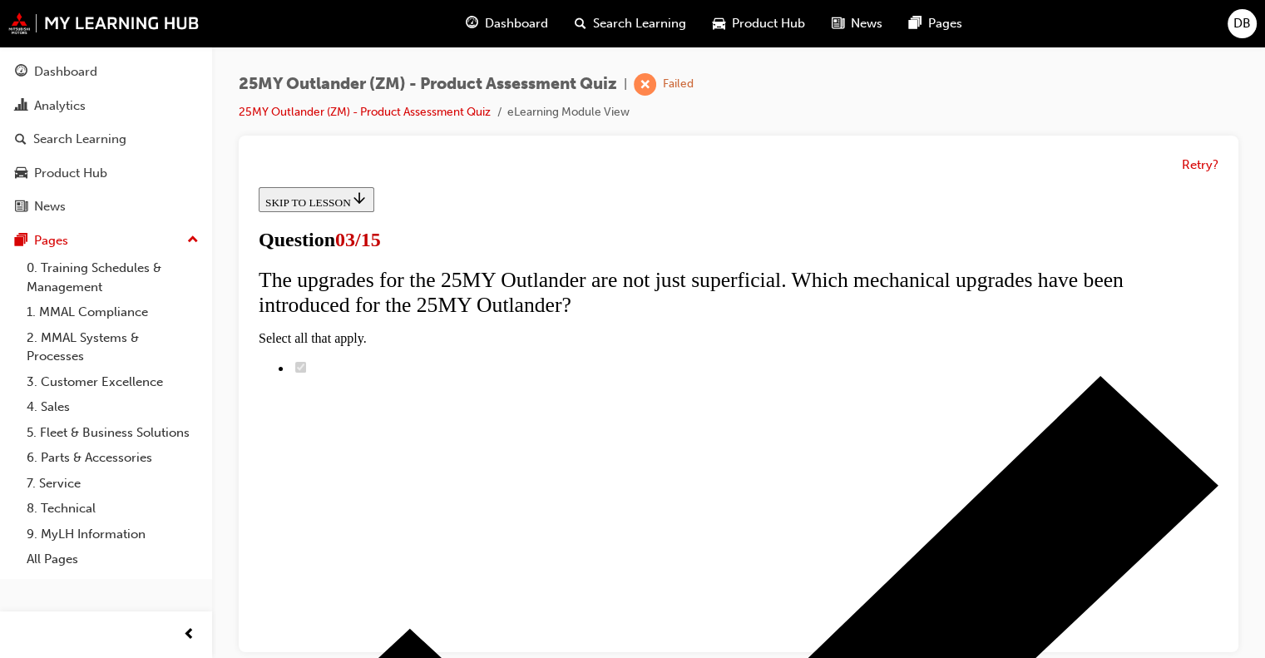
scroll to position [166, 0]
radio input "true"
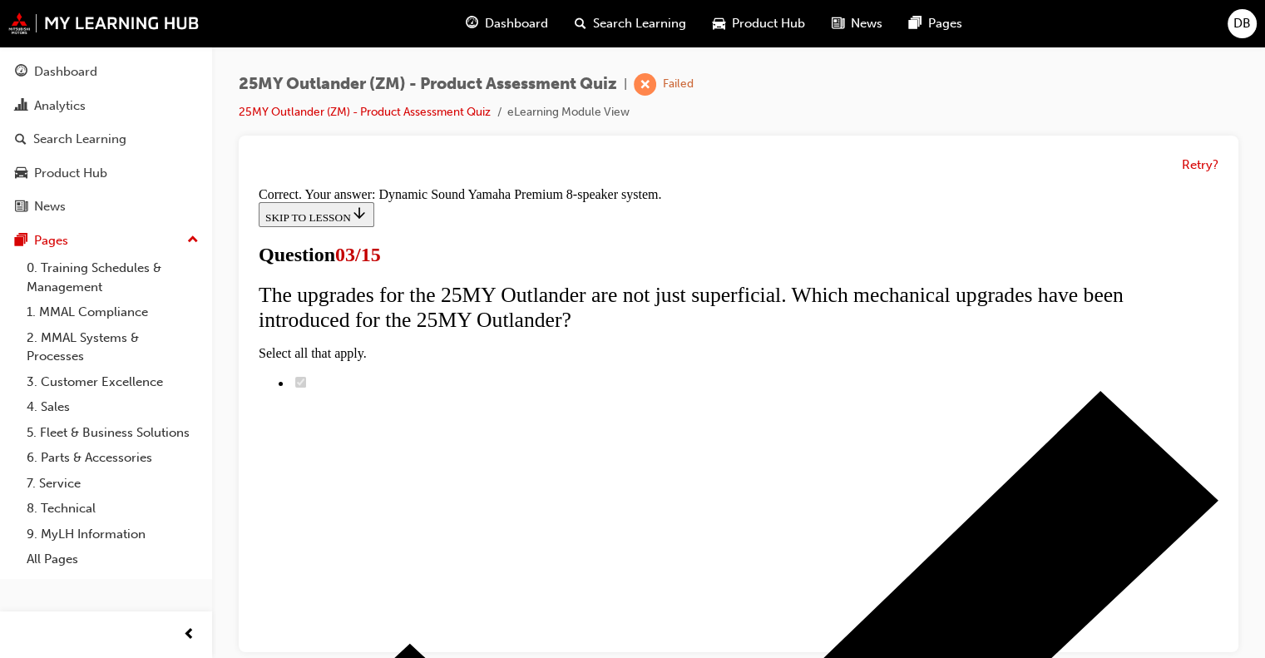
scroll to position [377, 0]
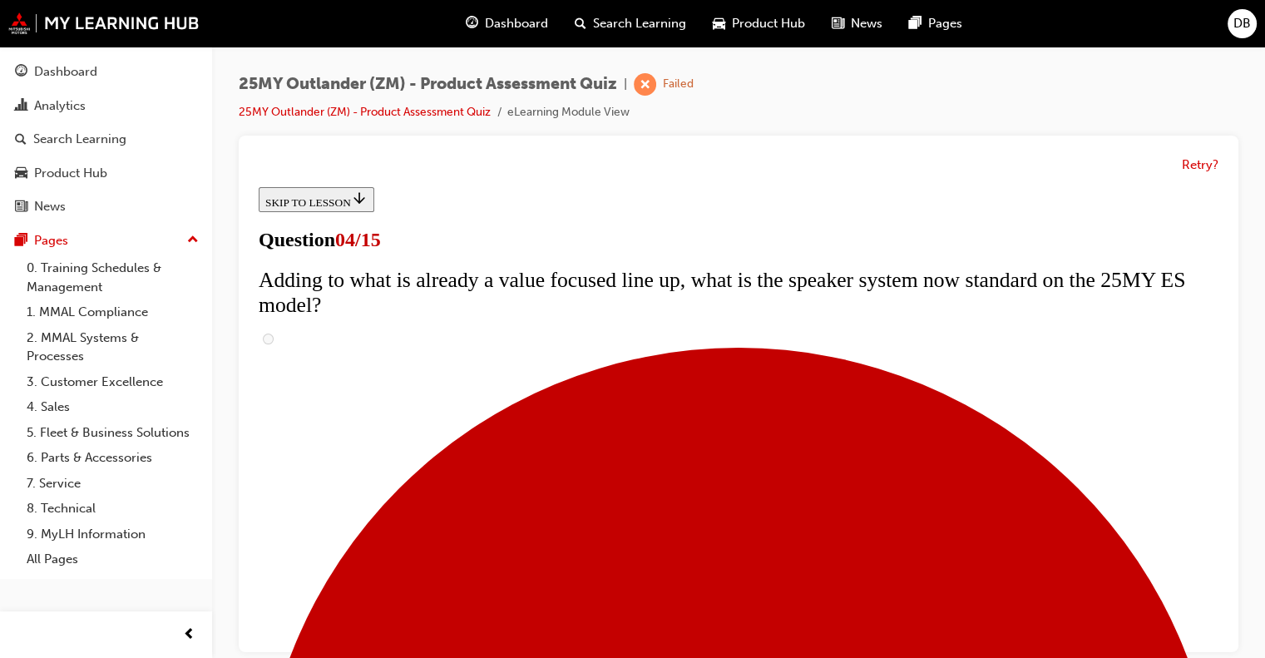
scroll to position [166, 0]
checkbox input "true"
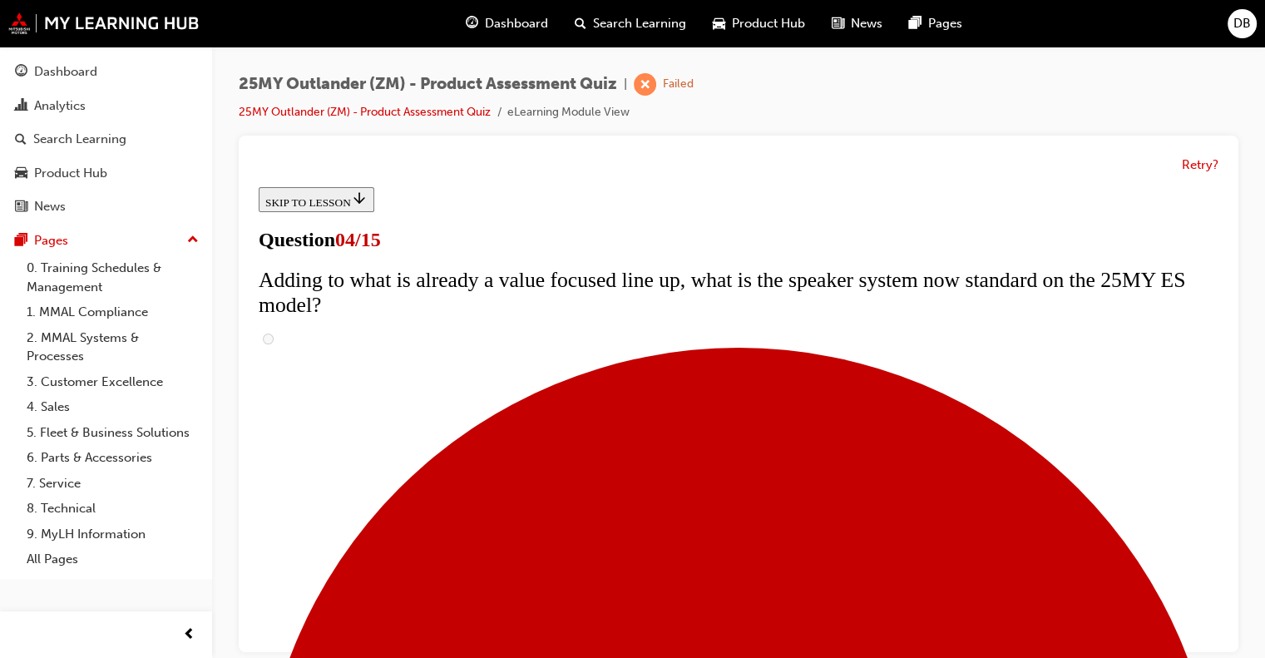
checkbox input "false"
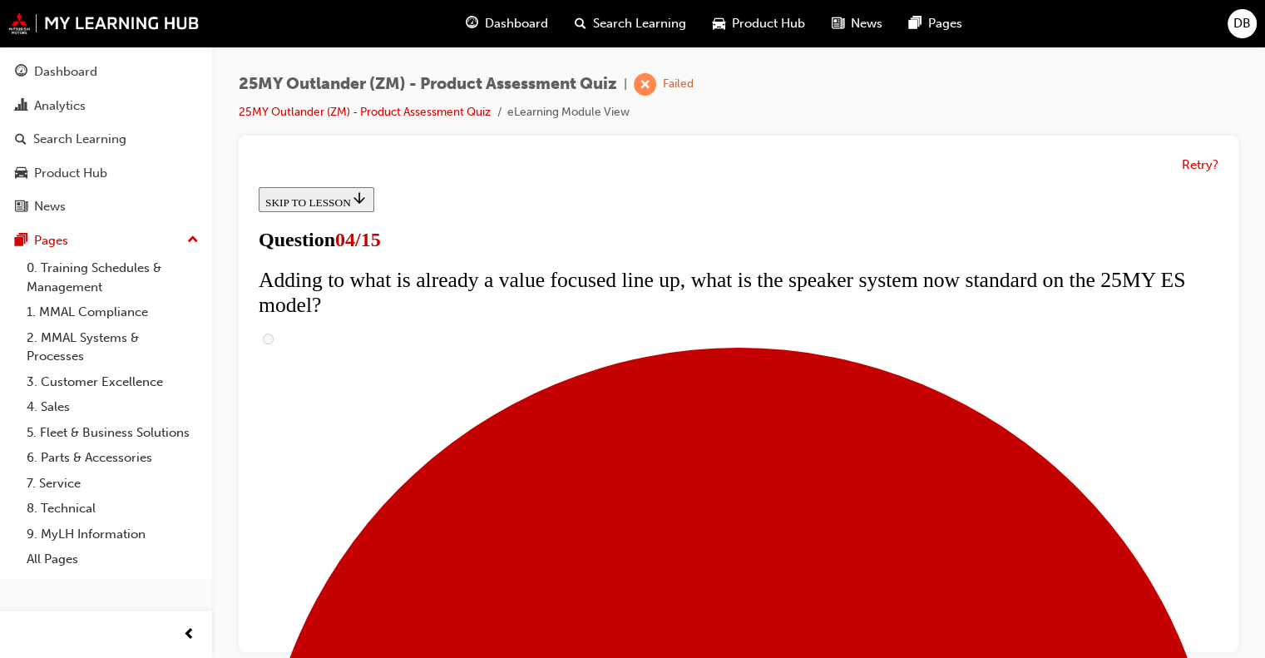
checkbox input "true"
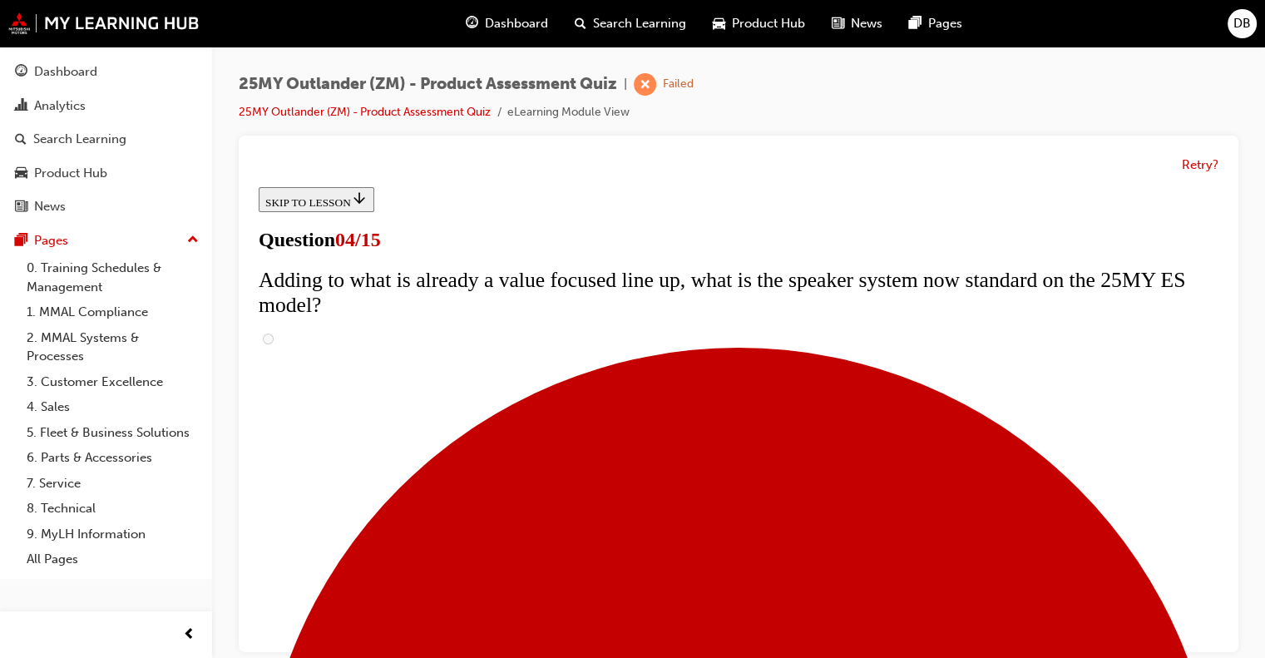
checkbox input "false"
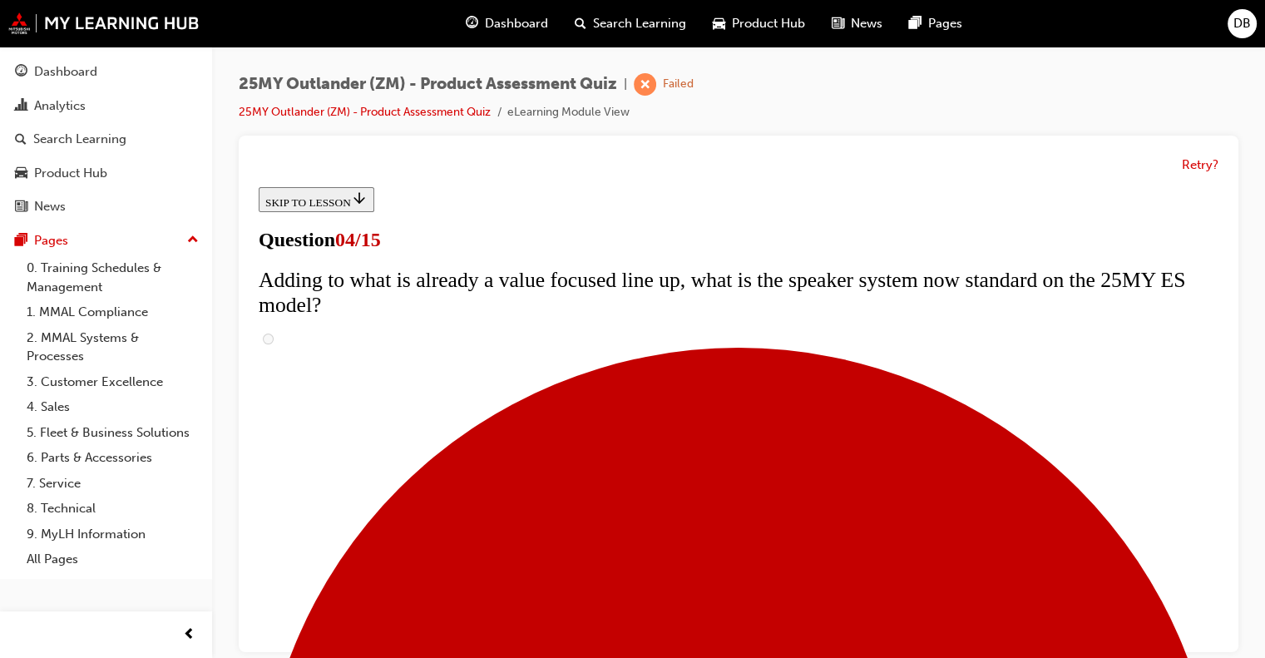
checkbox input "true"
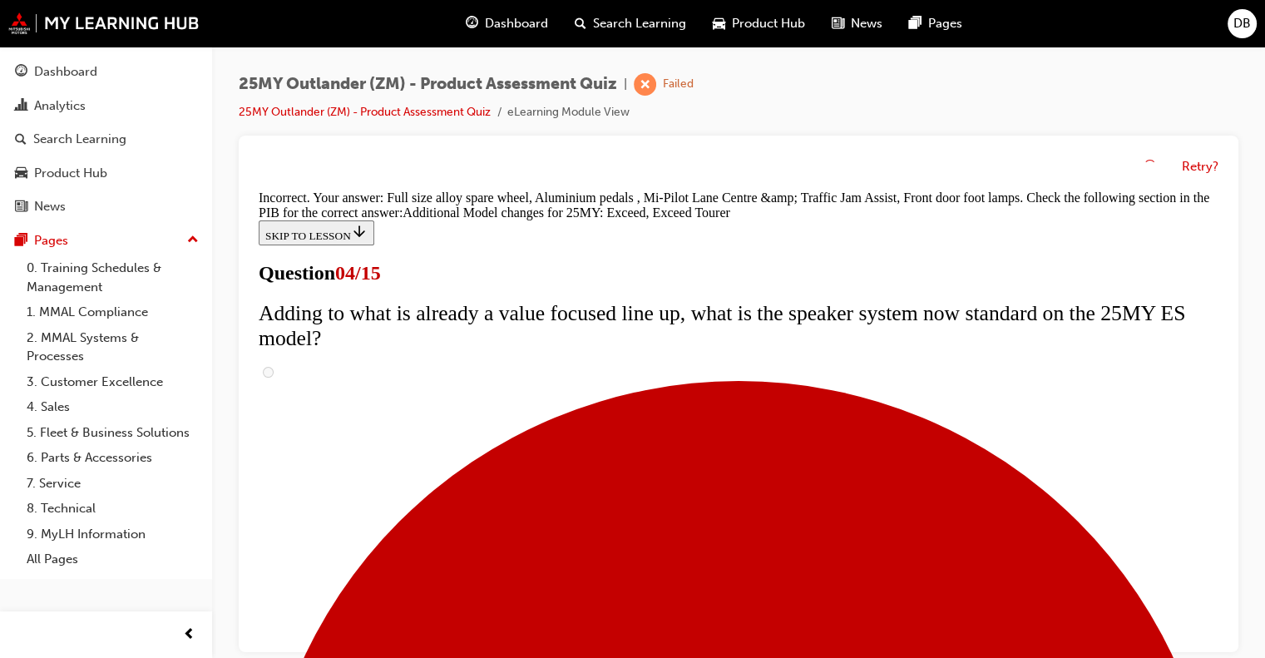
scroll to position [735, 0]
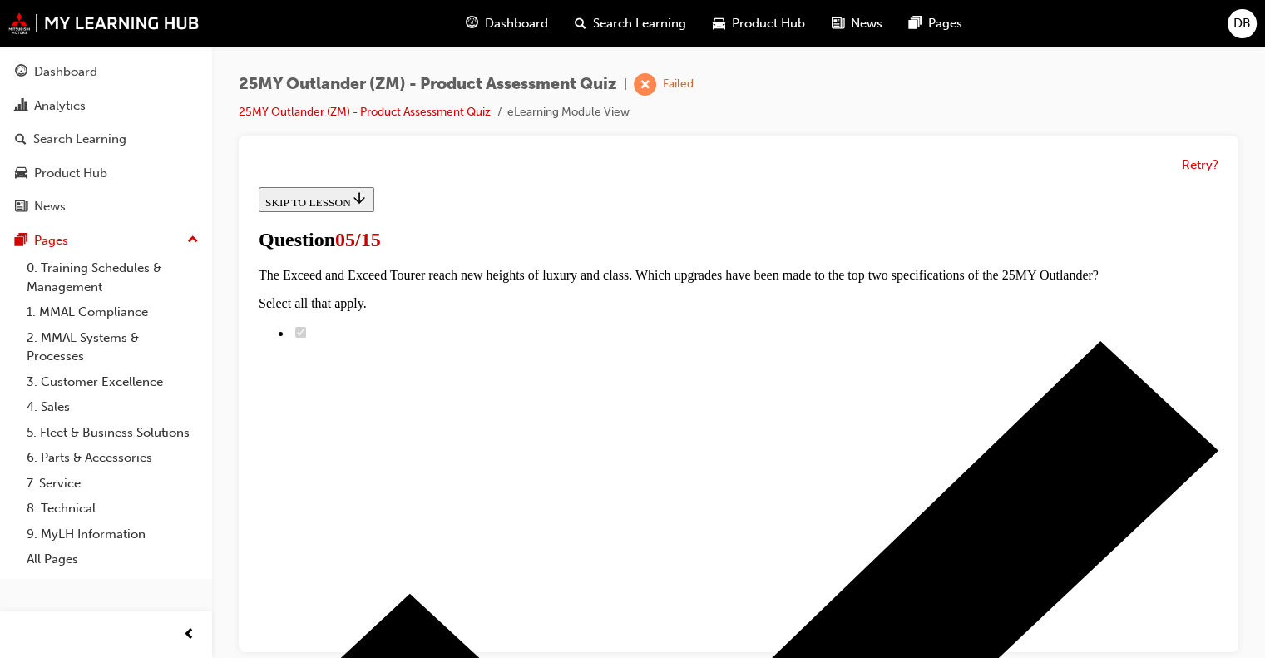
scroll to position [333, 0]
radio input "true"
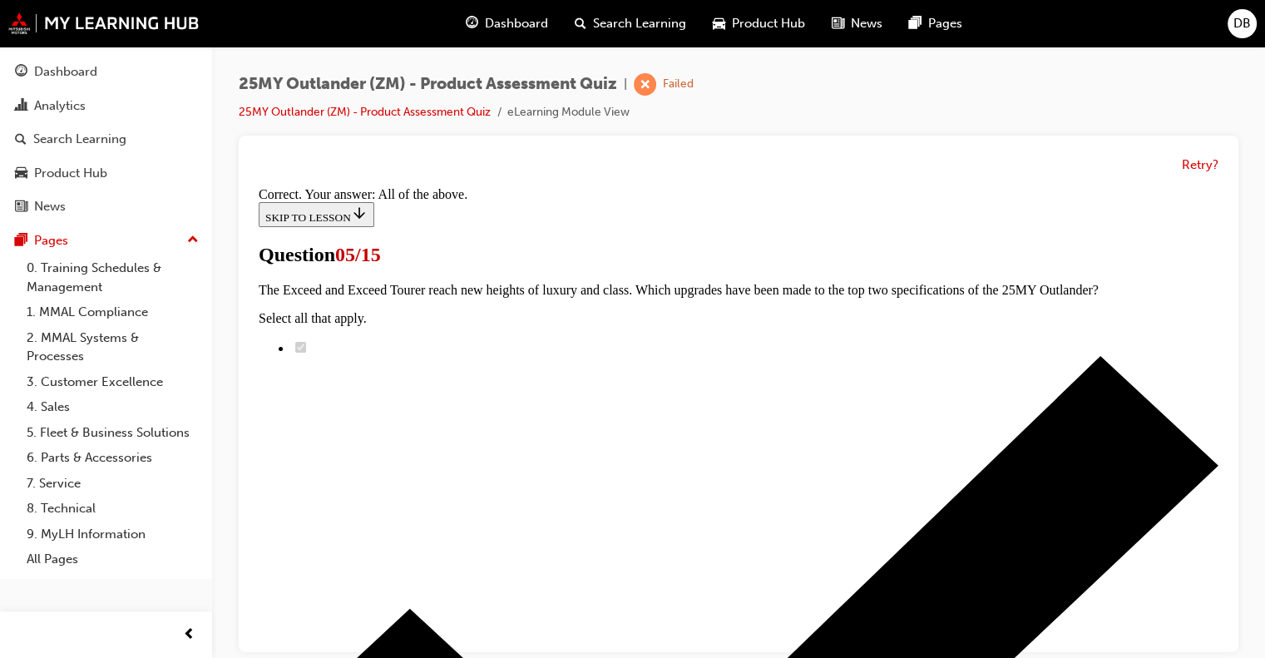
scroll to position [510, 0]
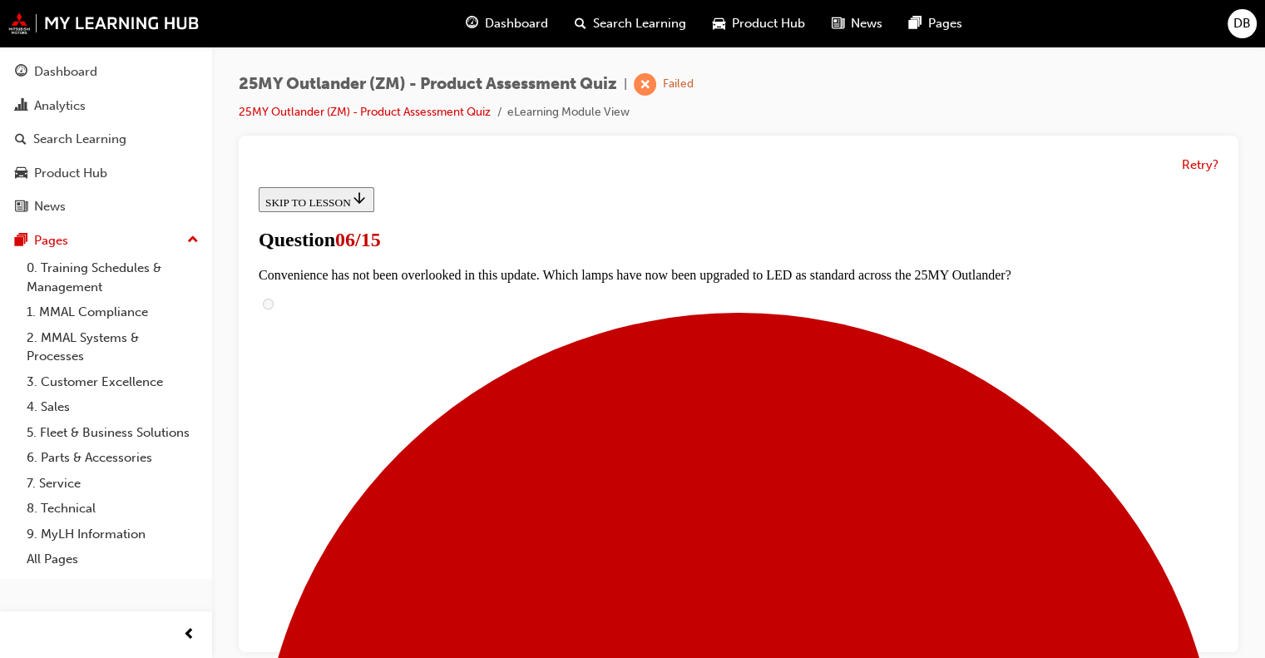
scroll to position [582, 0]
radio input "true"
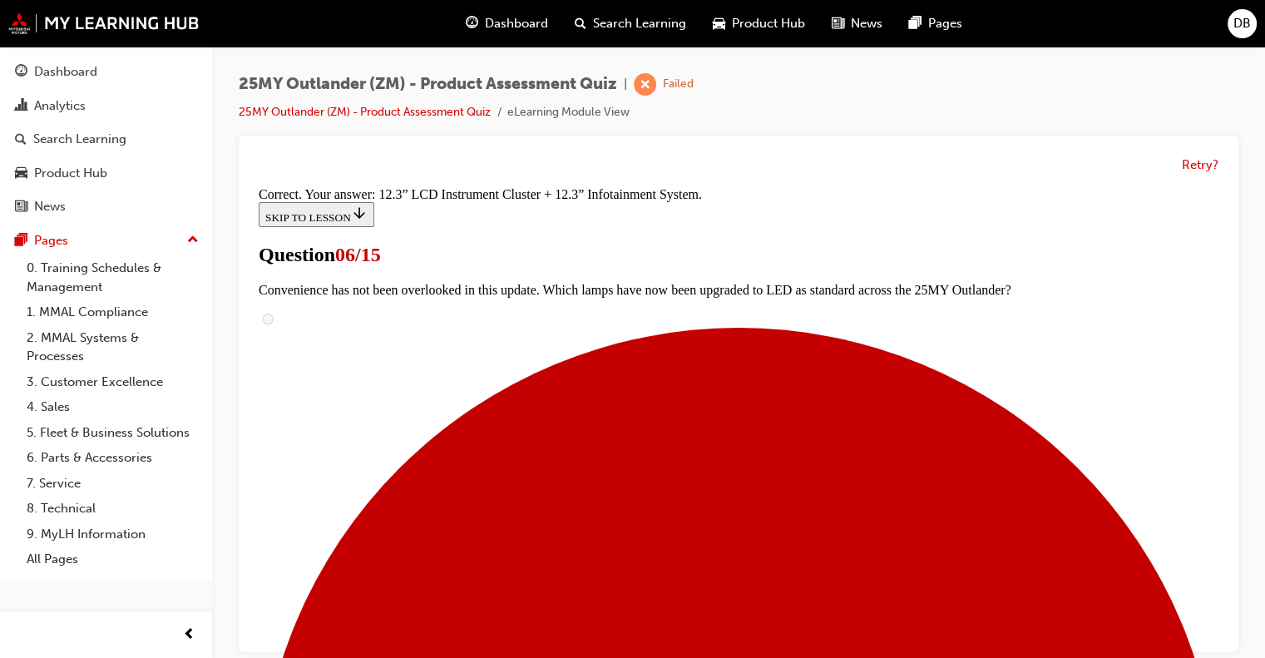
scroll to position [667, 0]
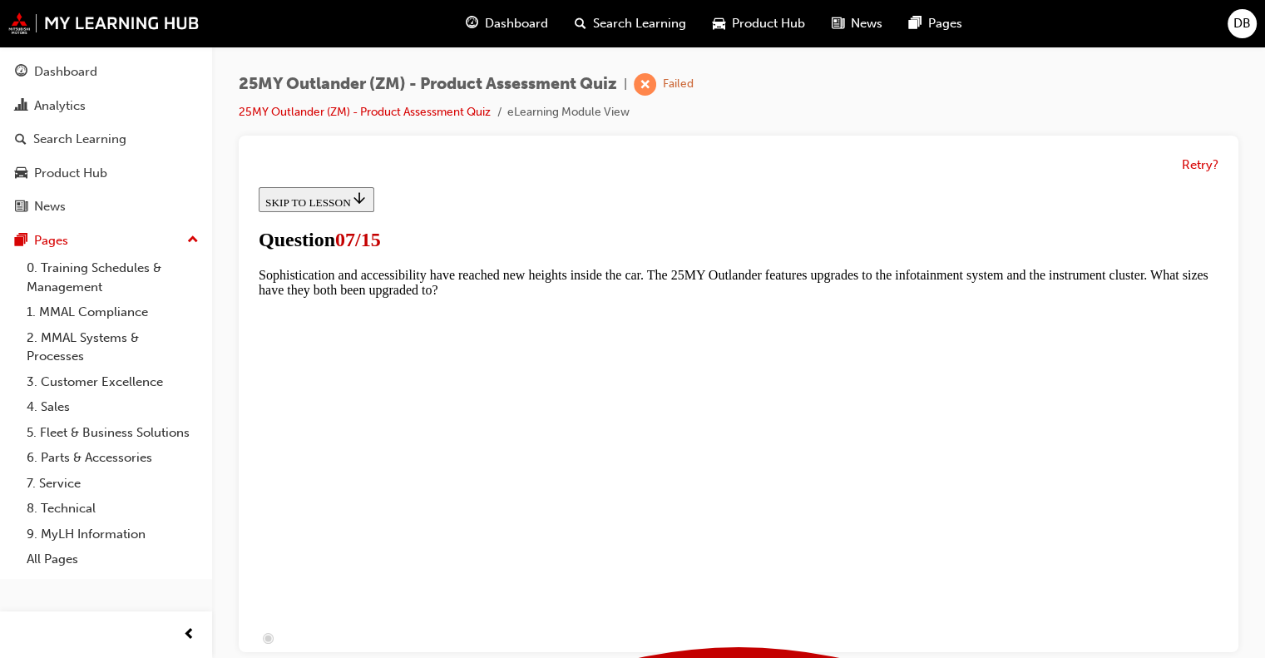
scroll to position [582, 0]
checkbox input "true"
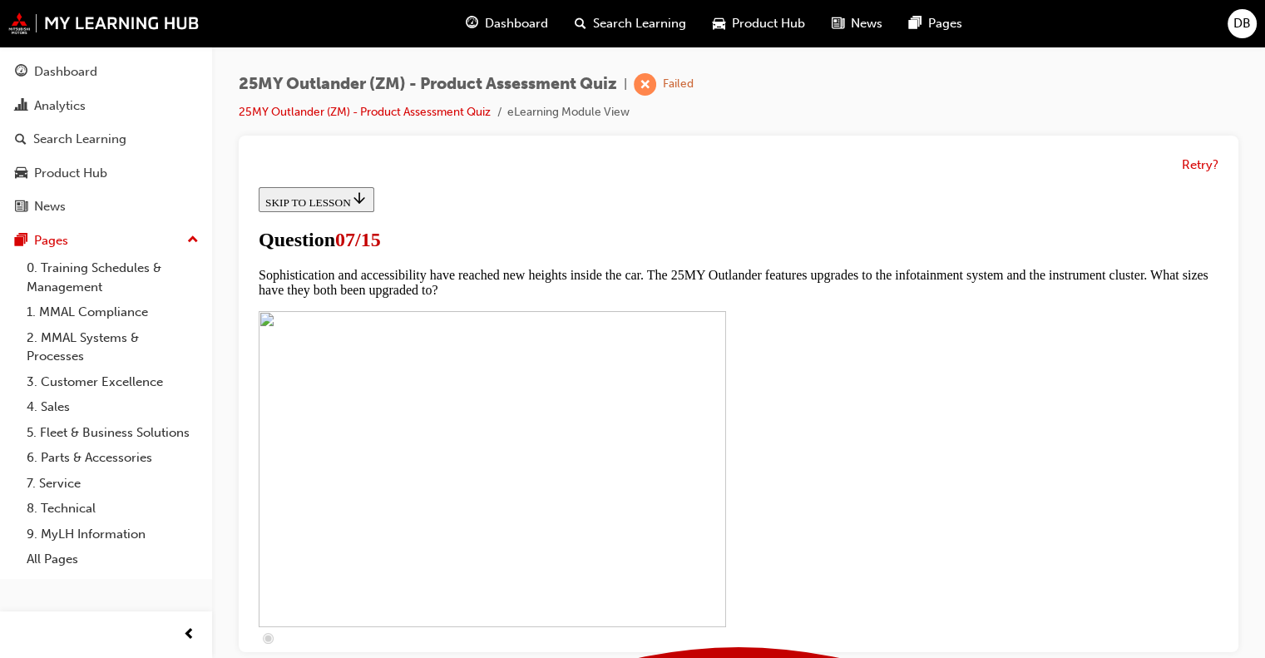
checkbox input "true"
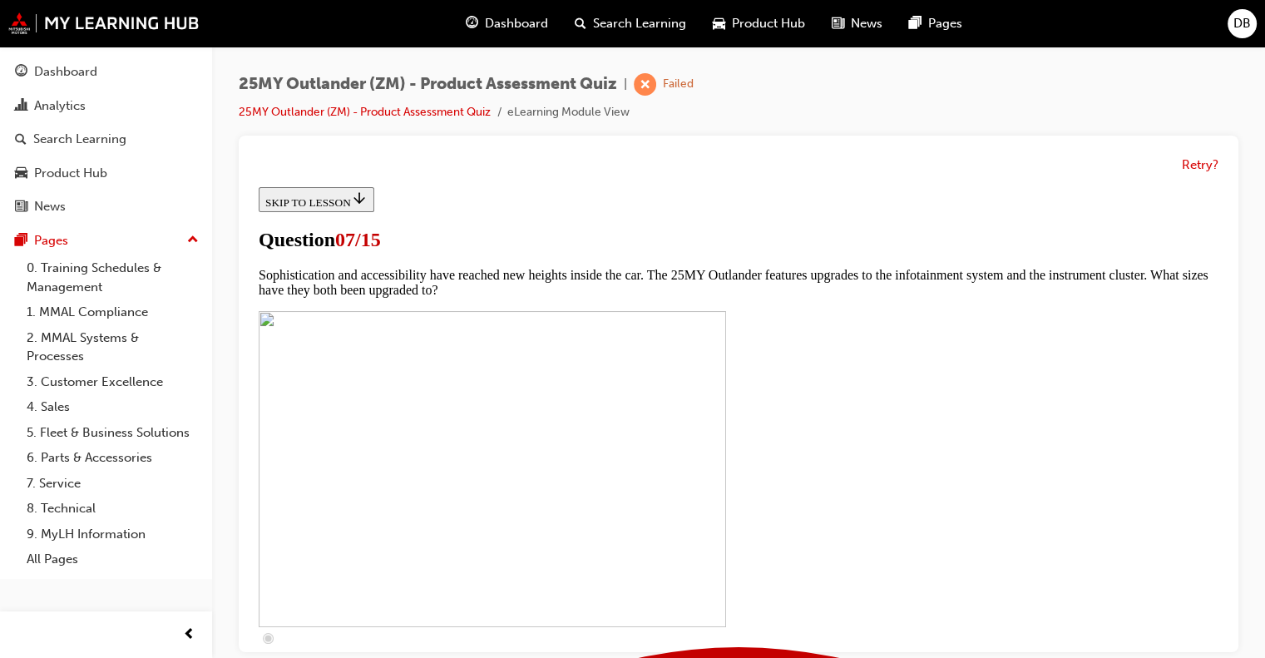
checkbox input "true"
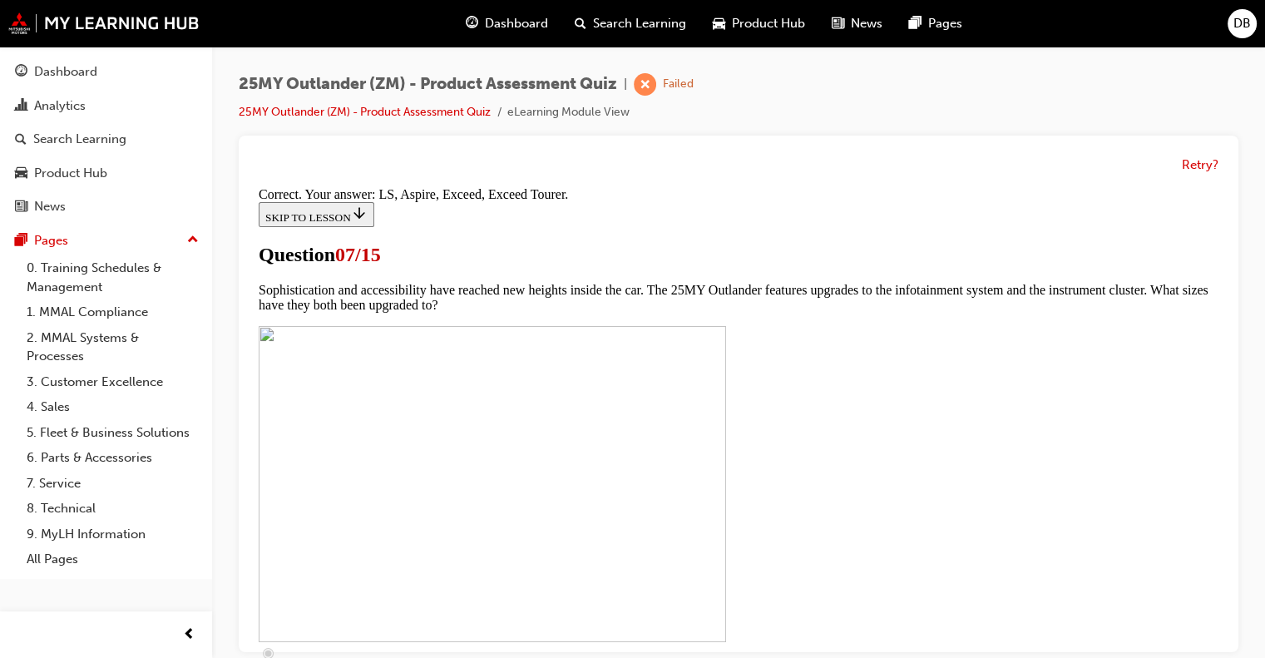
scroll to position [856, 0]
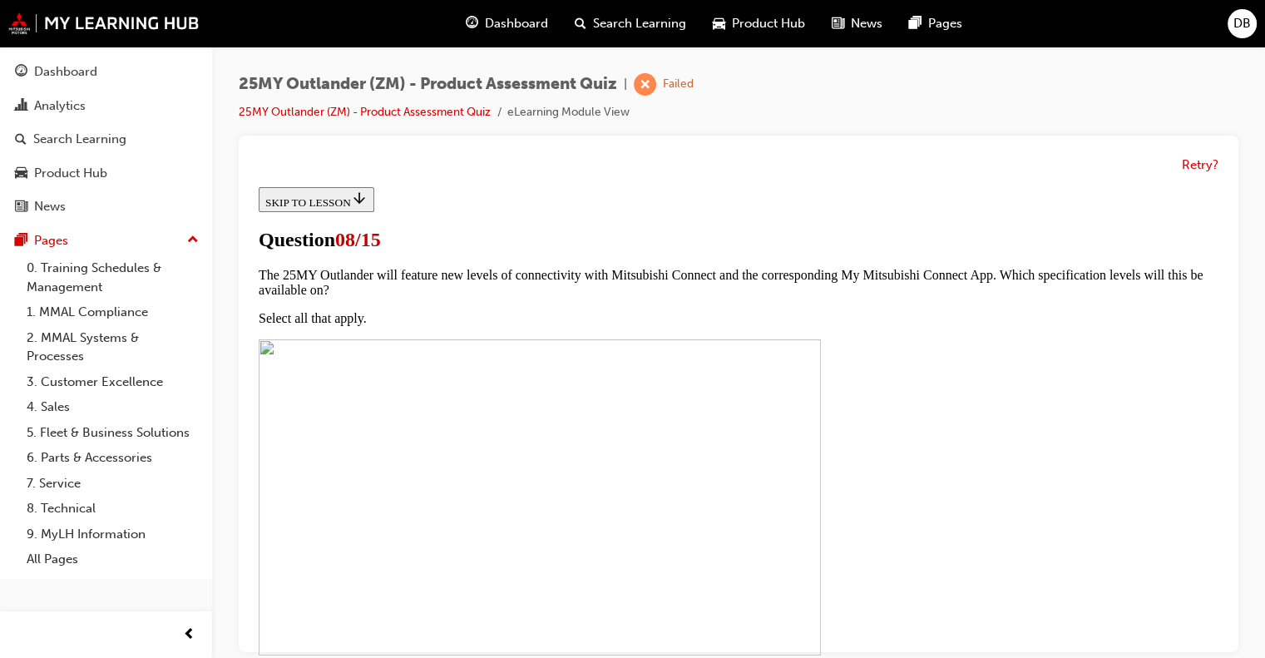
scroll to position [166, 0]
radio input "true"
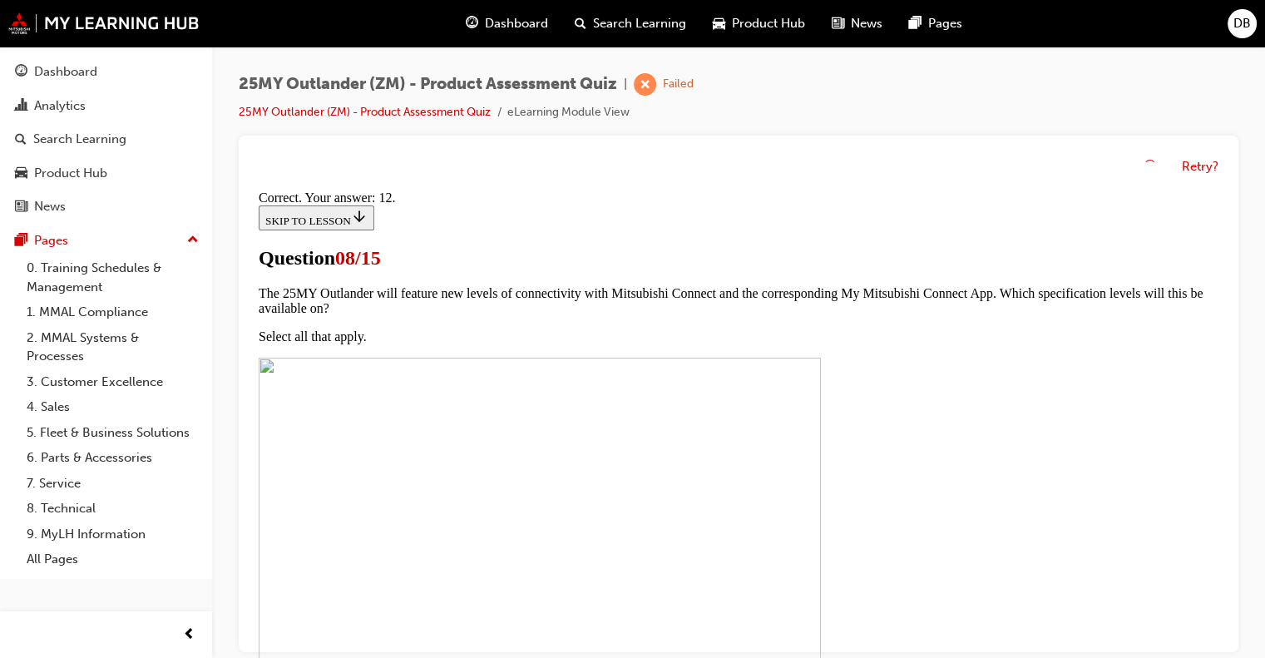
scroll to position [377, 0]
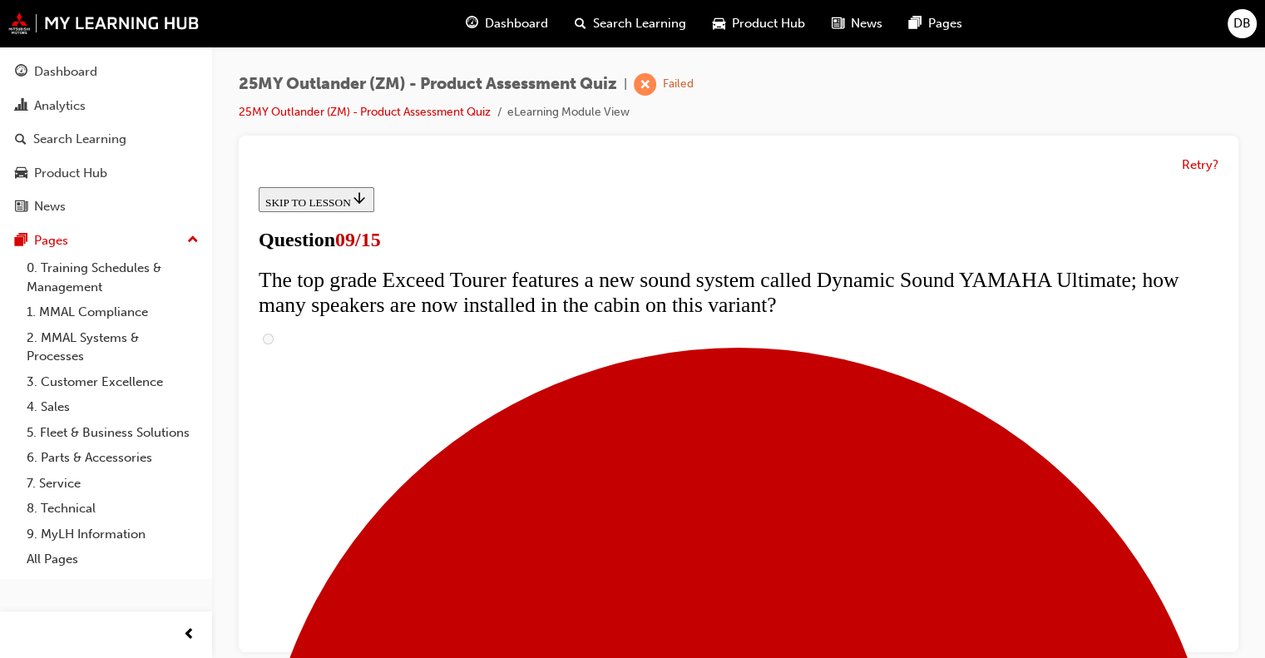
scroll to position [831, 0]
radio input "true"
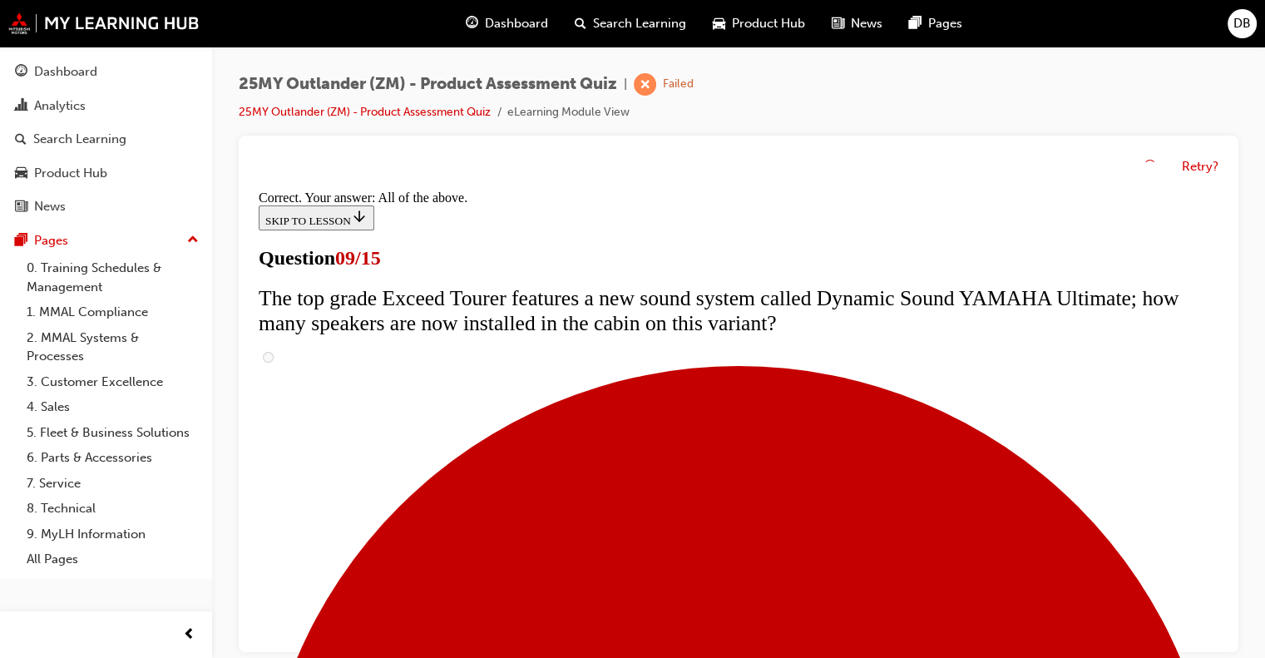
scroll to position [971, 0]
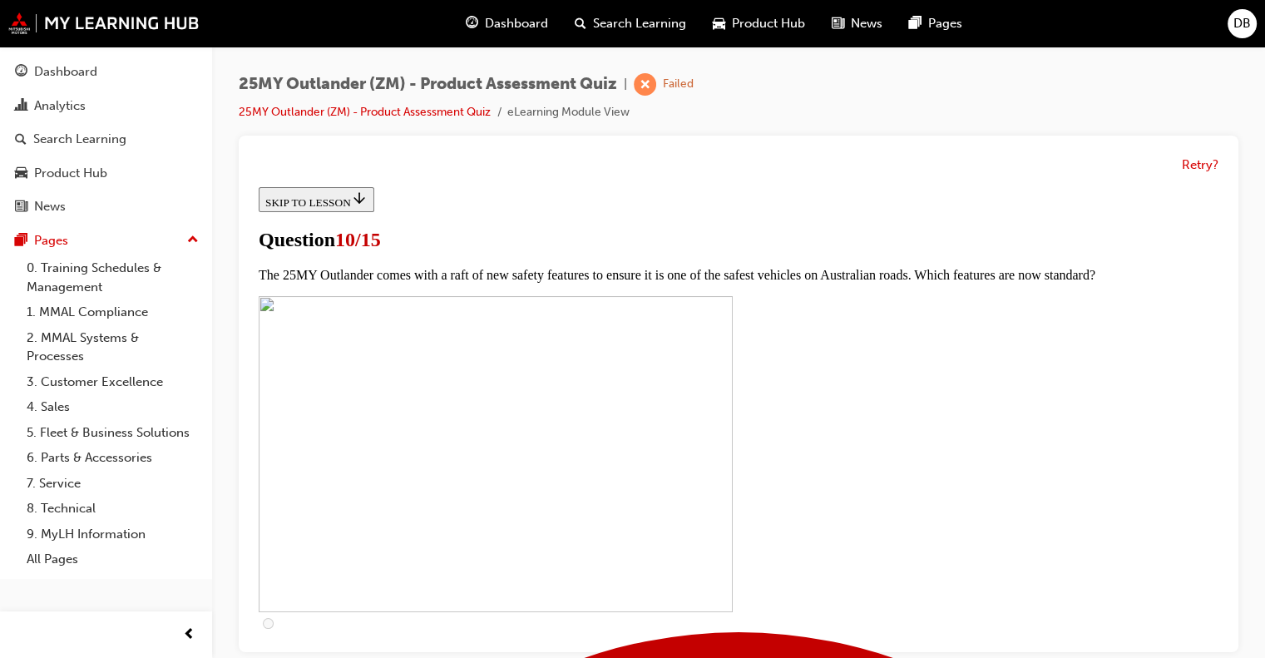
scroll to position [416, 0]
checkbox input "true"
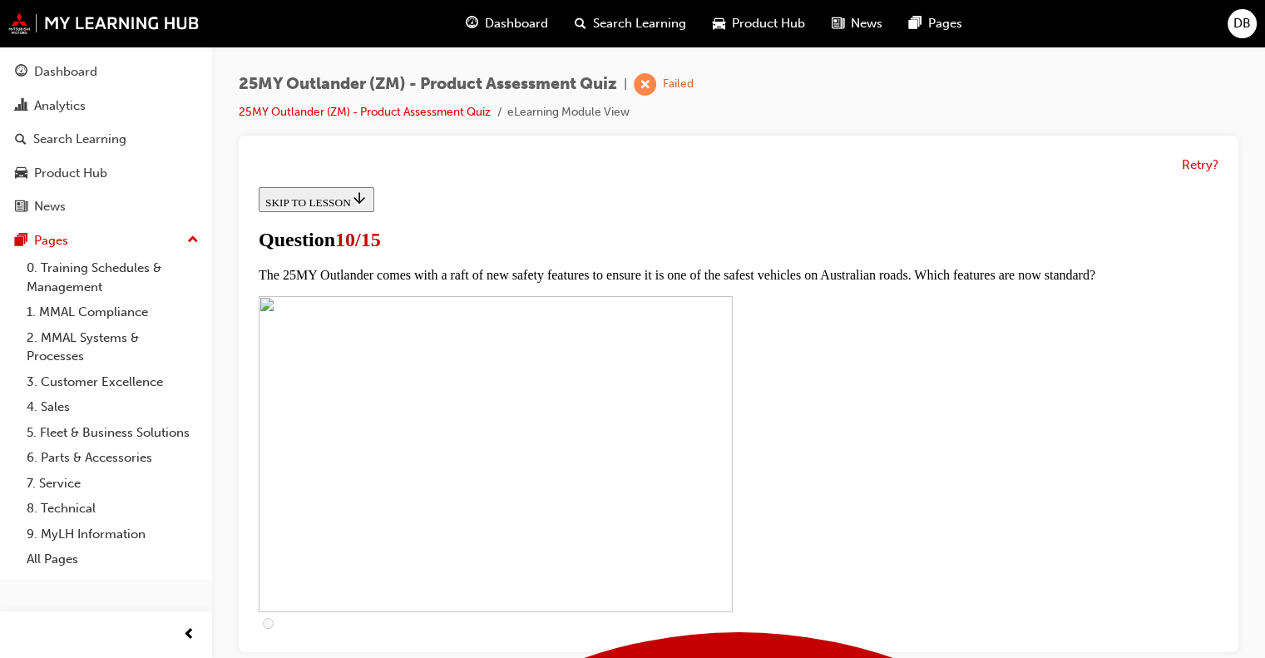
checkbox input "true"
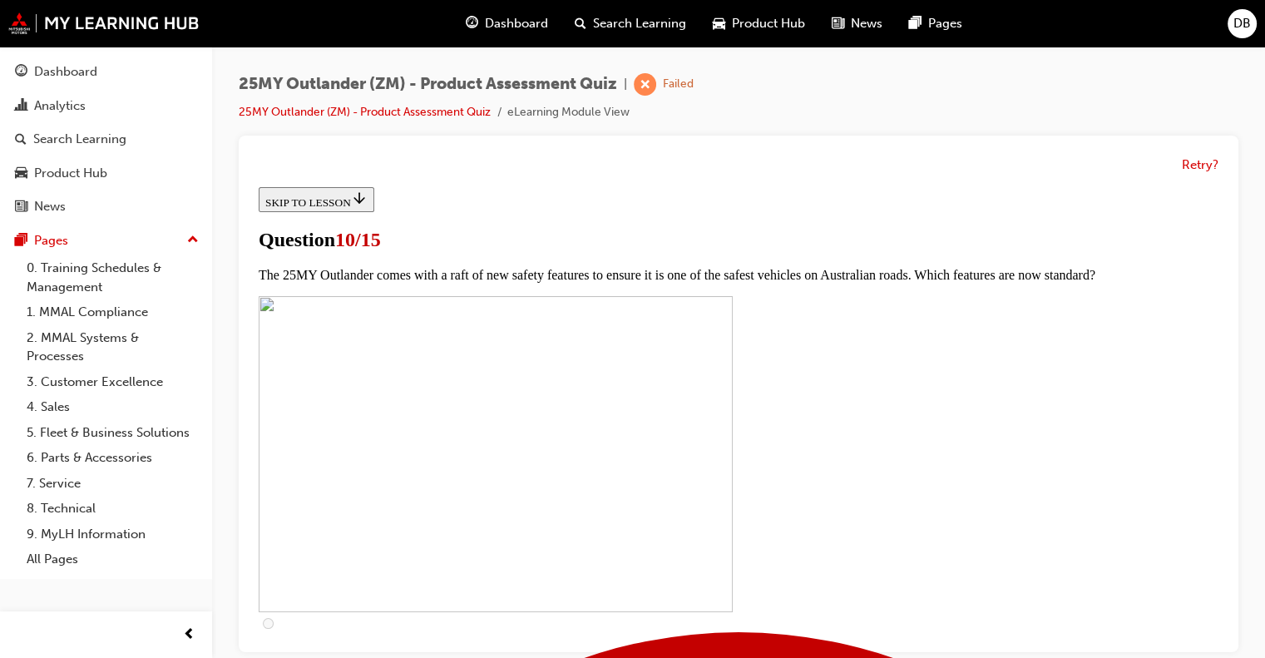
checkbox input "true"
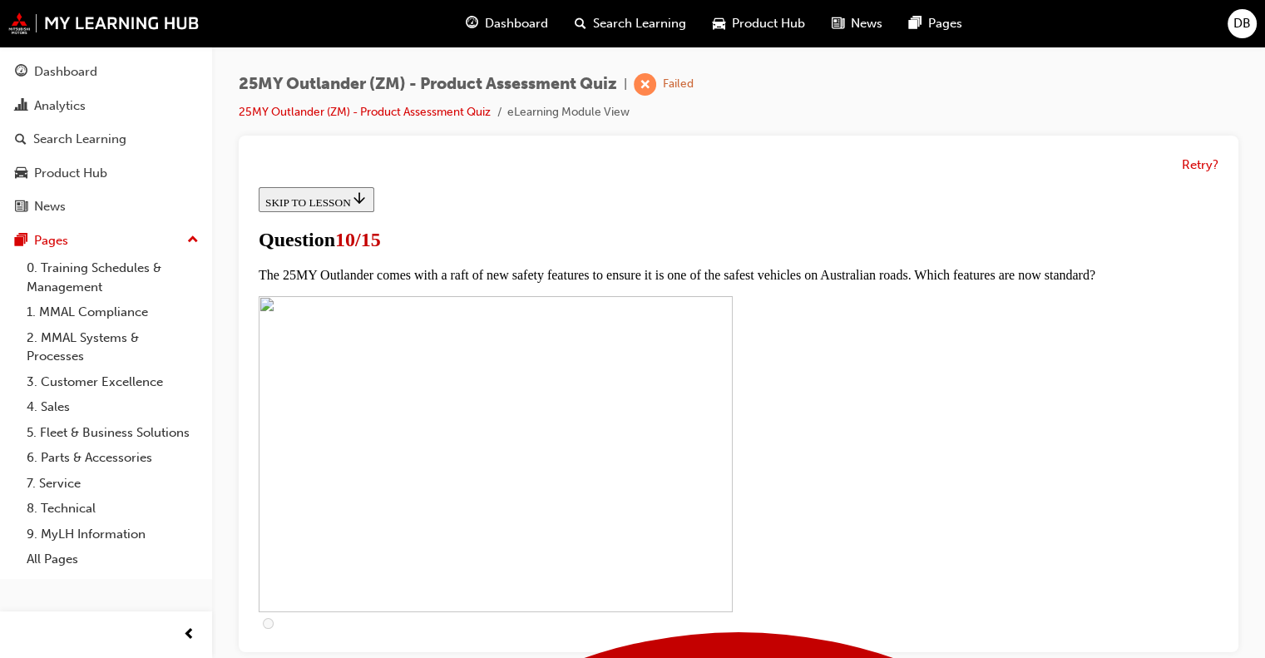
checkbox input "true"
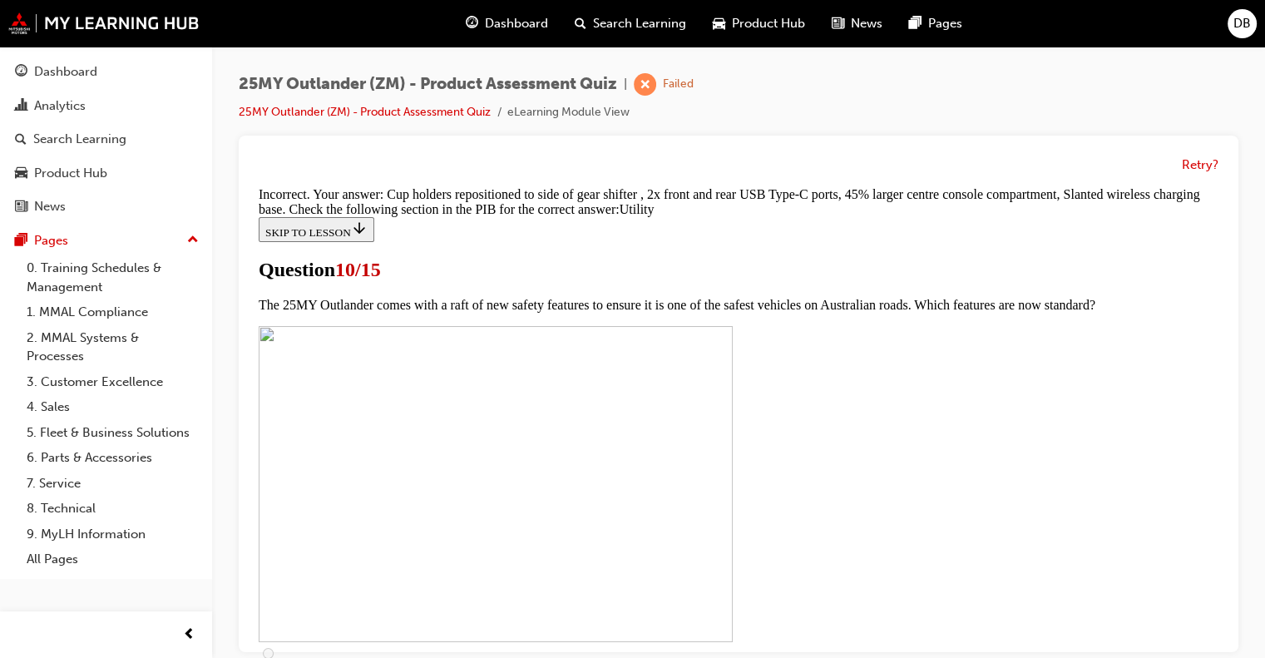
scroll to position [918, 0]
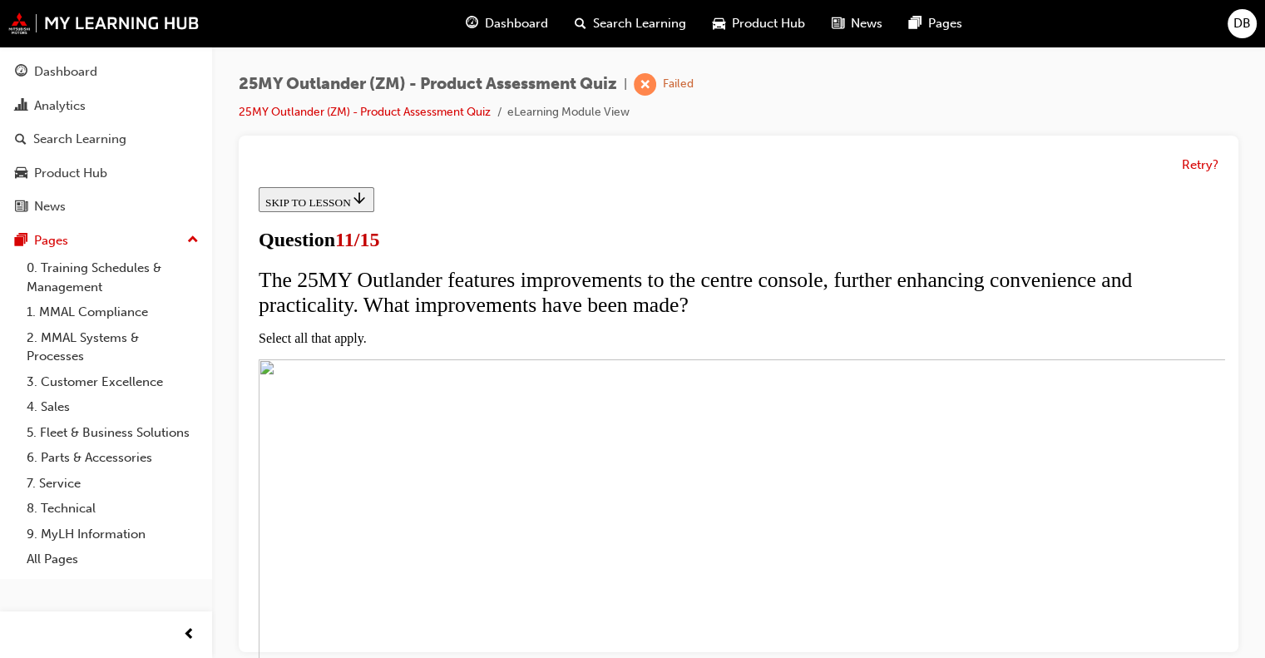
scroll to position [166, 0]
checkbox input "true"
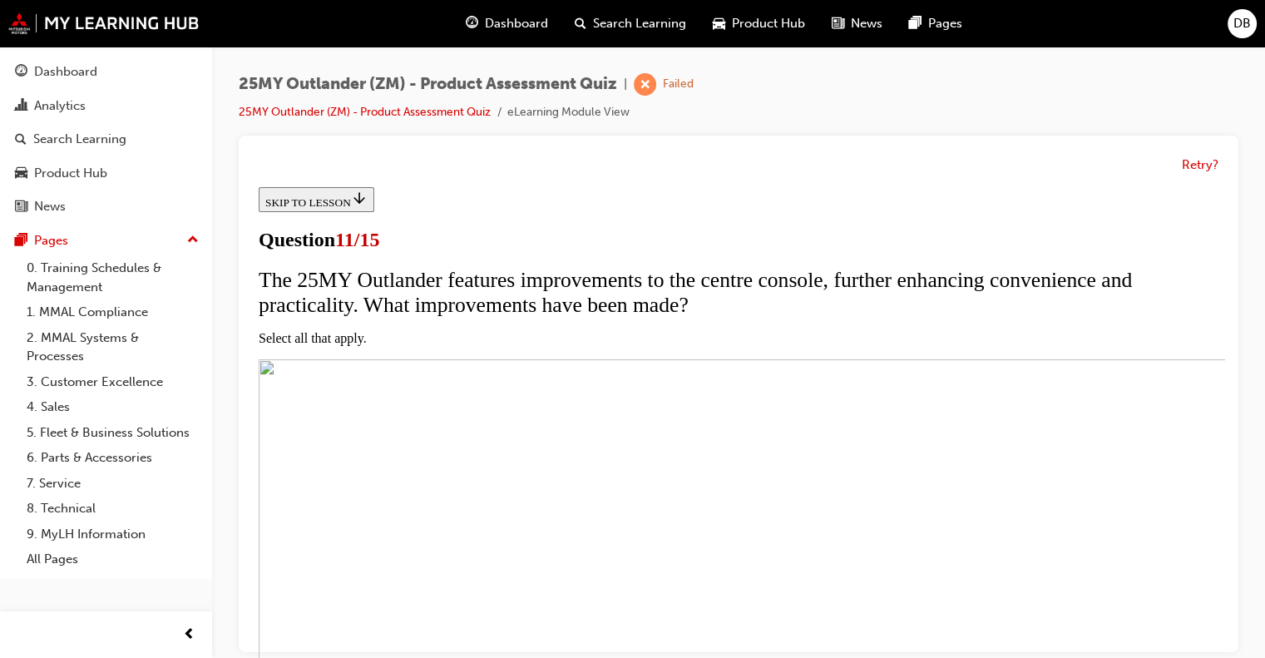
checkbox input "true"
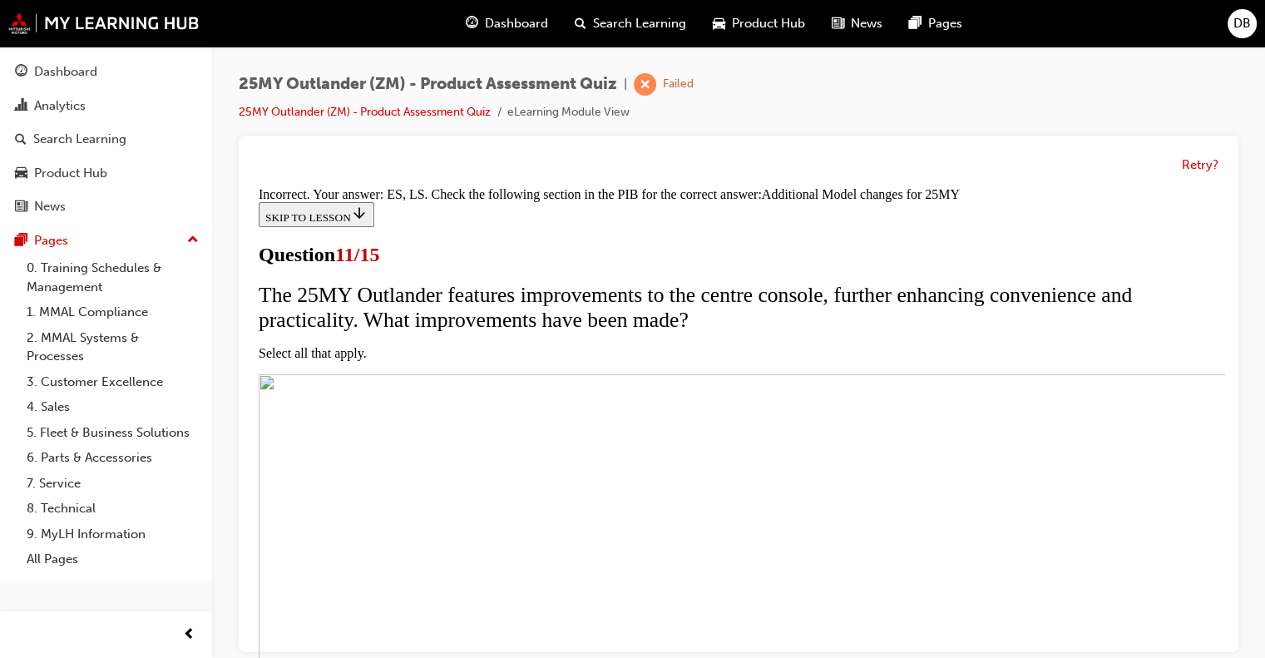
scroll to position [602, 0]
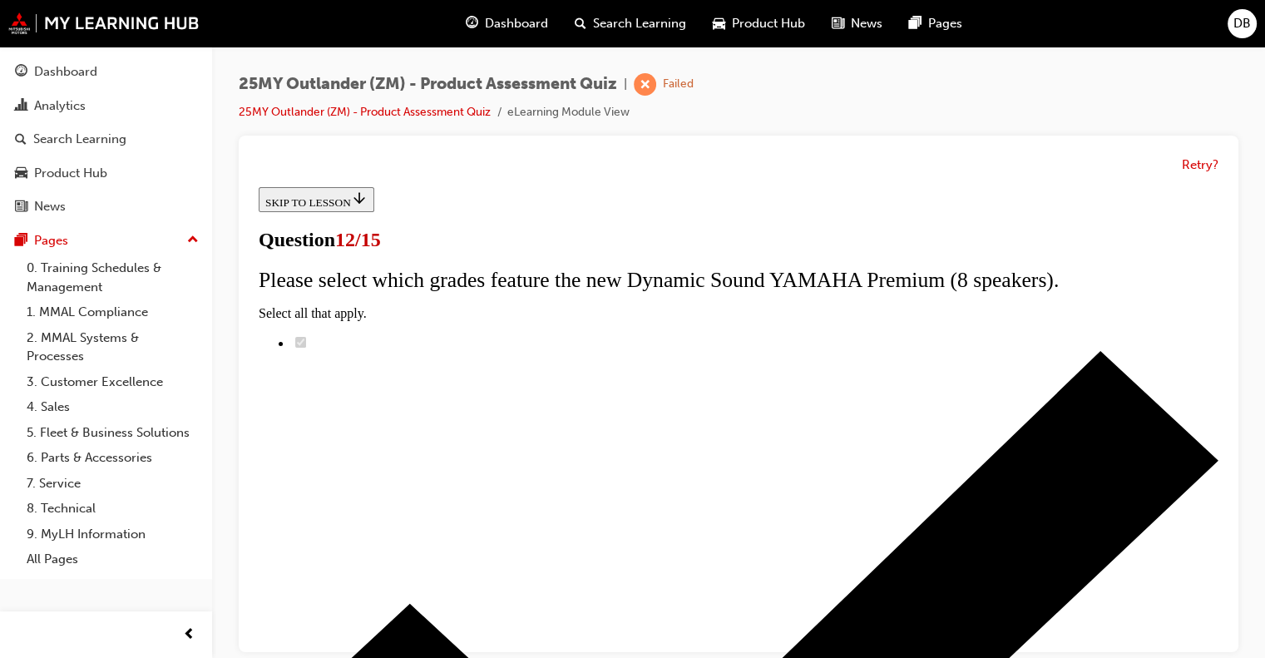
scroll to position [166, 0]
radio input "true"
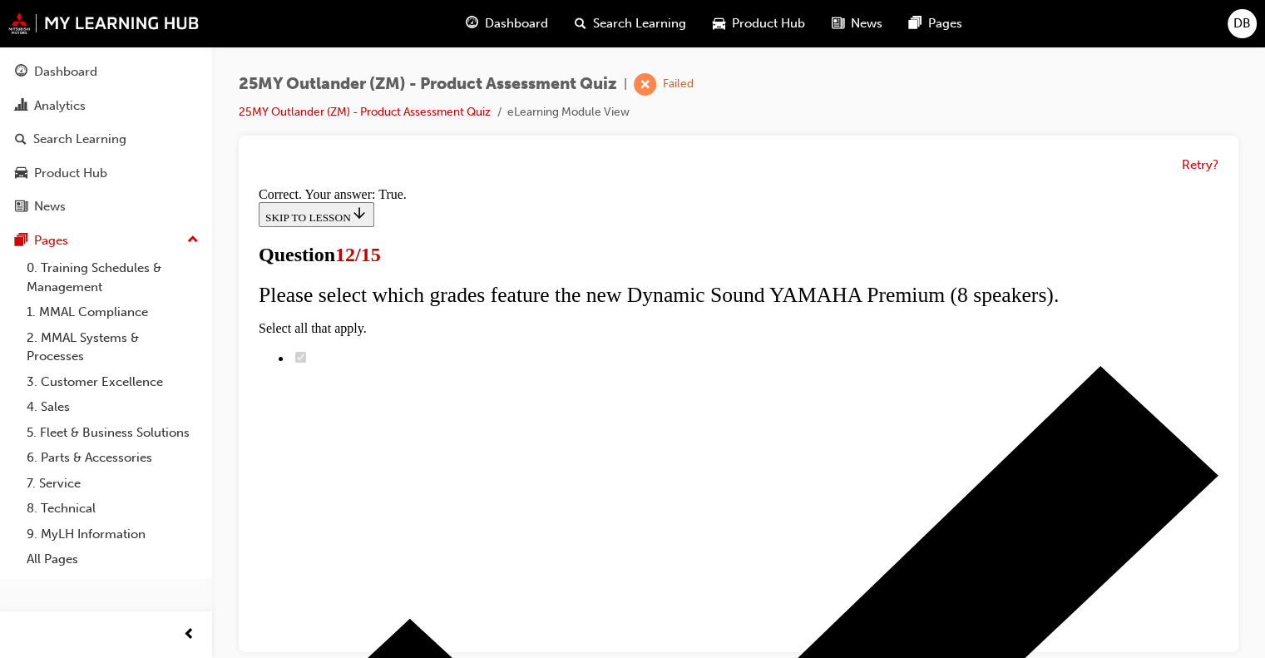
scroll to position [300, 0]
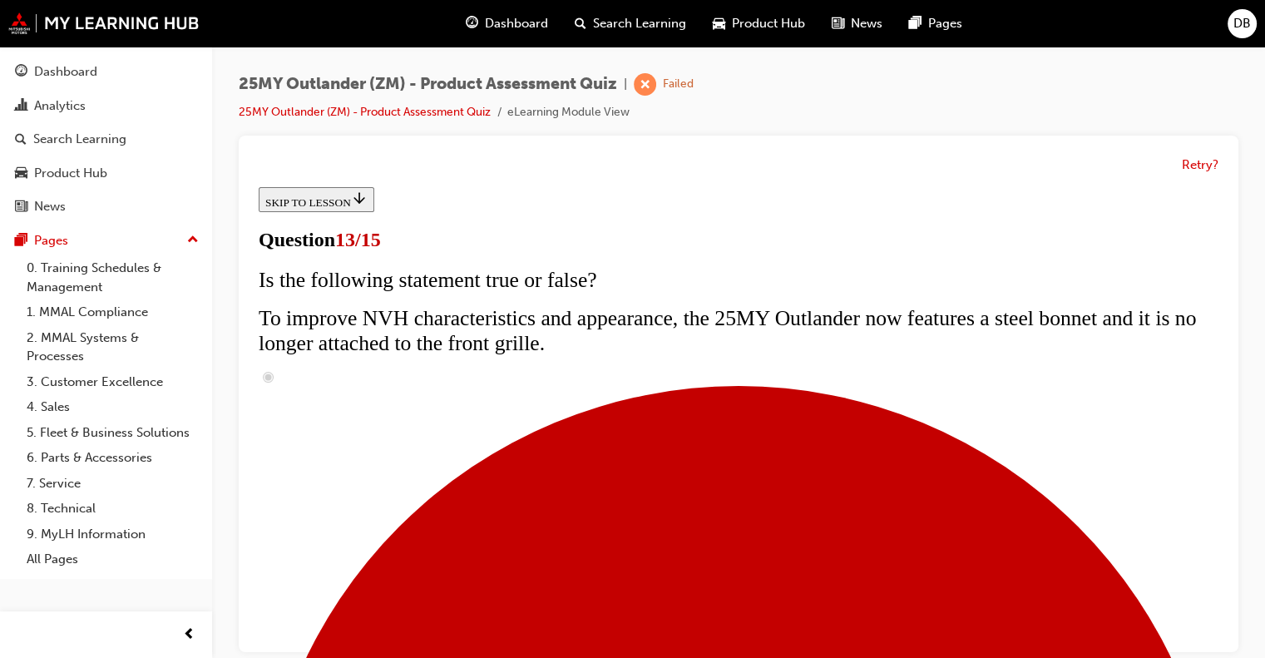
scroll to position [333, 0]
radio input "true"
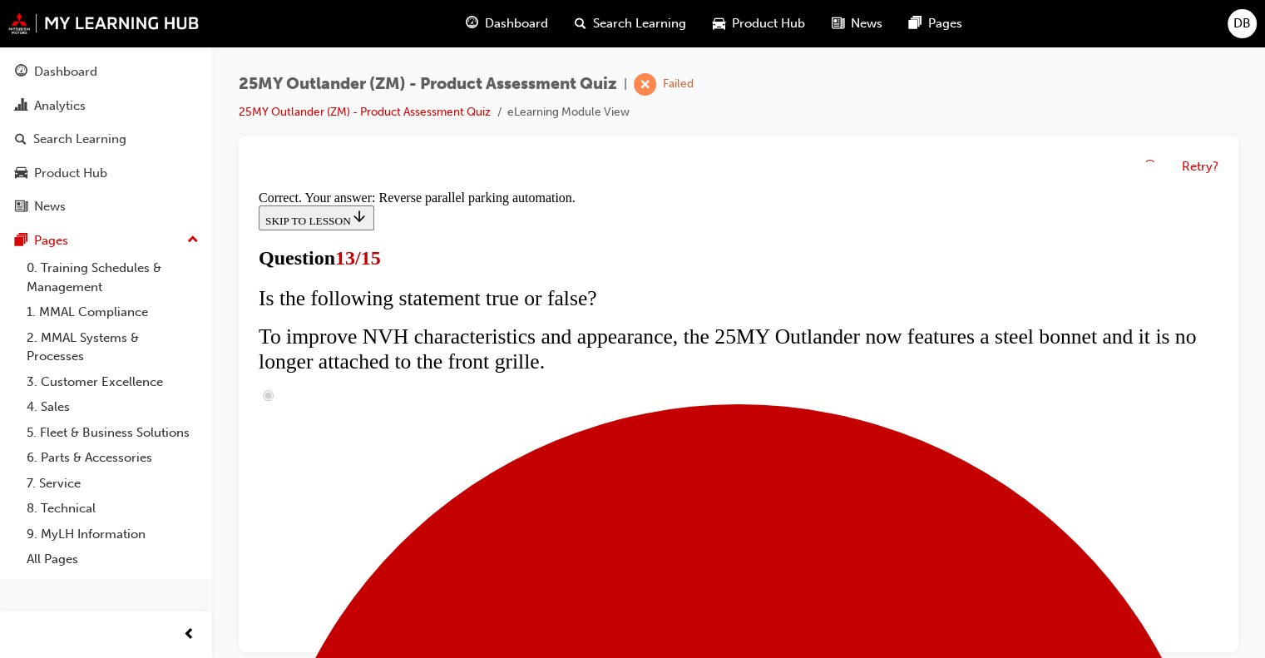
scroll to position [538, 0]
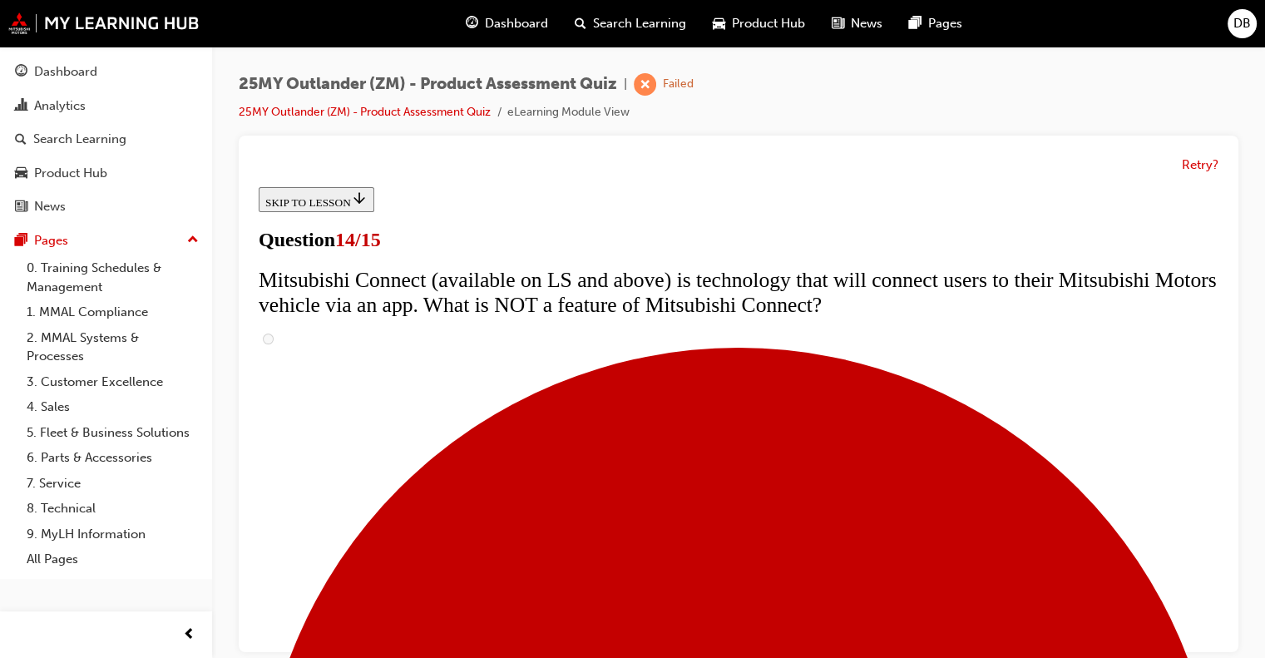
scroll to position [83, 0]
radio input "true"
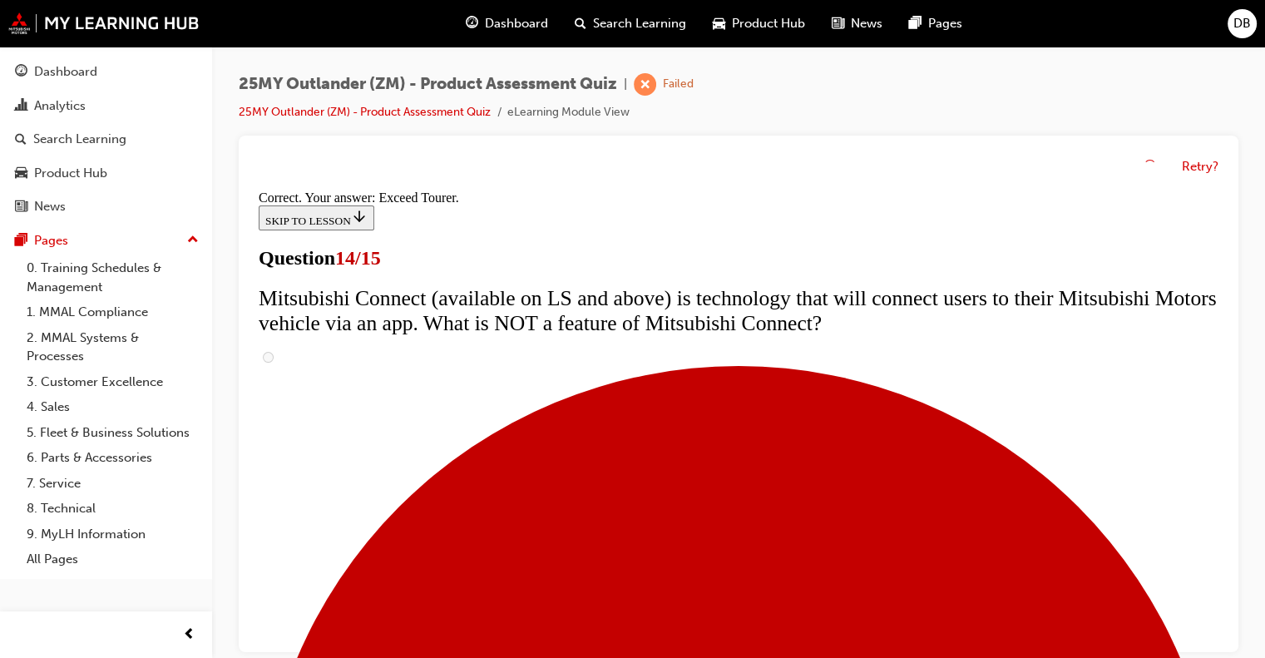
scroll to position [800, 0]
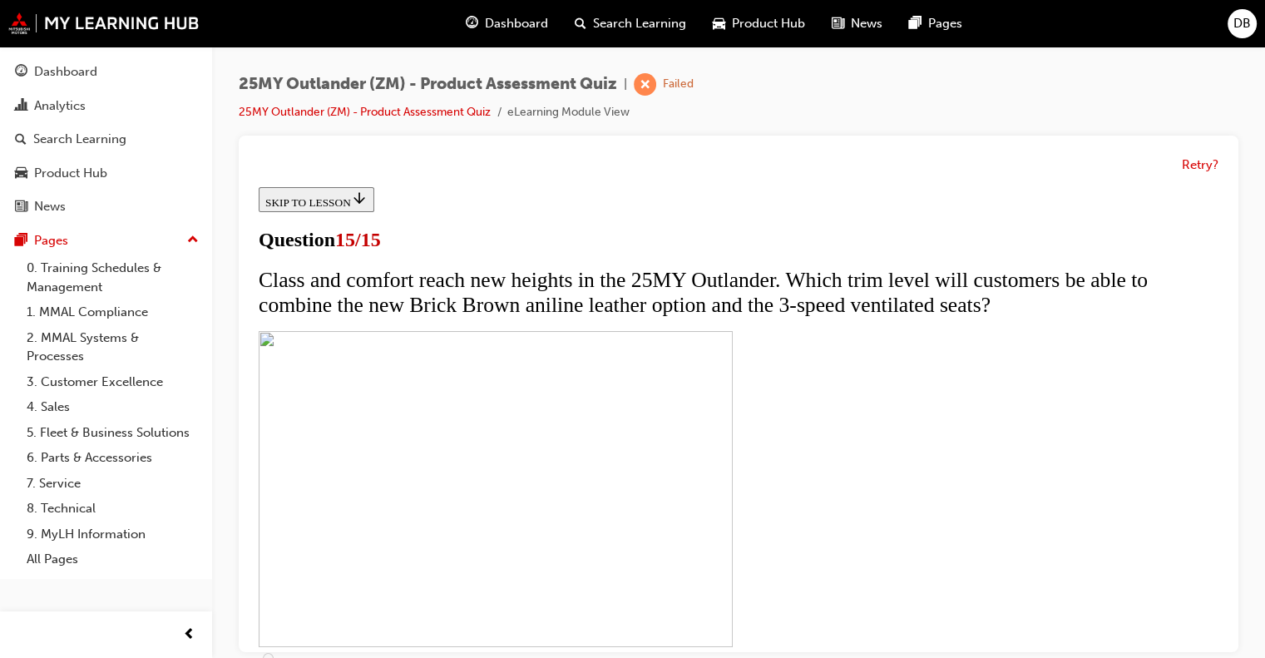
scroll to position [378, 0]
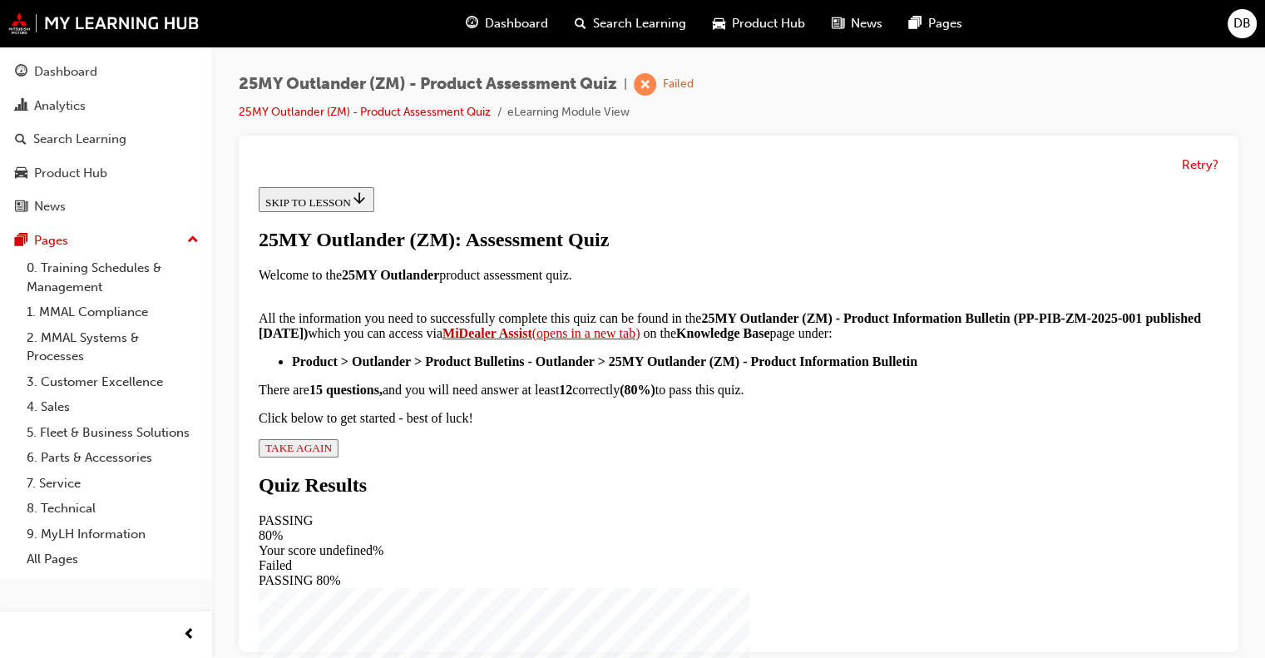
scroll to position [333, 0]
click at [332, 454] on span "TAKE AGAIN" at bounding box center [298, 448] width 67 height 12
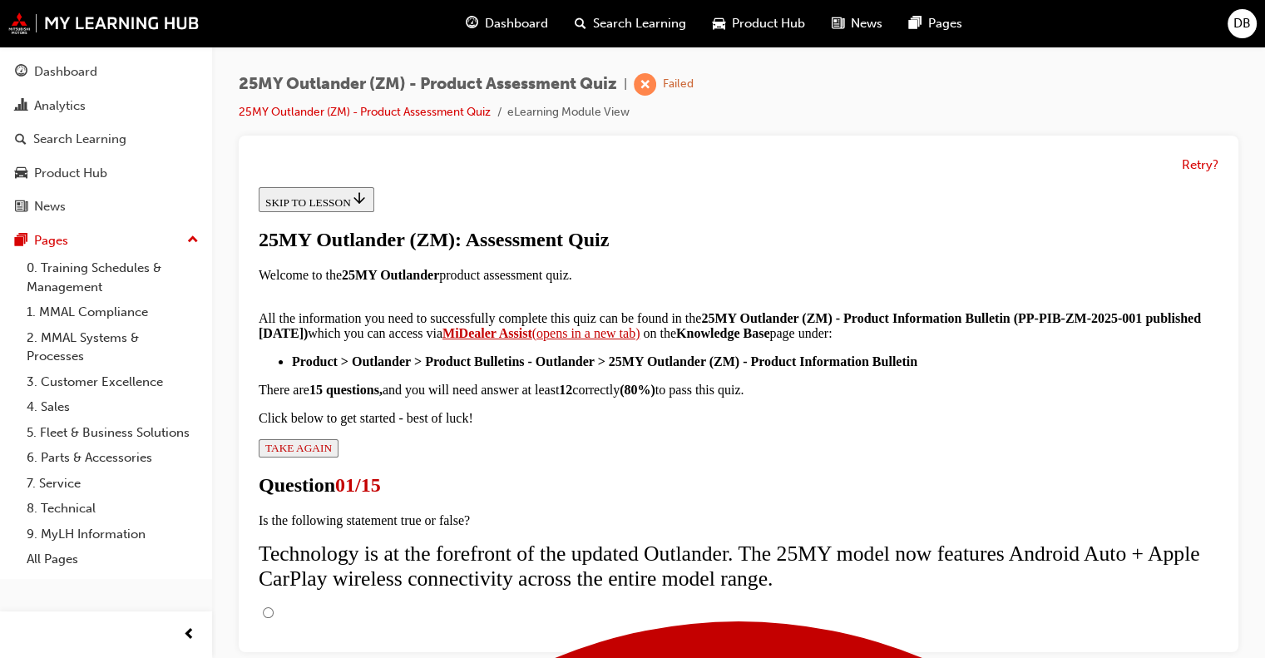
scroll to position [248, 0]
click at [274, 607] on input "True" at bounding box center [268, 612] width 11 height 11
radio input "true"
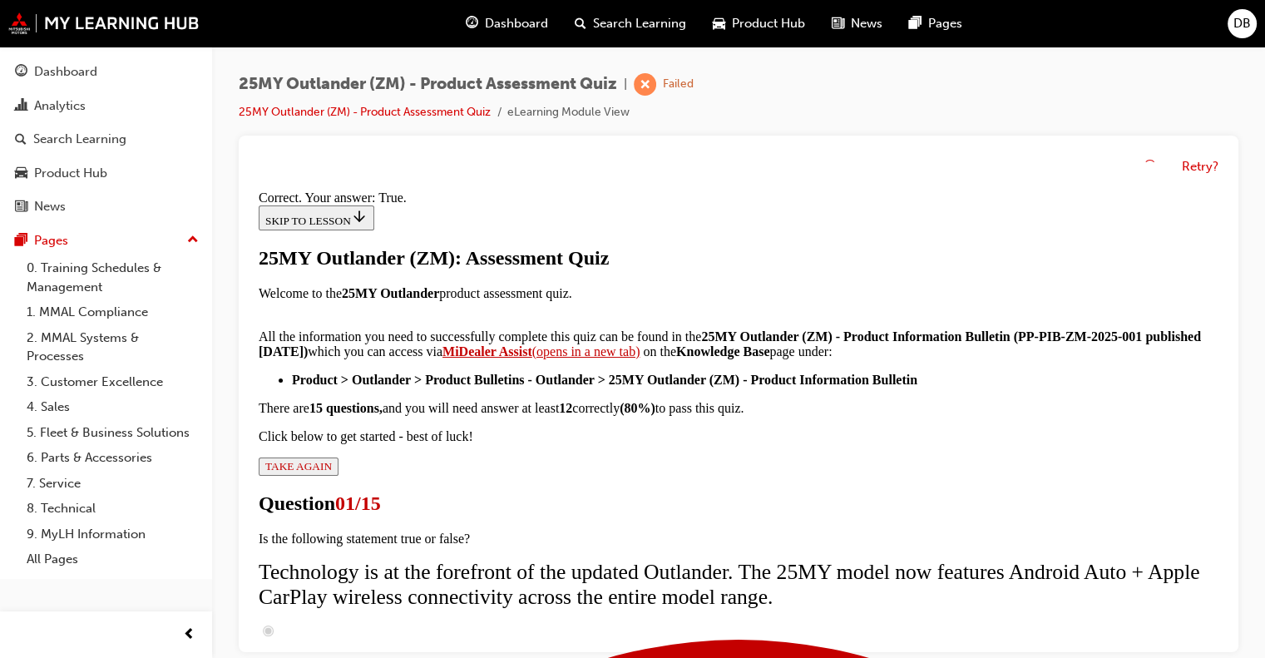
scroll to position [300, 0]
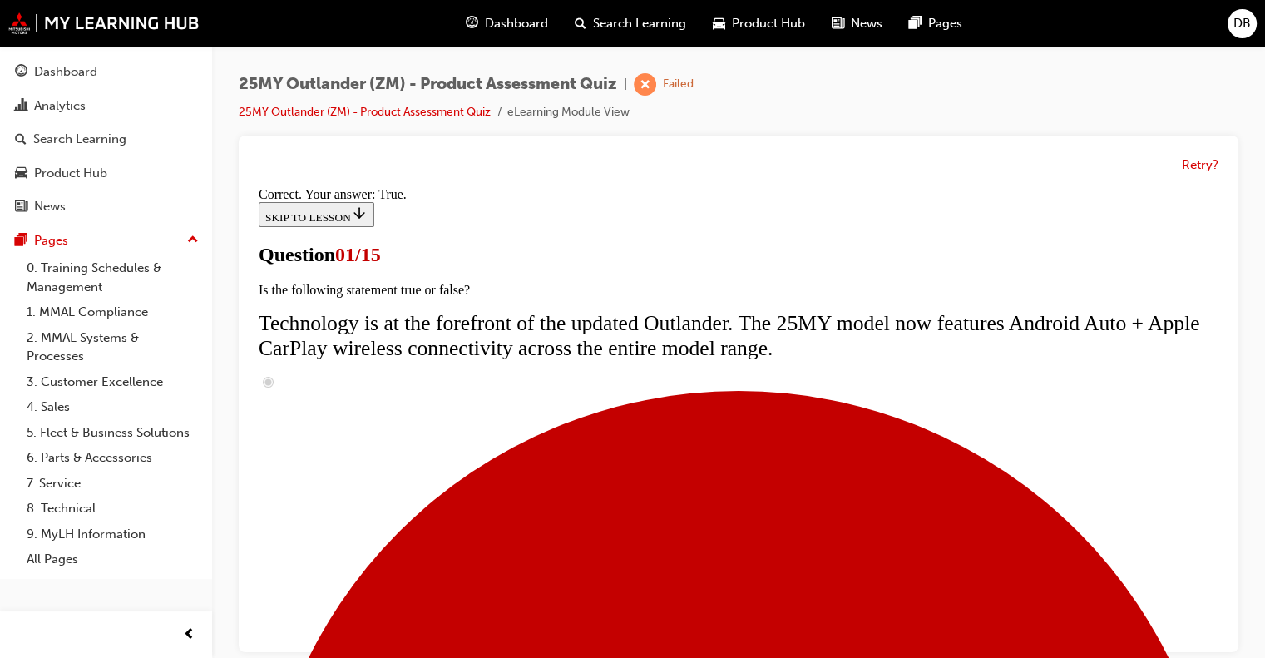
radio input "true"
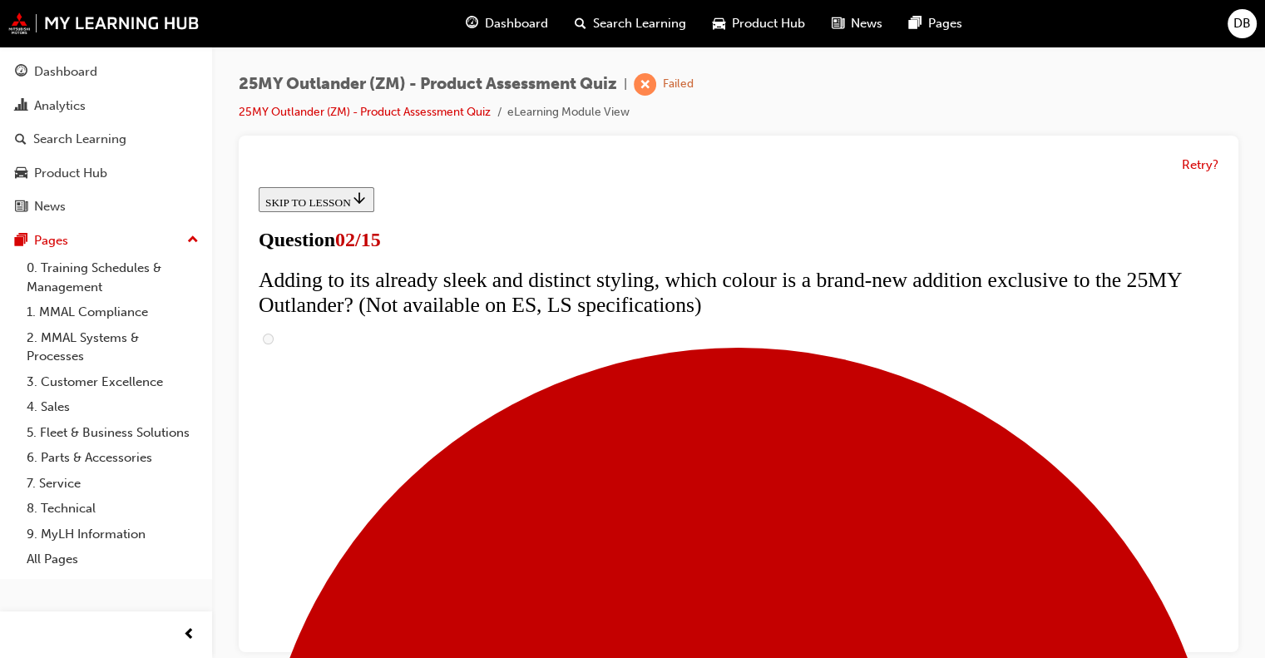
scroll to position [166, 0]
checkbox input "true"
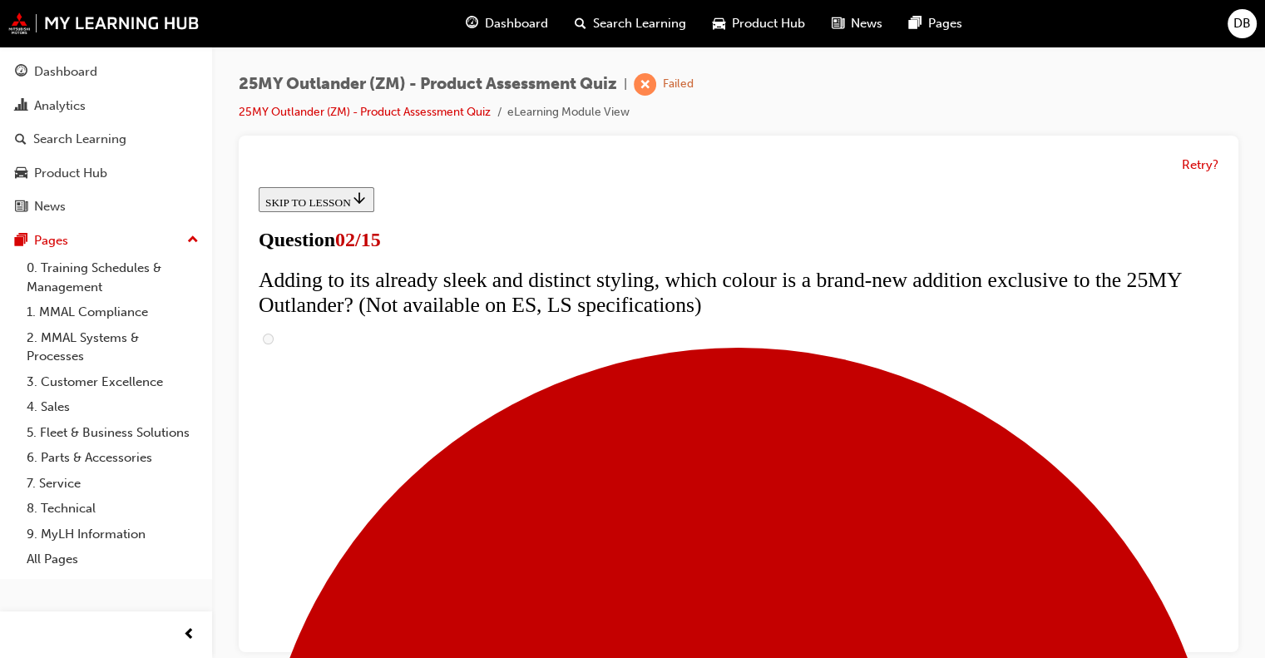
checkbox input "true"
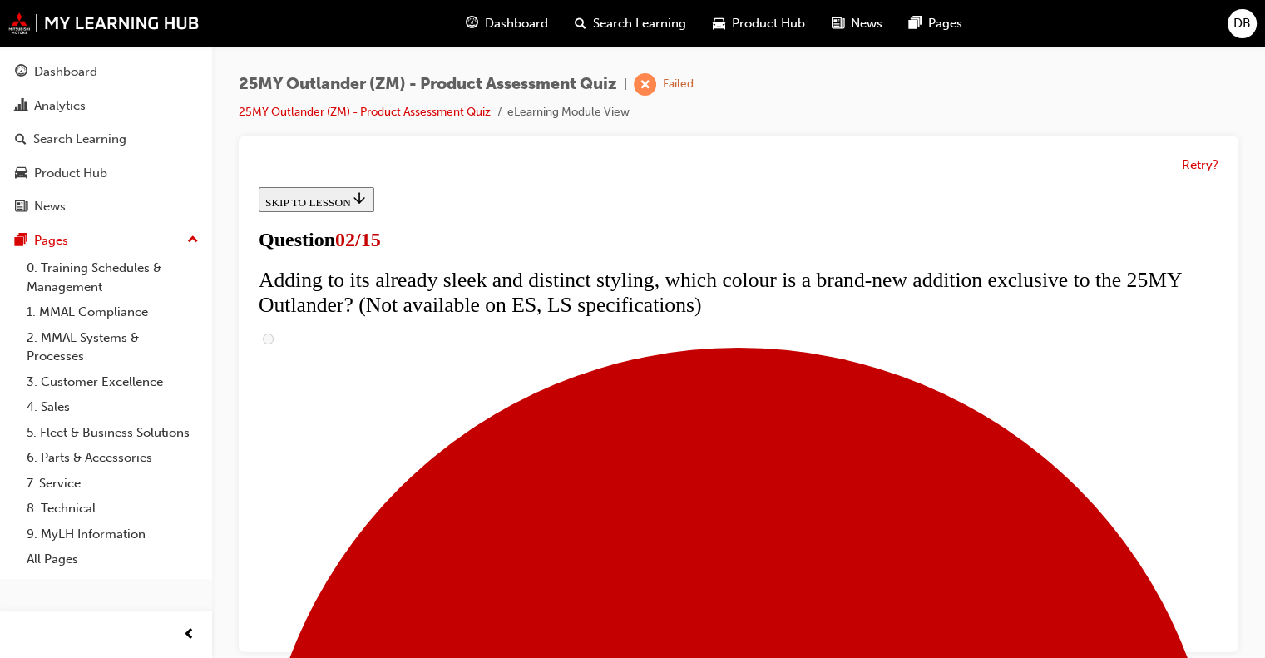
checkbox input "true"
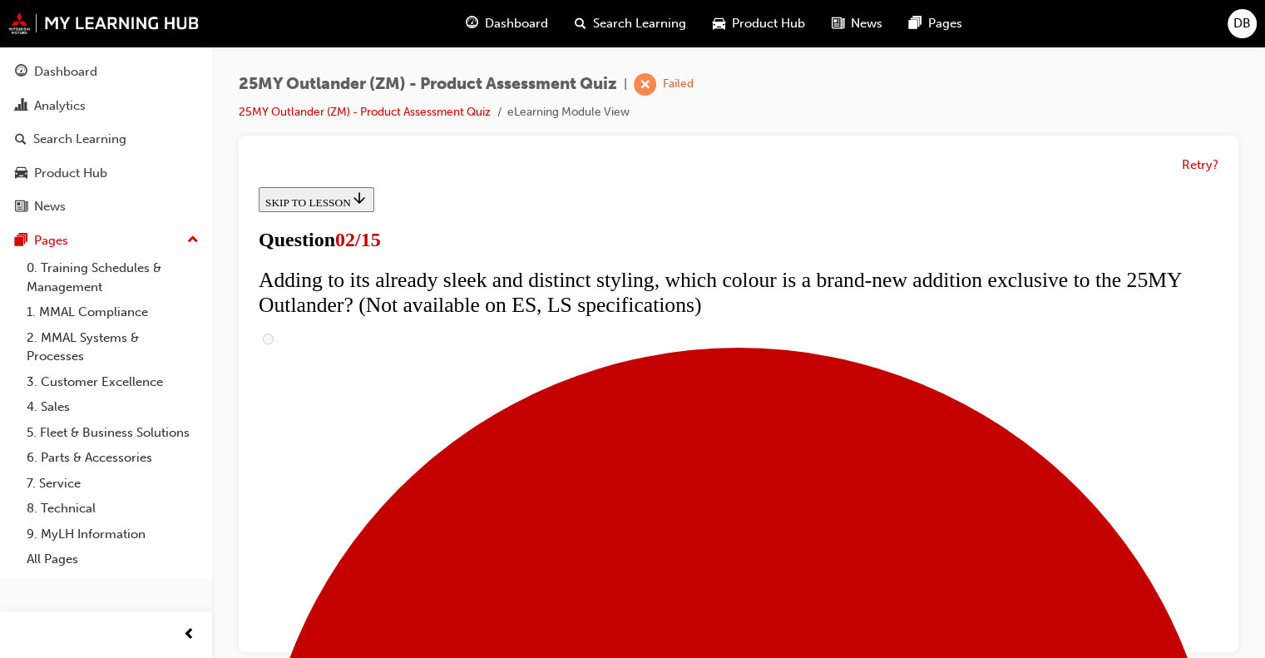
checkbox input "true"
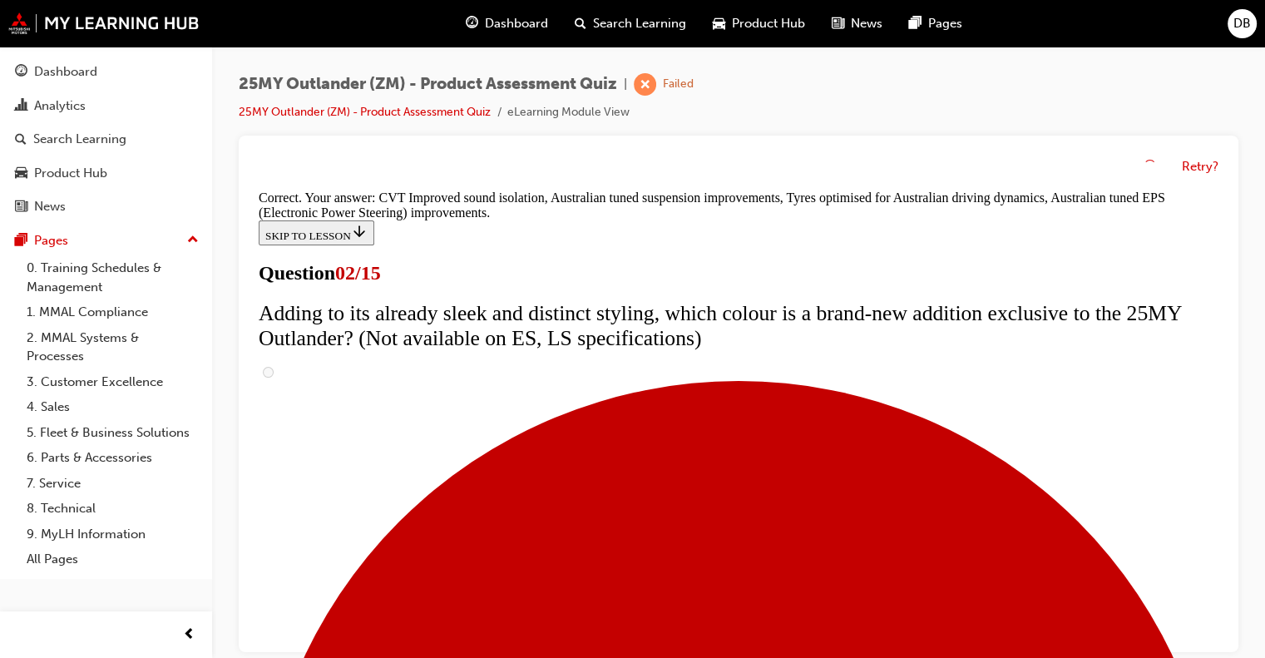
scroll to position [566, 0]
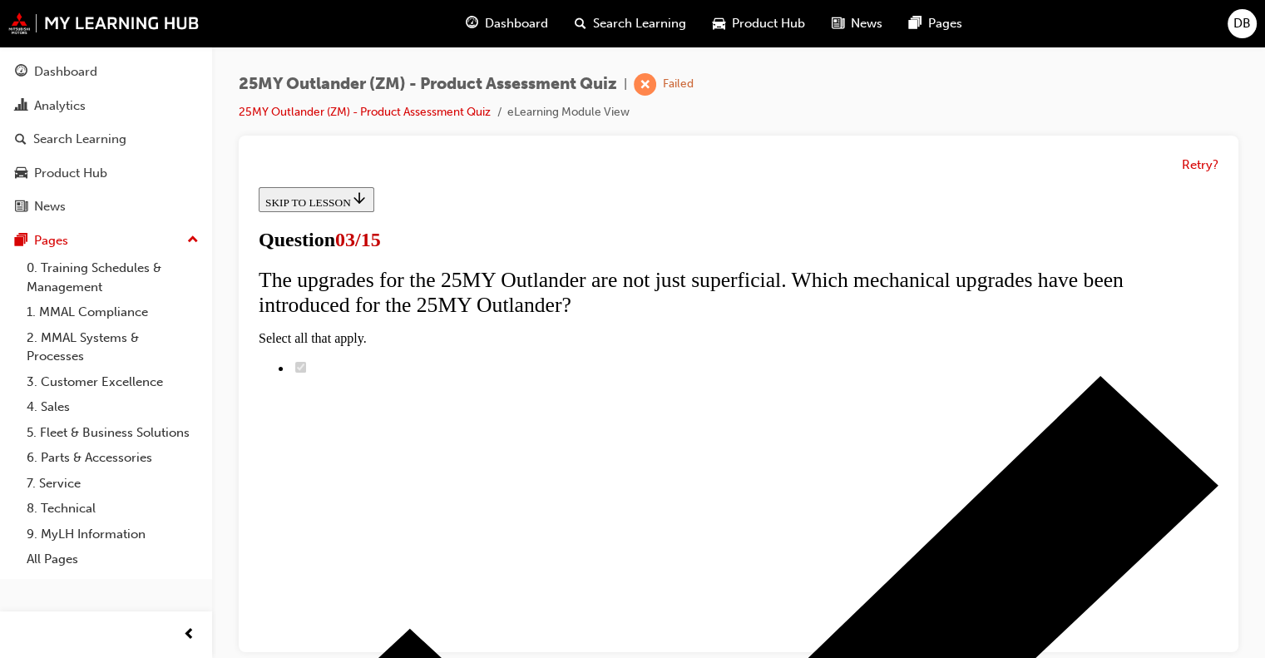
scroll to position [166, 0]
radio input "true"
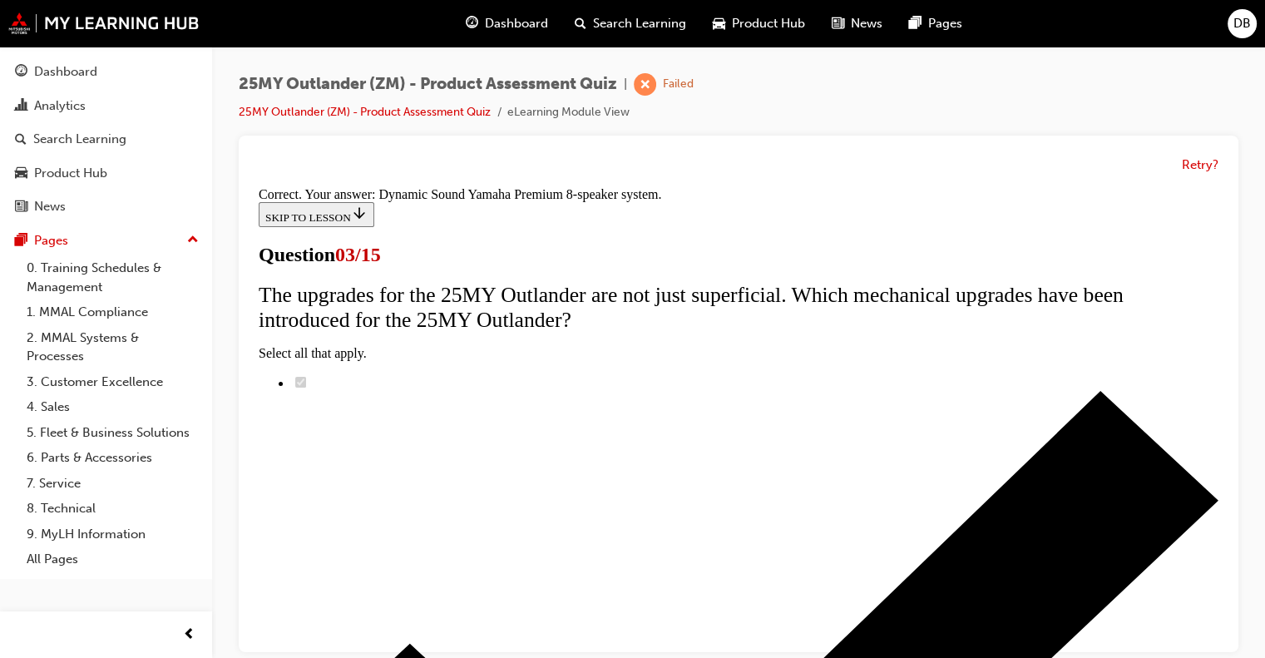
scroll to position [377, 0]
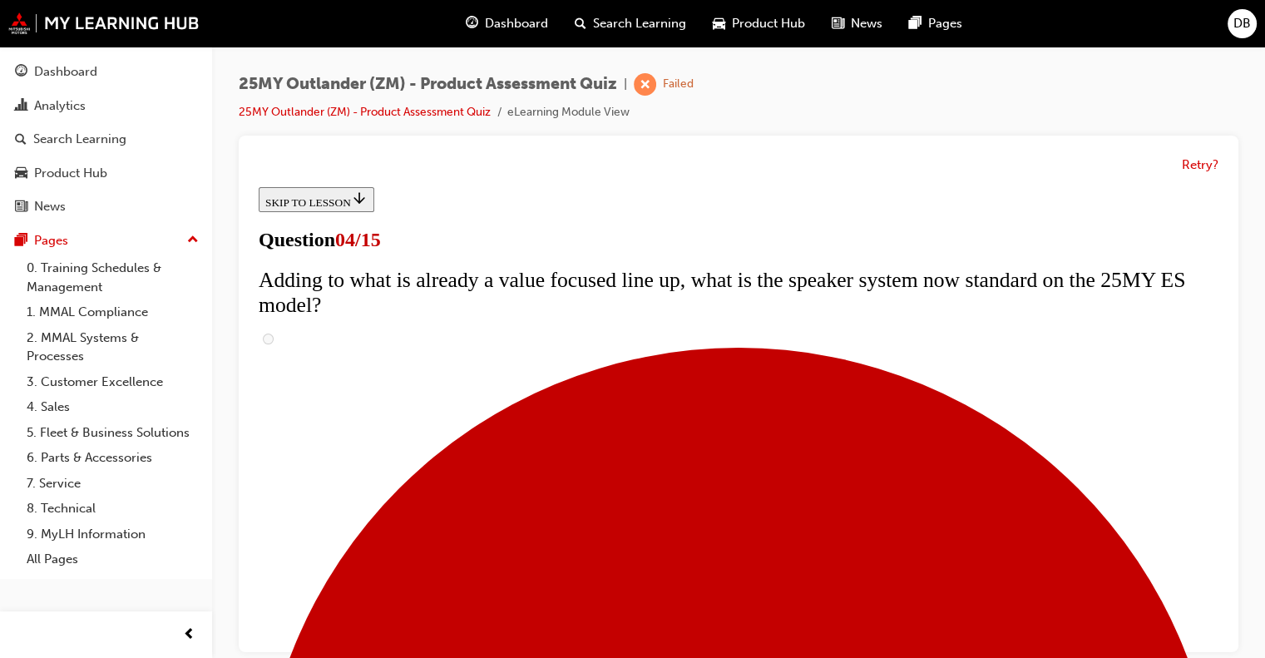
scroll to position [248, 0]
checkbox input "true"
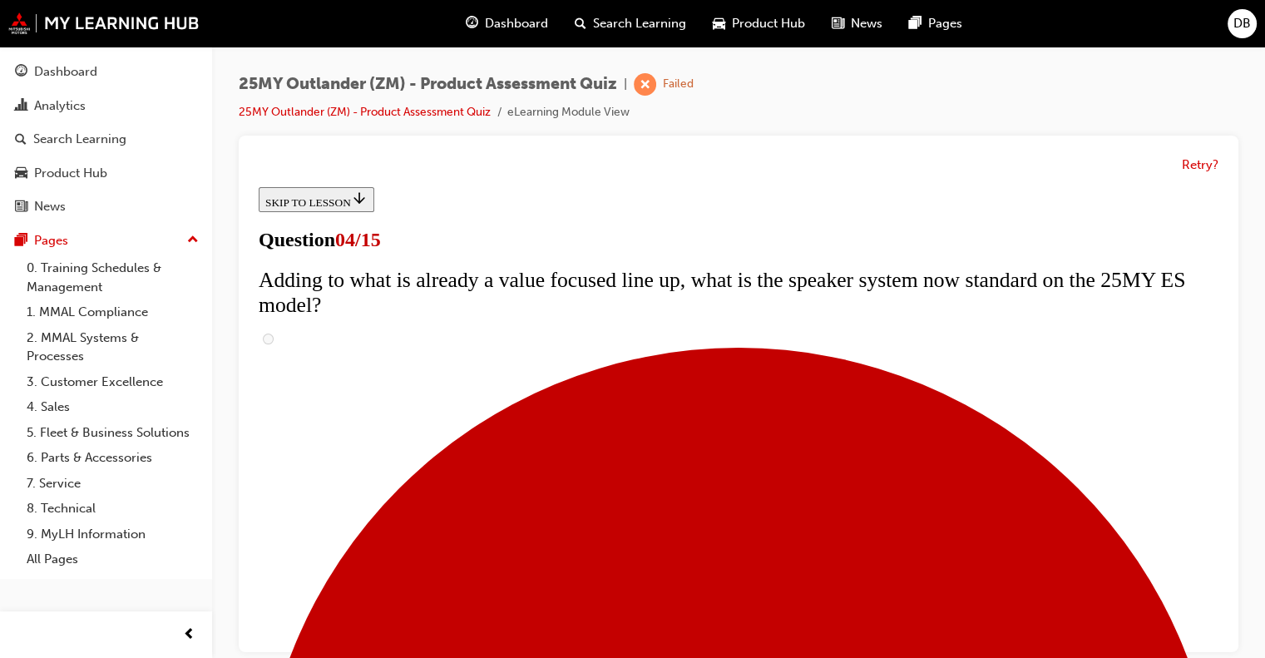
checkbox input "true"
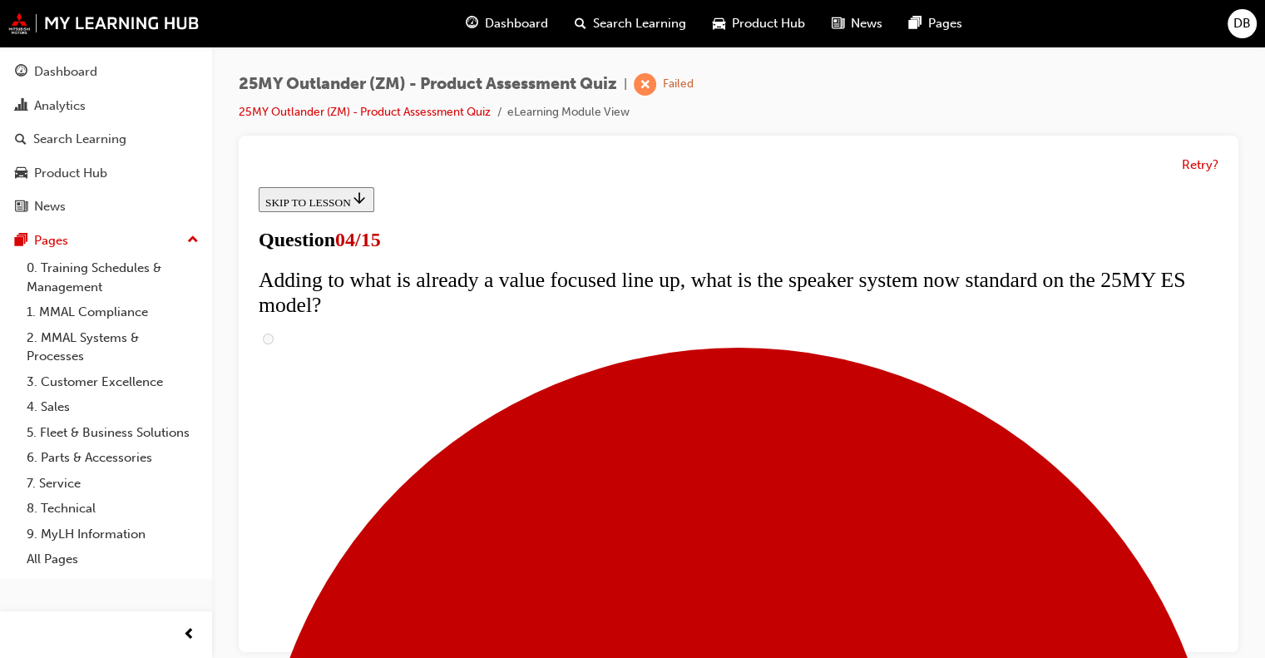
checkbox input "true"
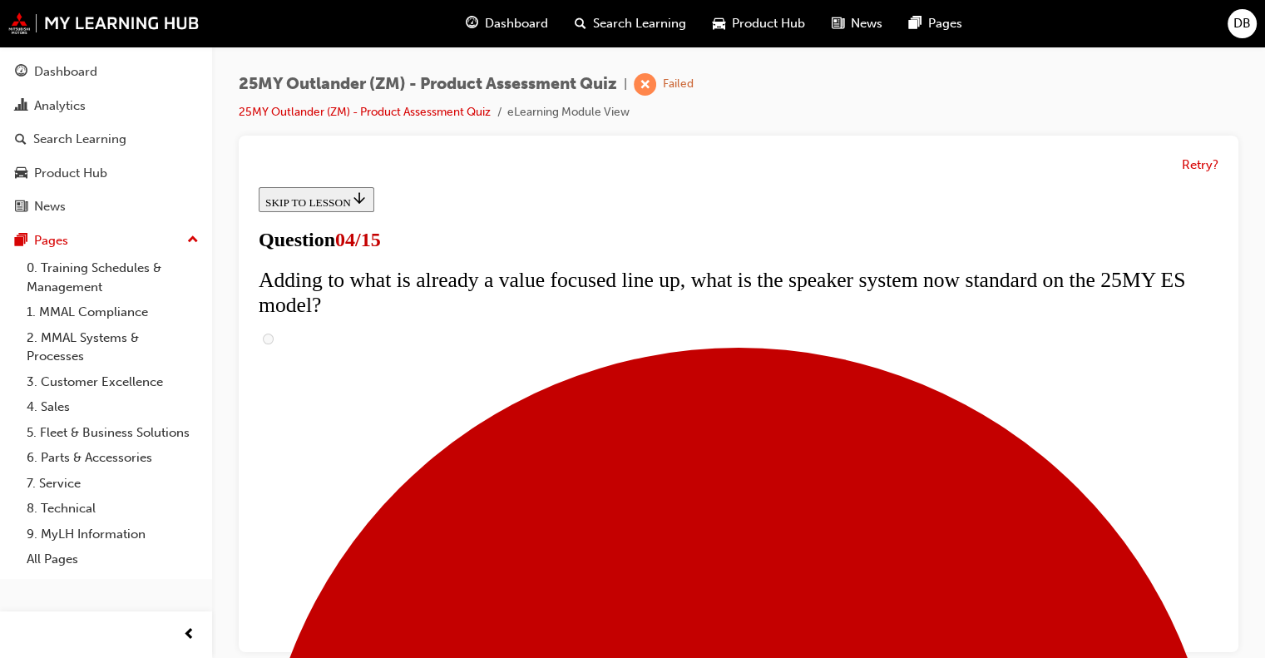
checkbox input "true"
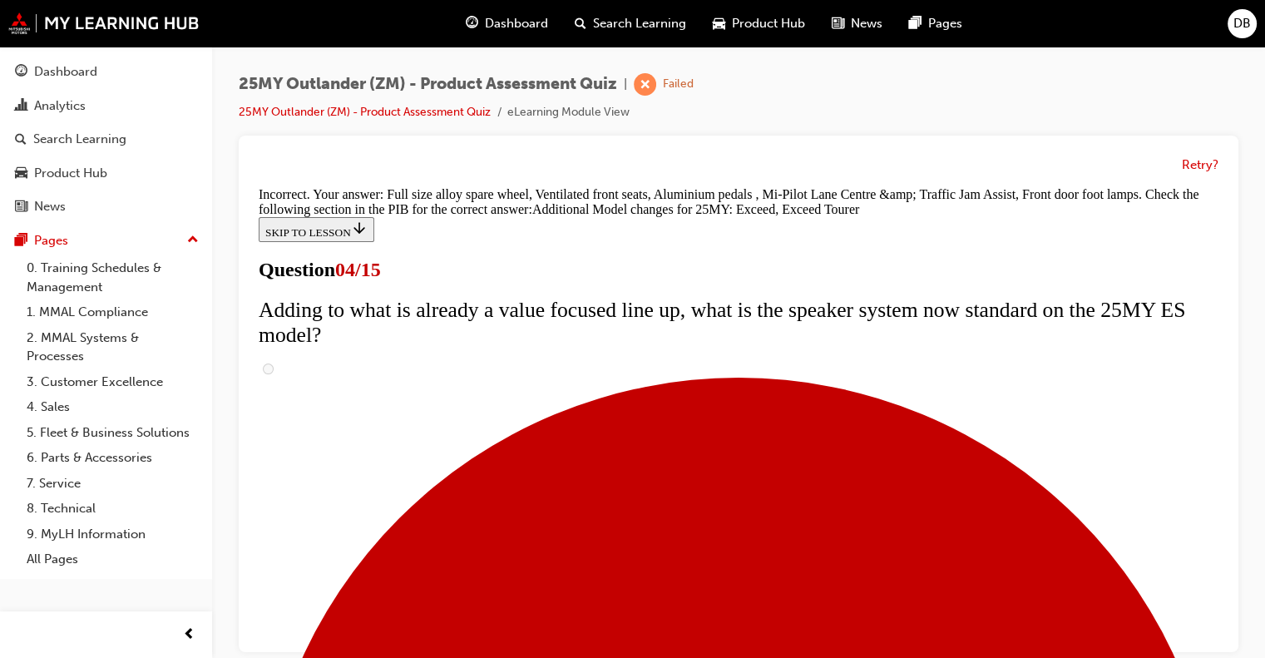
scroll to position [735, 0]
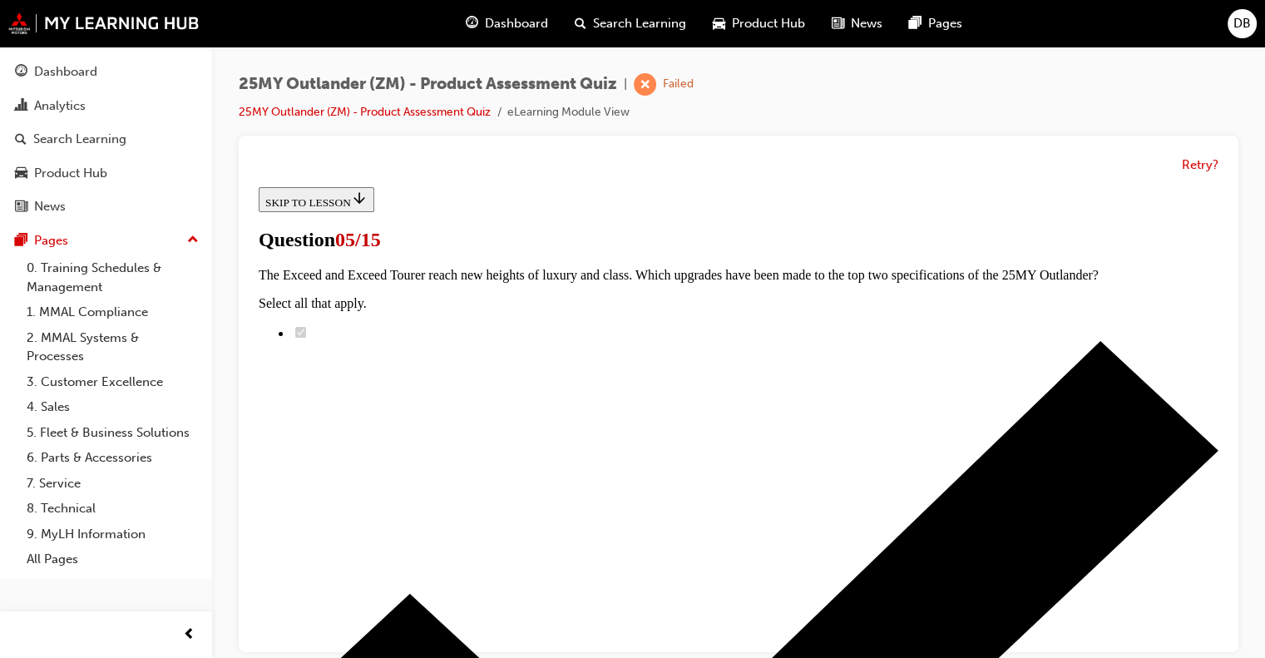
scroll to position [416, 0]
drag, startPoint x: 511, startPoint y: 437, endPoint x: 540, endPoint y: 444, distance: 30.7
radio input "true"
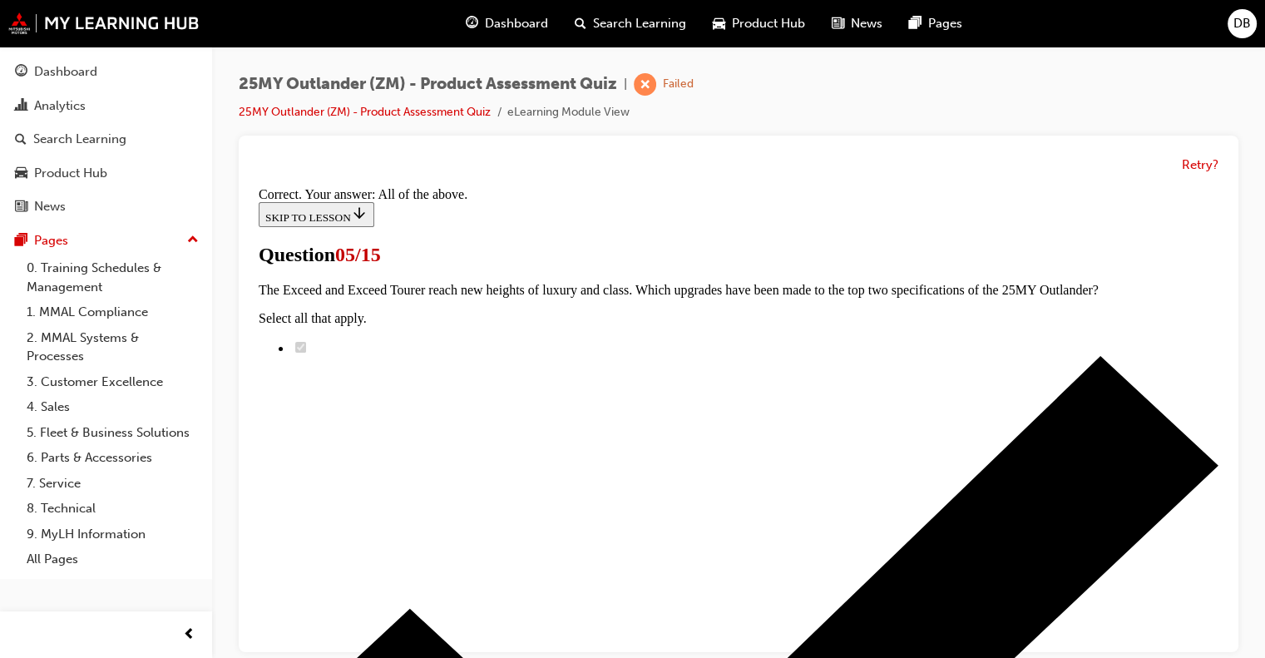
scroll to position [510, 0]
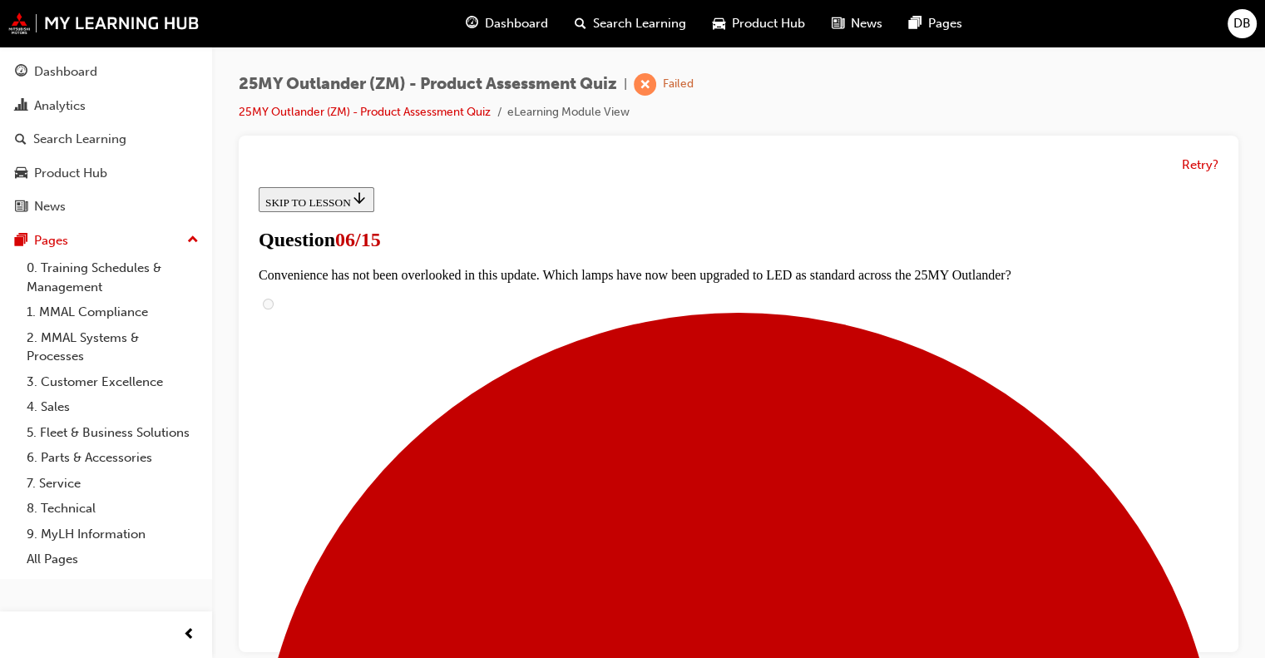
scroll to position [531, 0]
radio input "true"
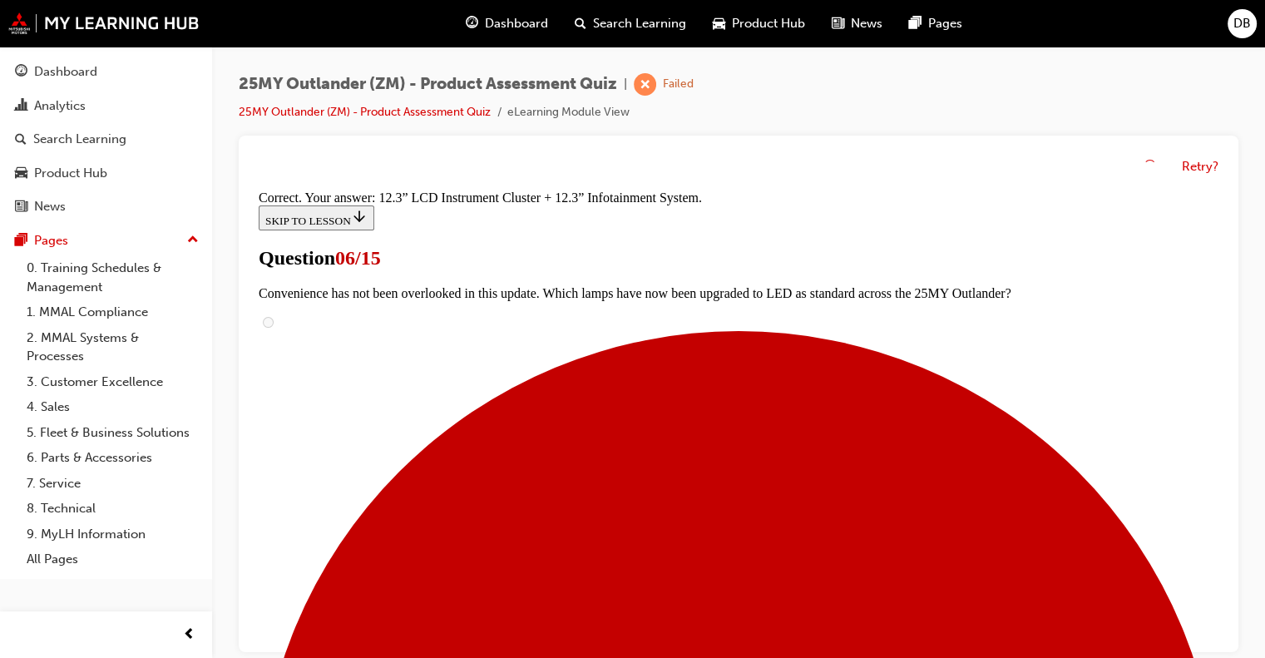
scroll to position [667, 0]
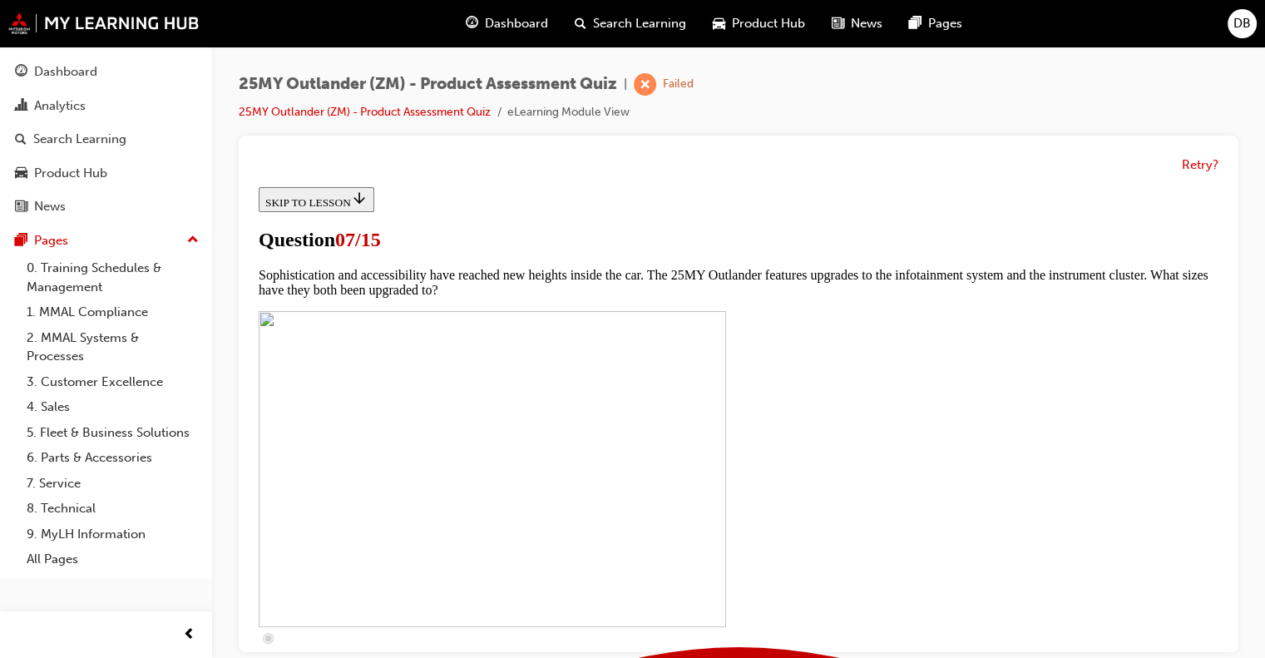
scroll to position [721, 0]
checkbox input "true"
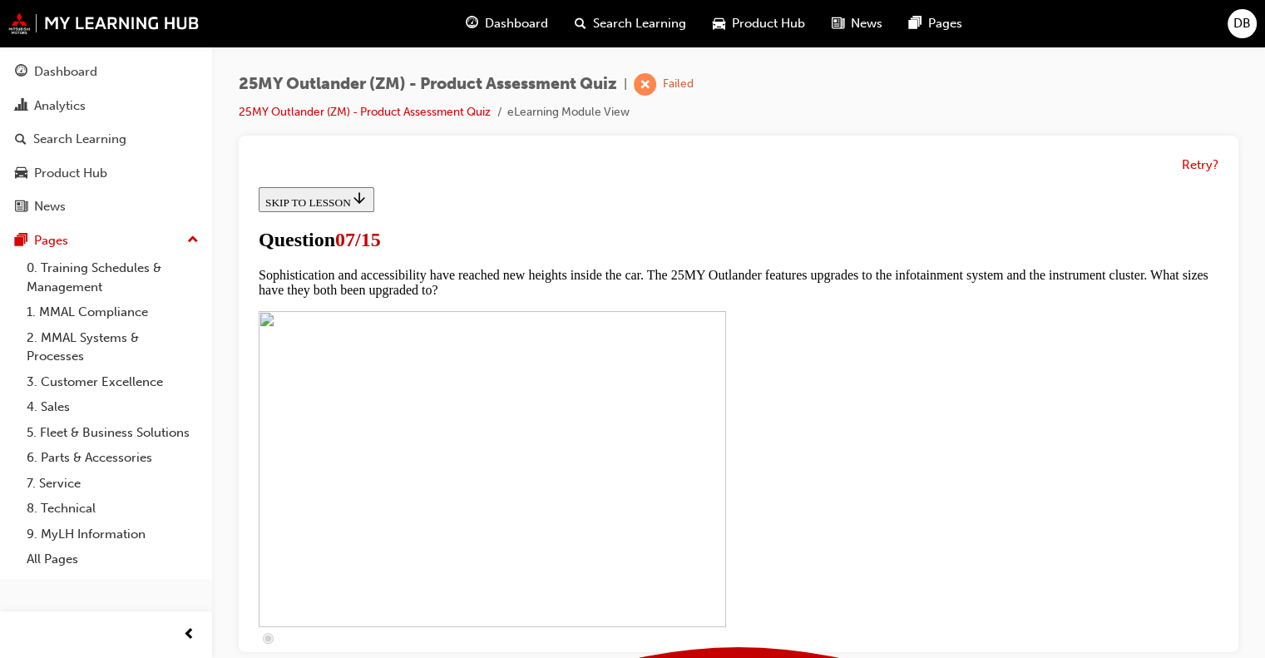
checkbox input "true"
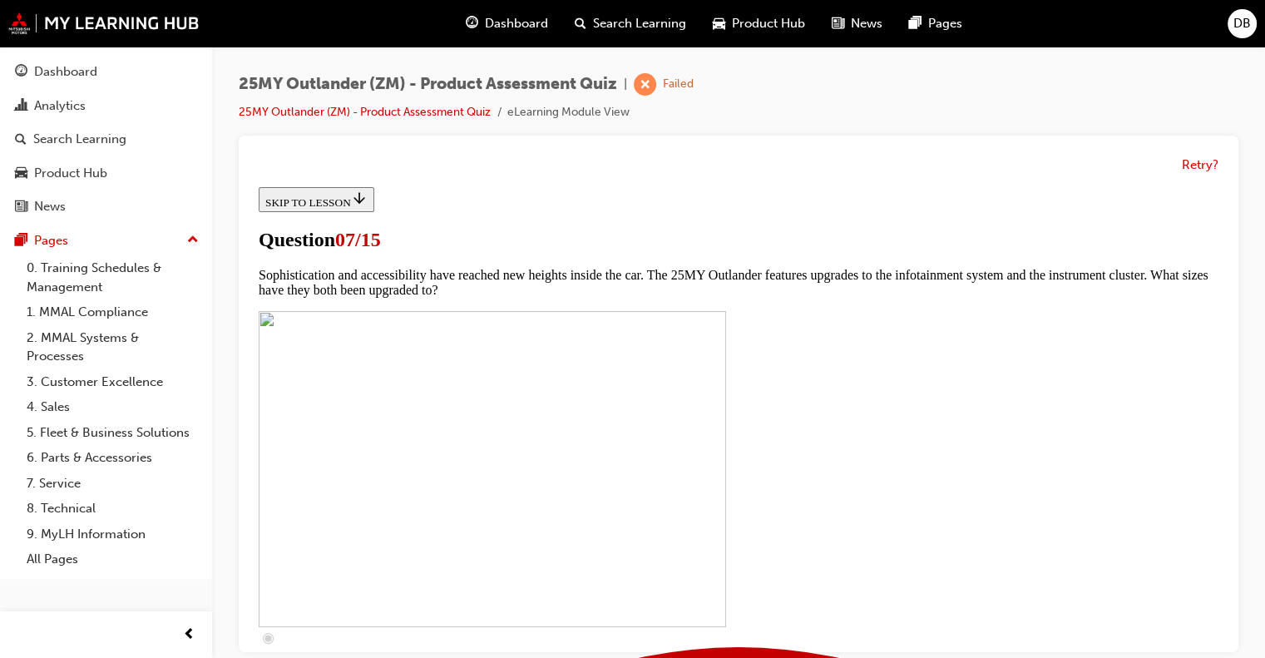
checkbox input "true"
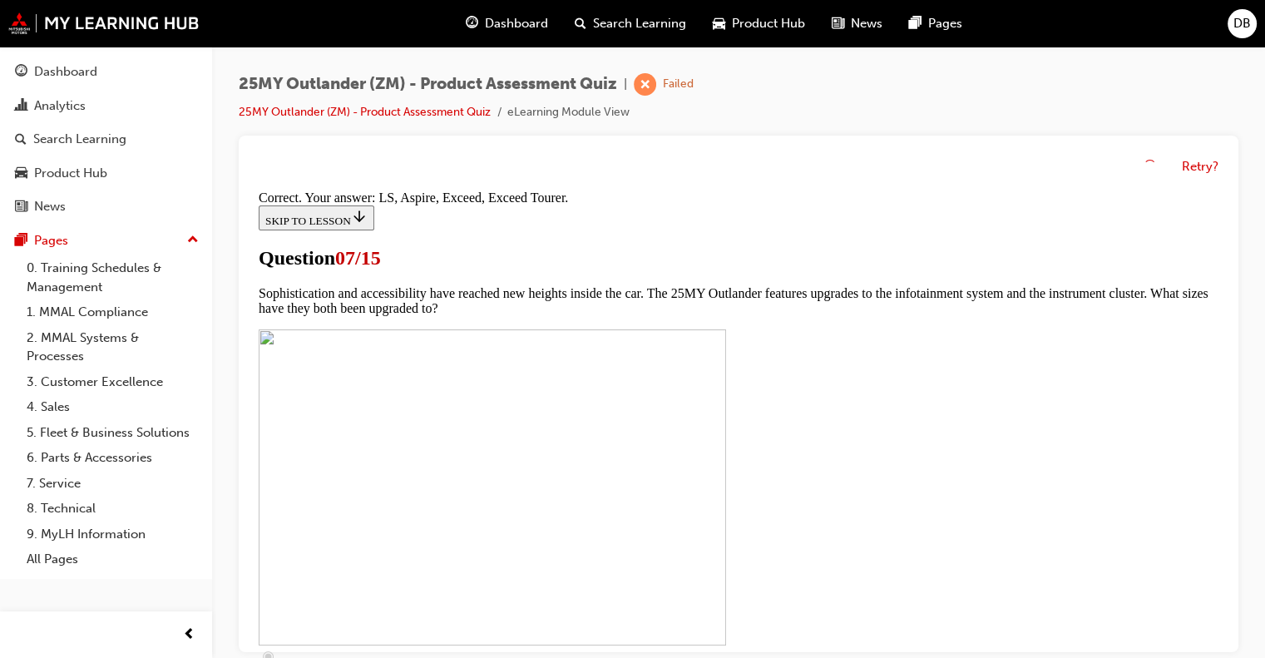
scroll to position [856, 0]
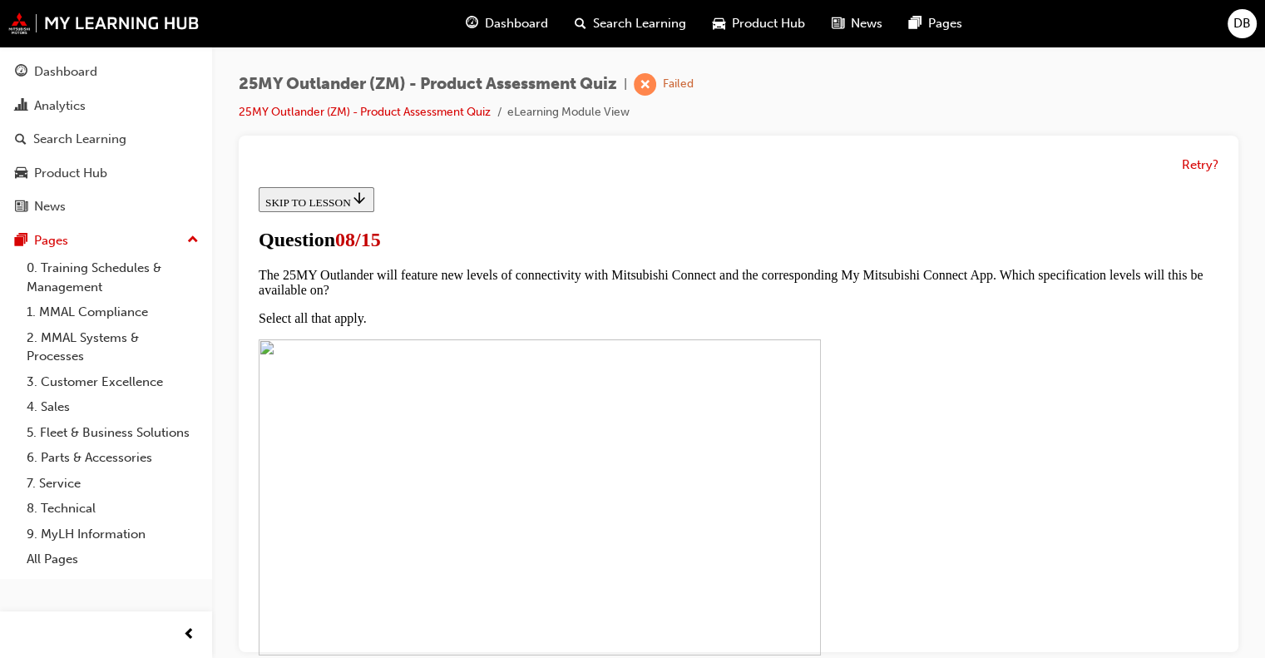
scroll to position [166, 0]
radio input "true"
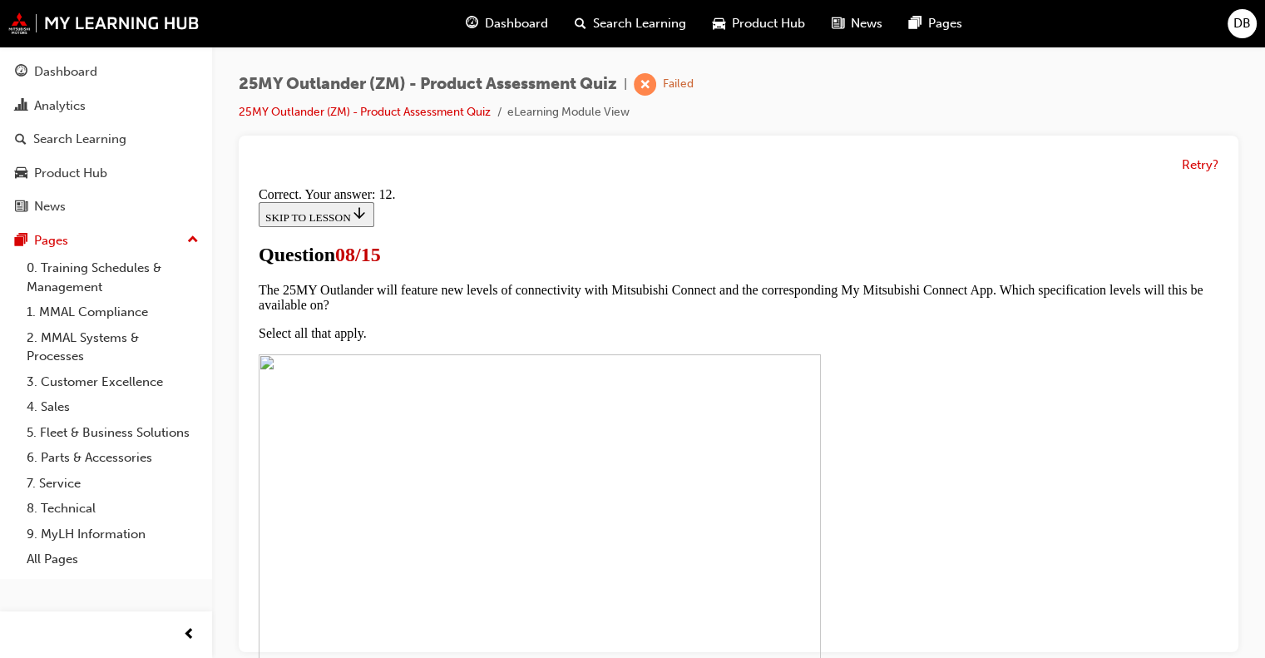
scroll to position [377, 0]
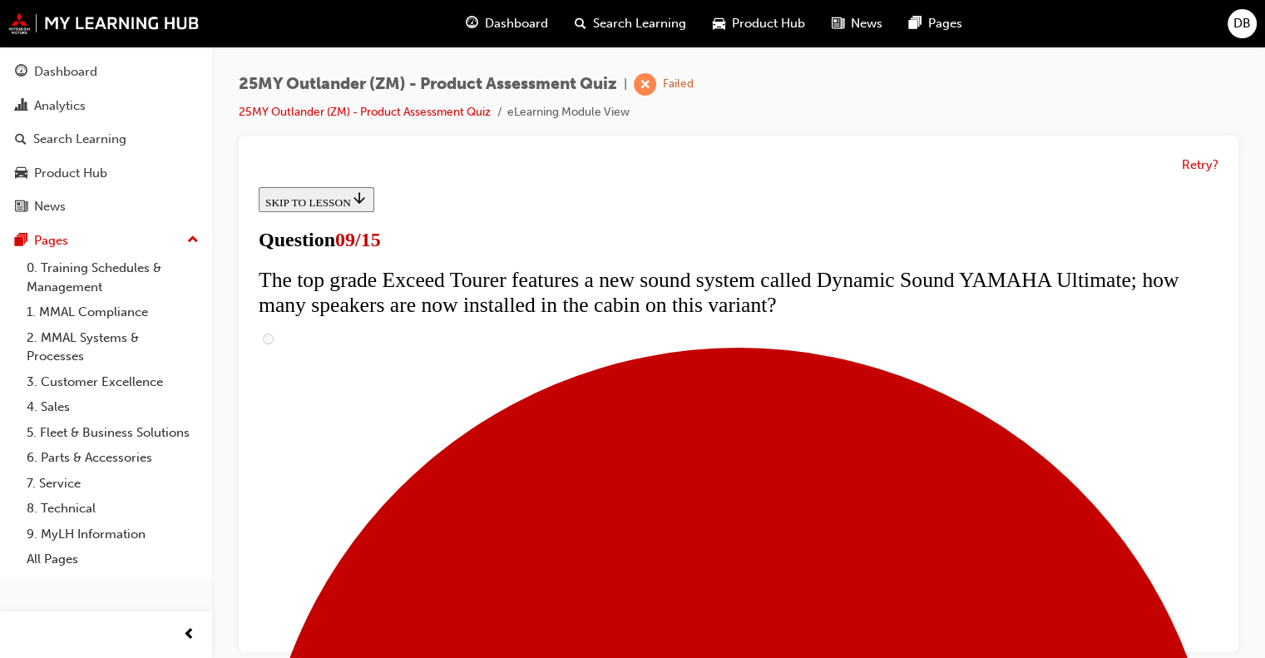
scroll to position [915, 0]
radio input "true"
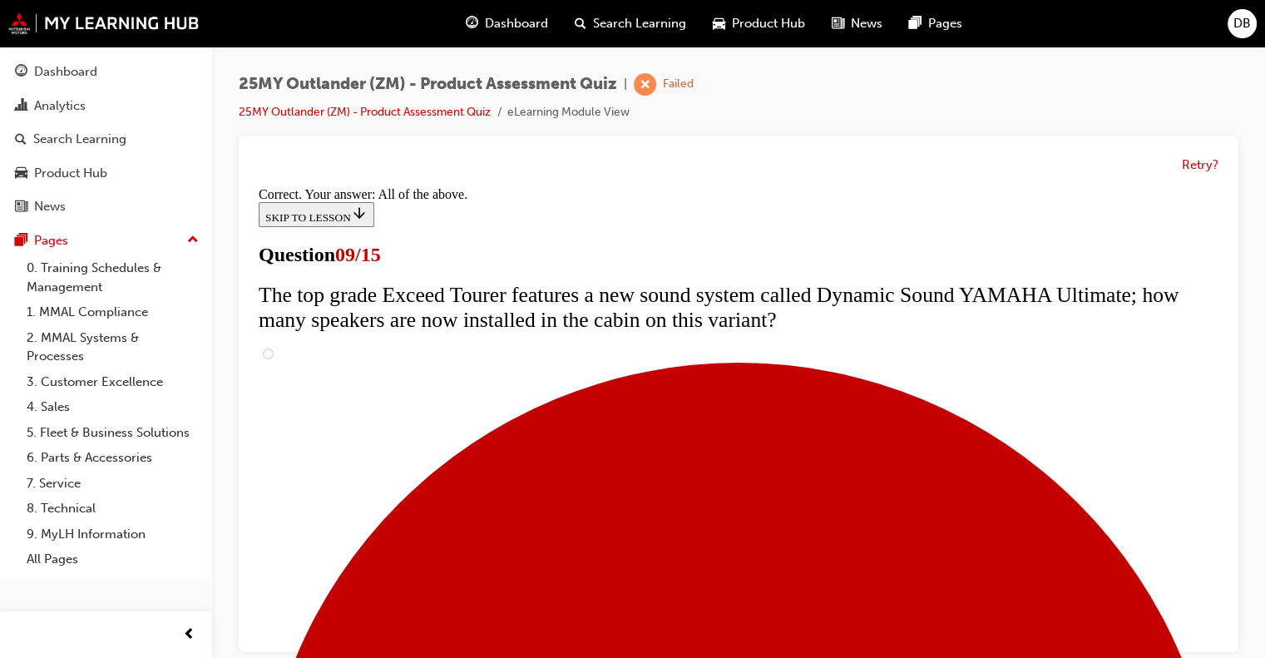
scroll to position [971, 0]
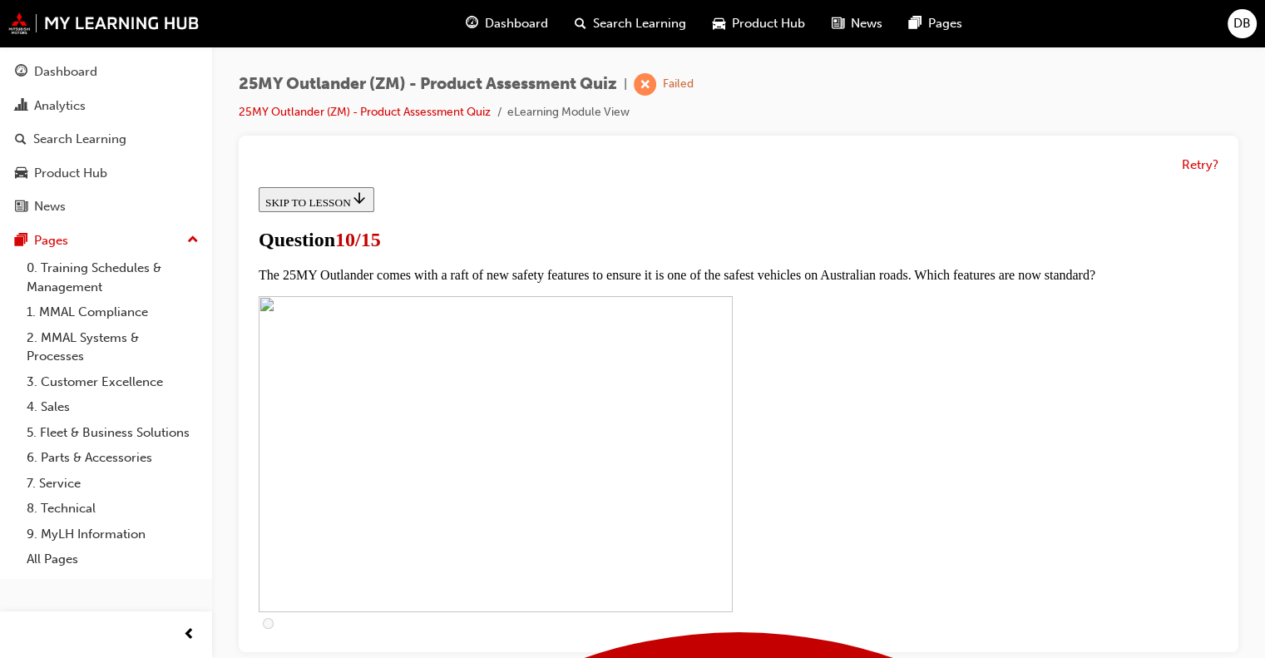
scroll to position [499, 0]
checkbox input "true"
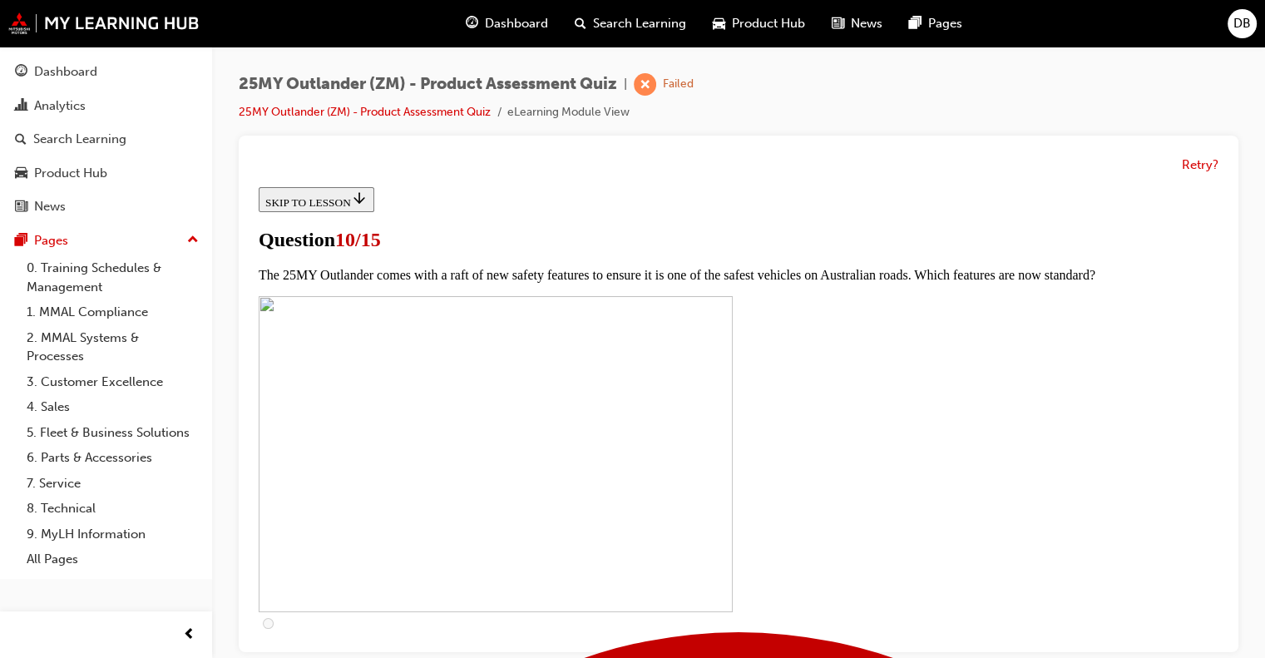
checkbox input "true"
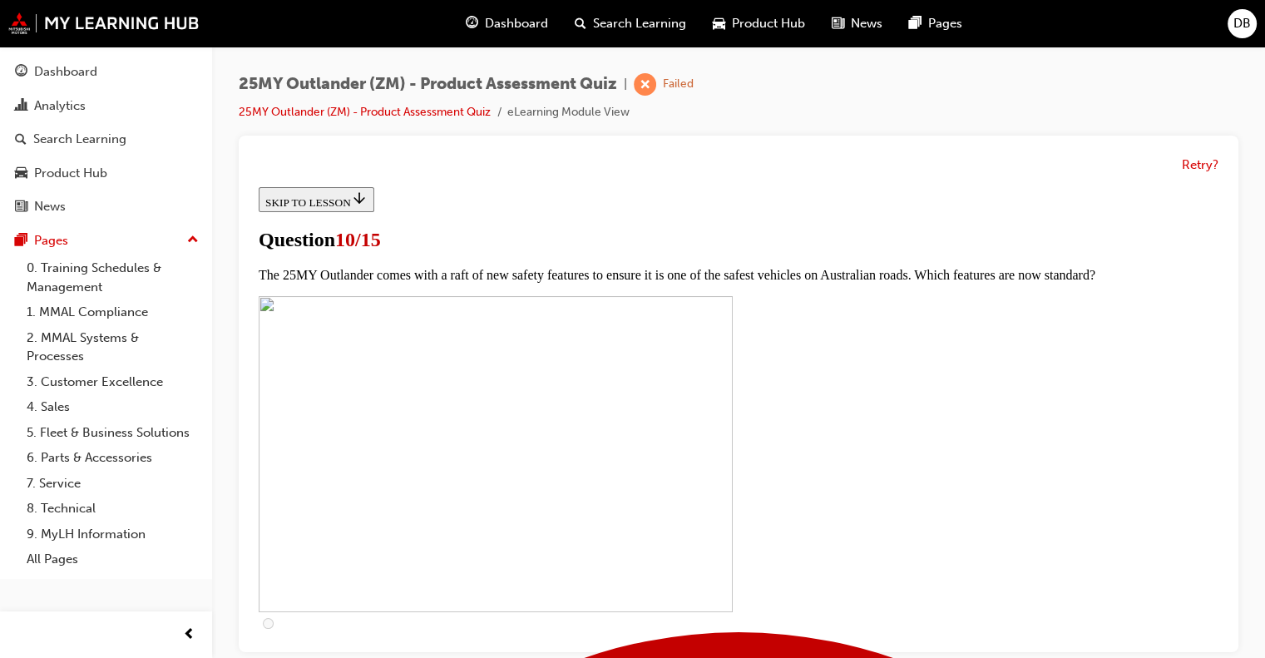
scroll to position [665, 0]
checkbox input "true"
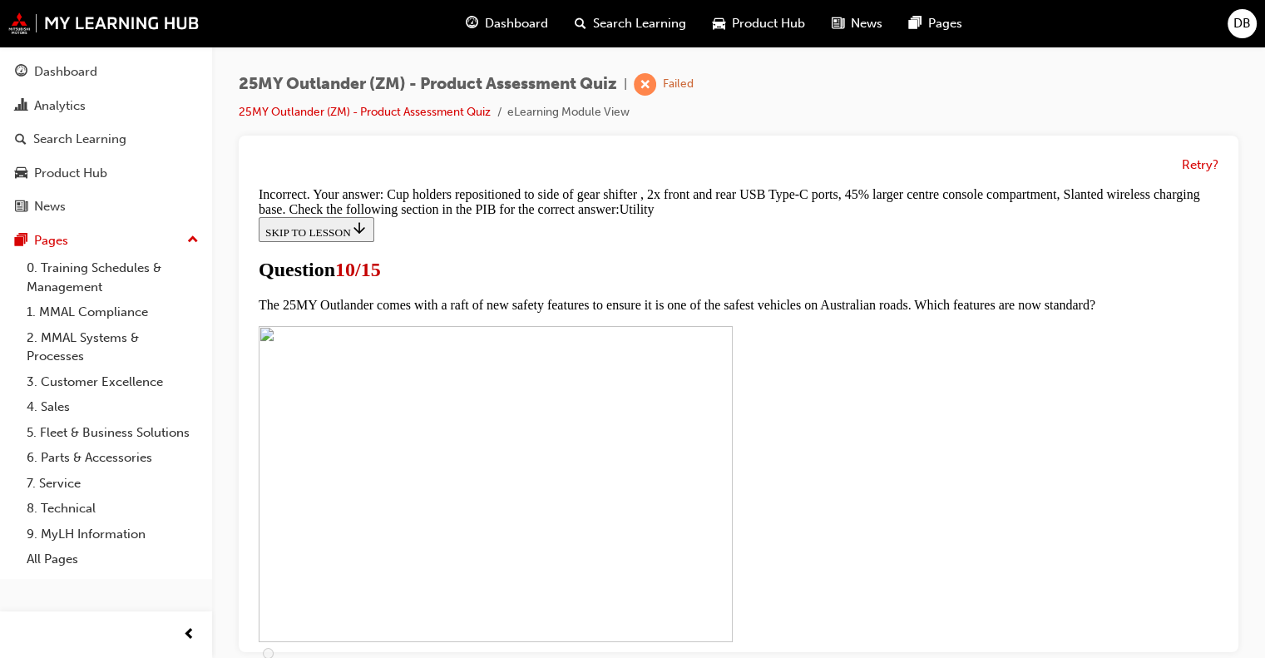
scroll to position [918, 0]
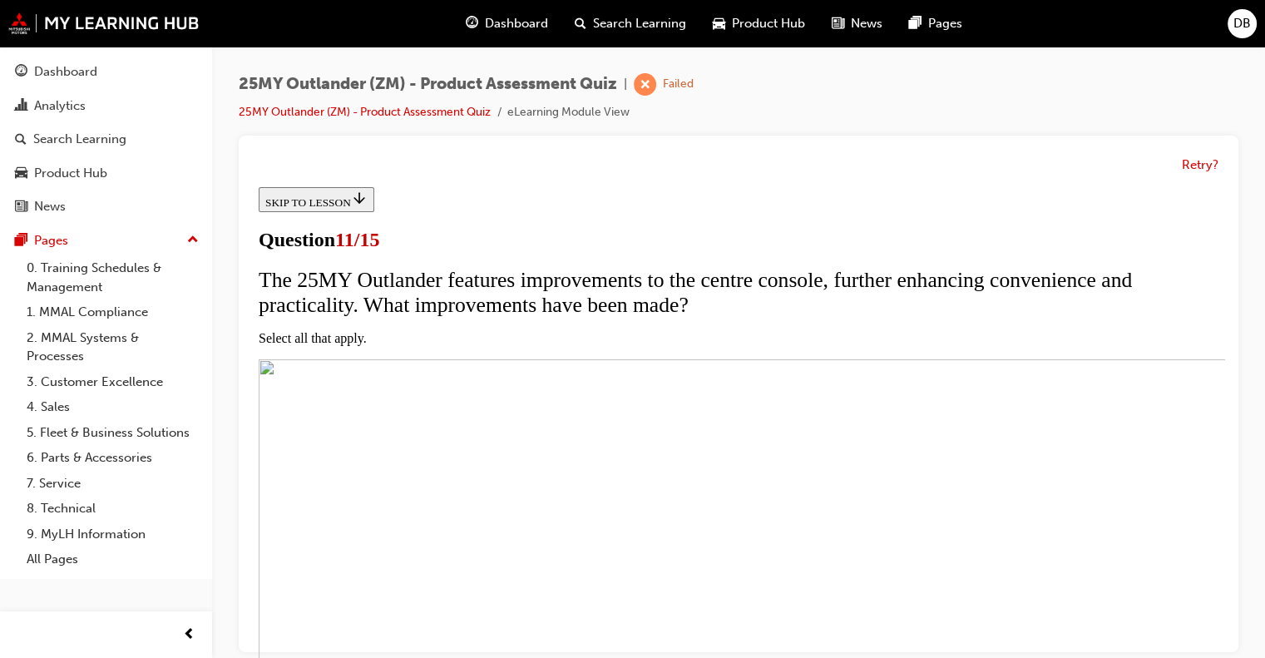
scroll to position [166, 0]
checkbox input "true"
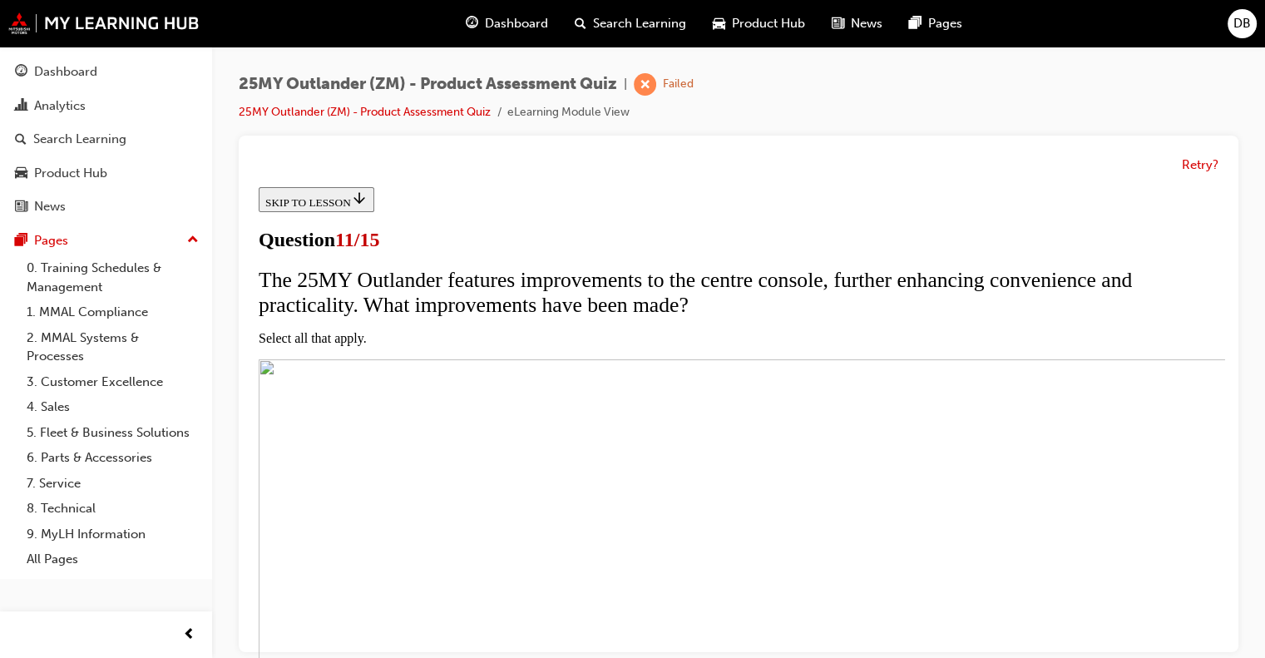
checkbox input "true"
checkbox input "false"
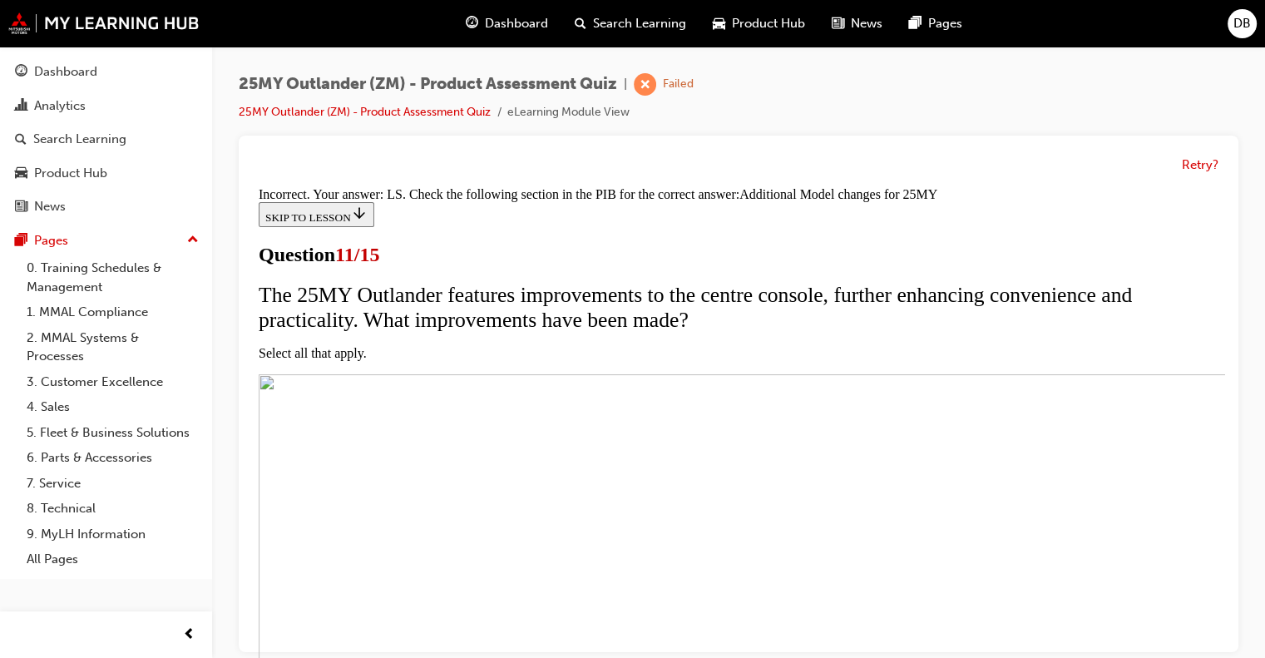
scroll to position [602, 0]
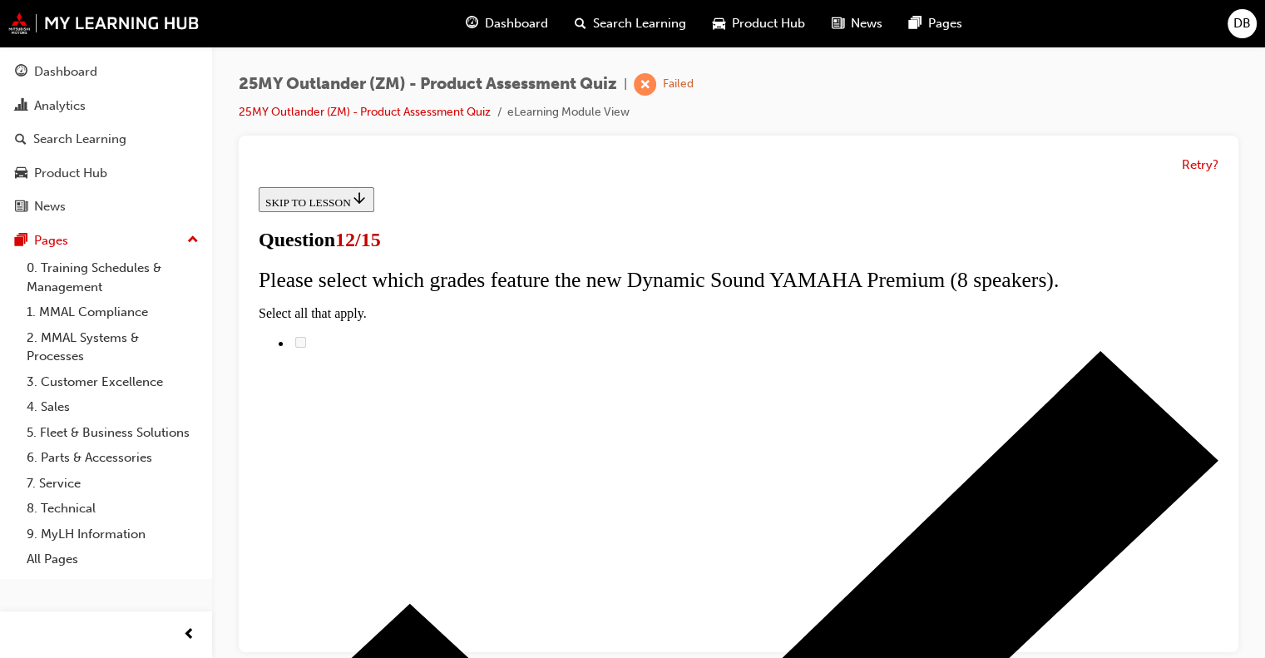
scroll to position [248, 0]
radio input "true"
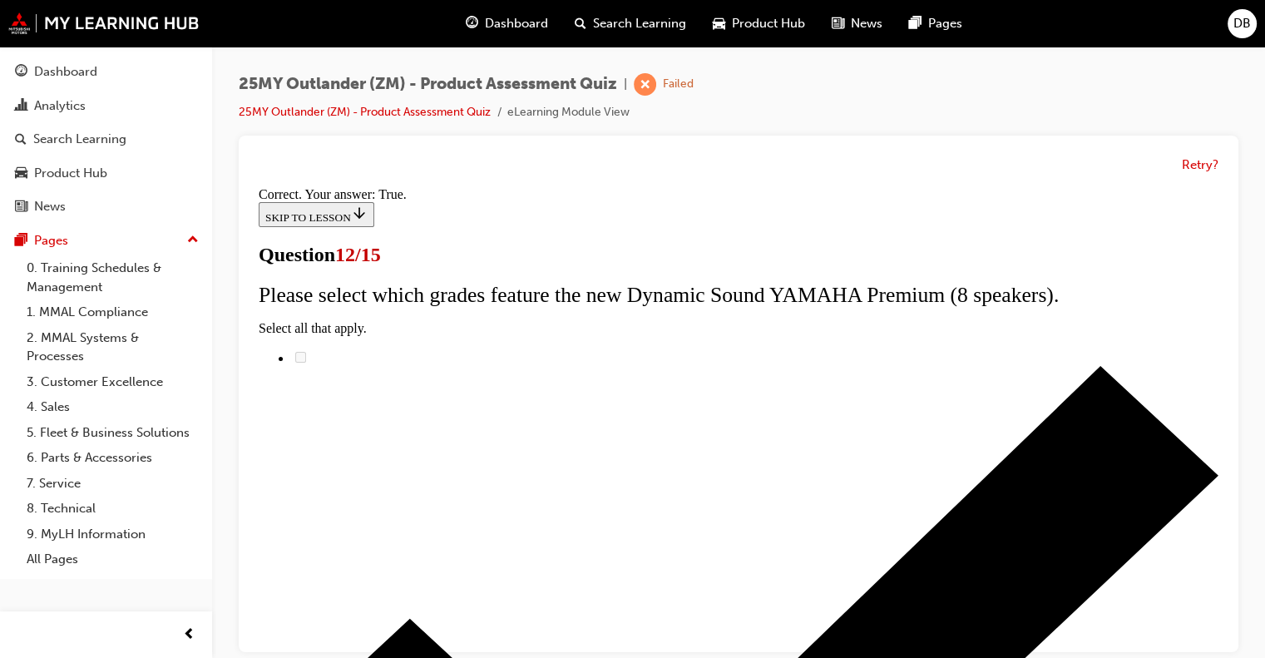
scroll to position [300, 0]
drag, startPoint x: 723, startPoint y: 567, endPoint x: 726, endPoint y: 578, distance: 11.1
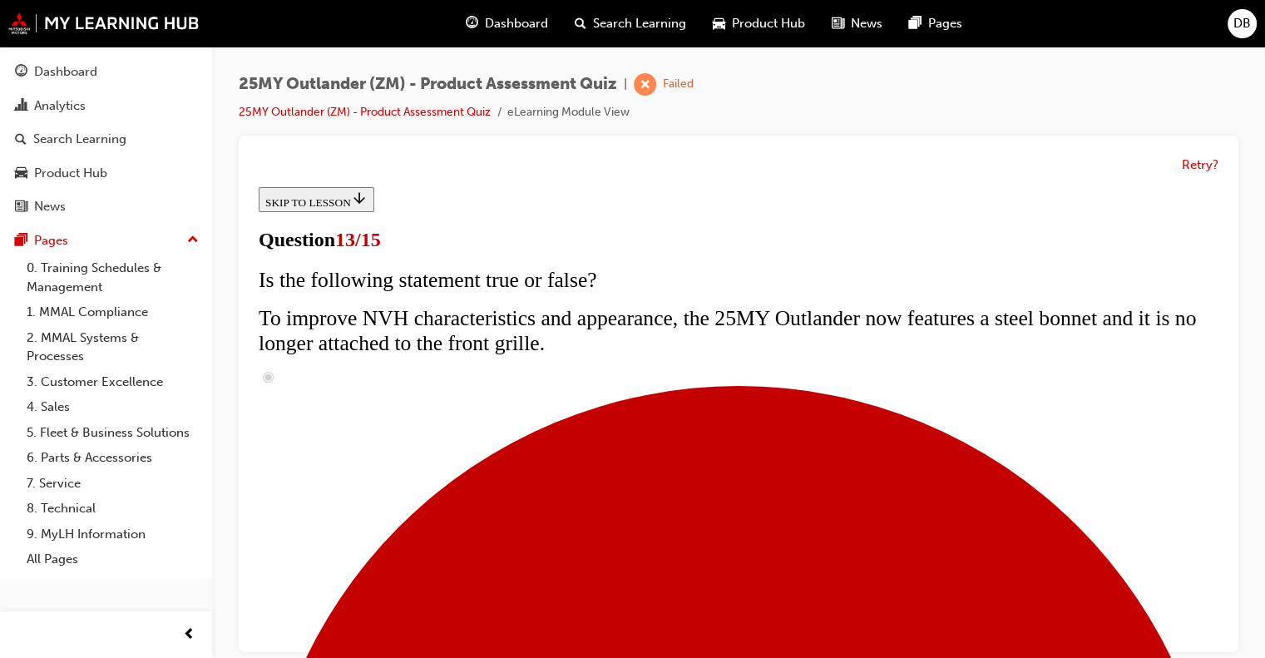
scroll to position [416, 0]
radio input "true"
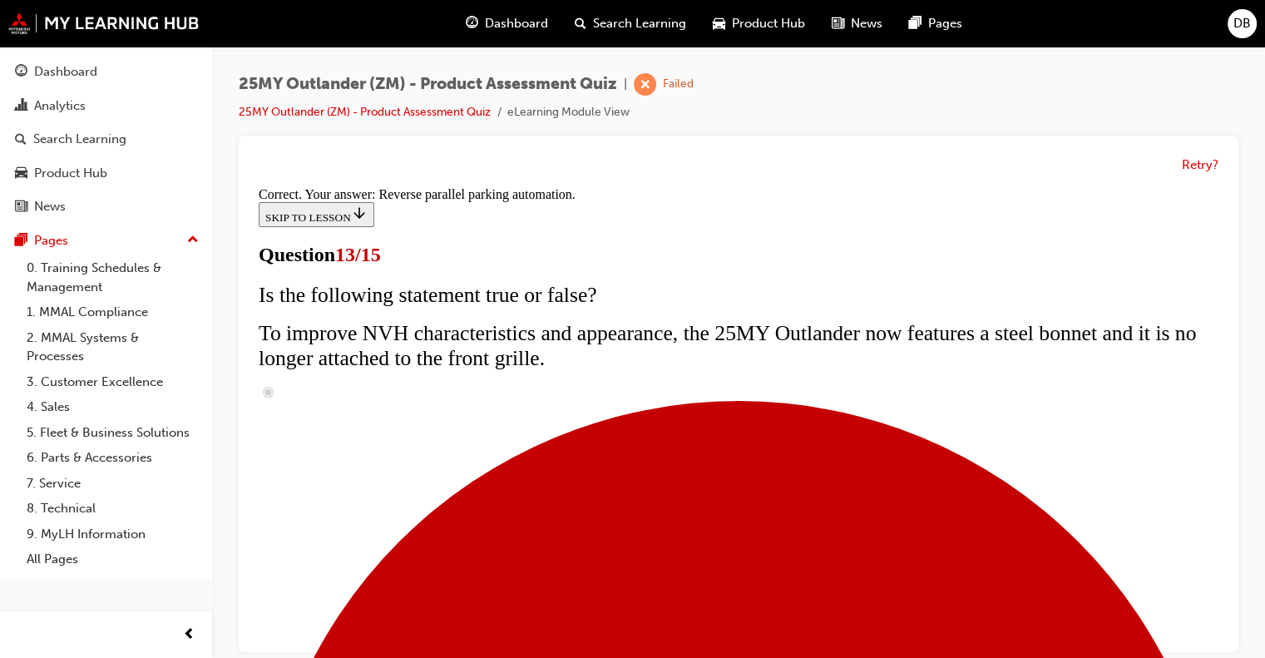
scroll to position [538, 0]
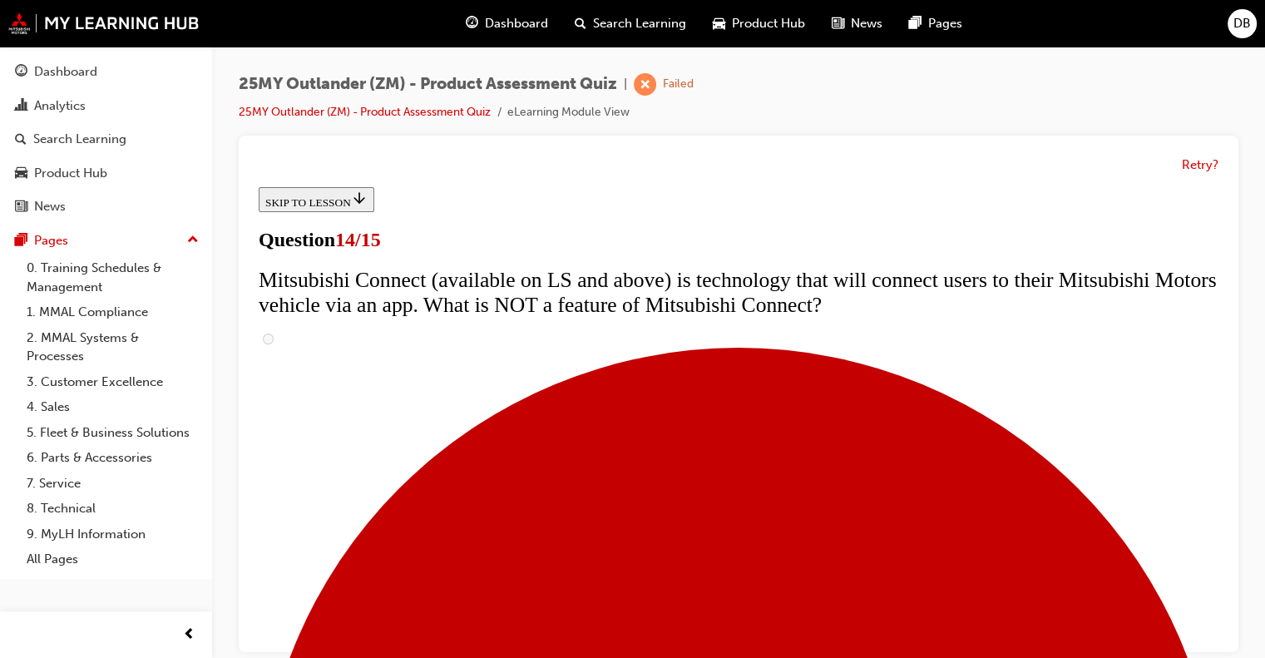
scroll to position [665, 0]
radio input "true"
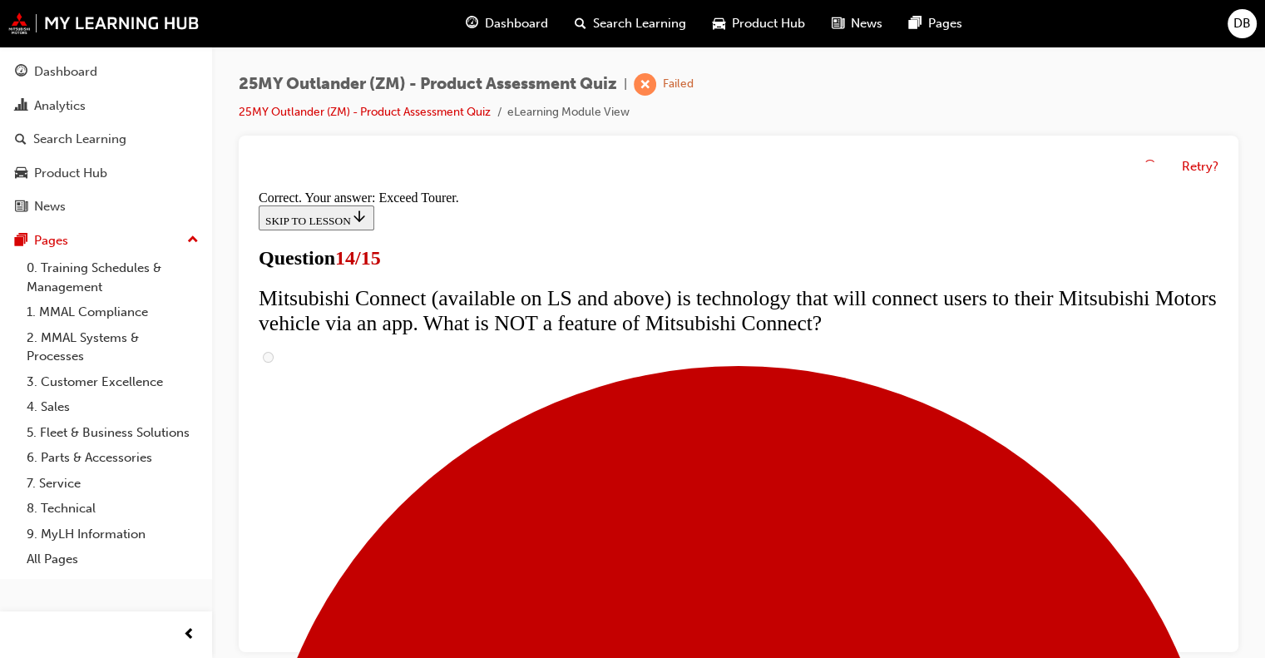
scroll to position [800, 0]
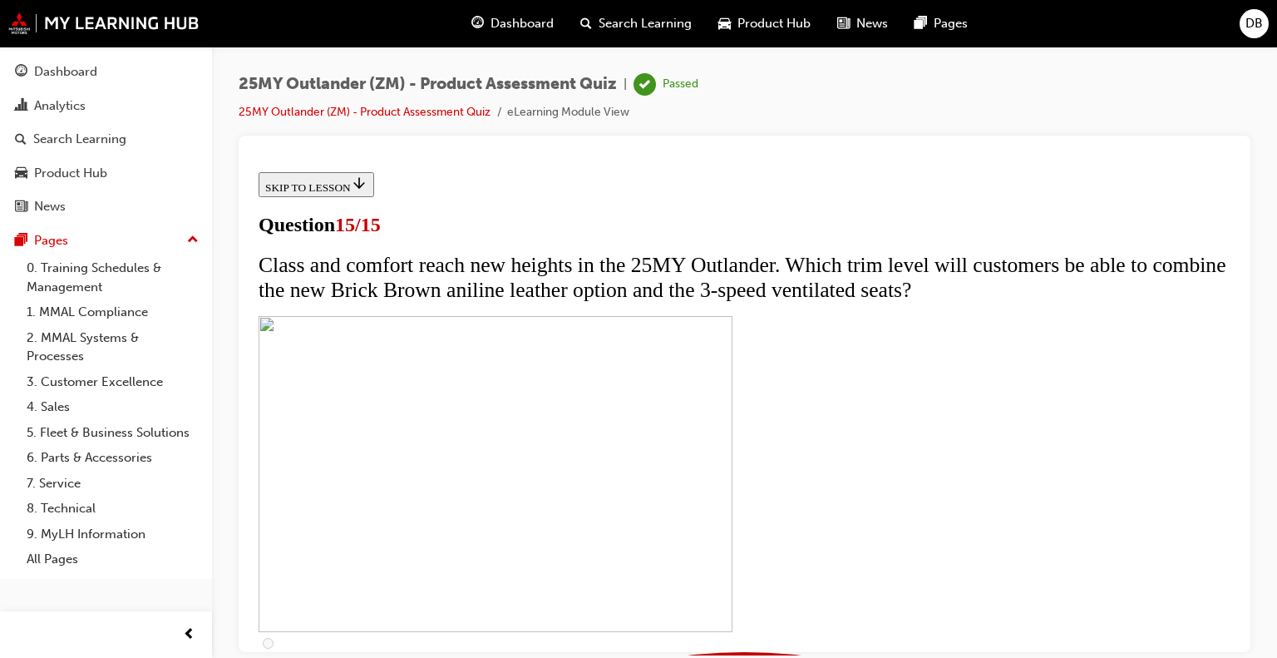
scroll to position [356, 0]
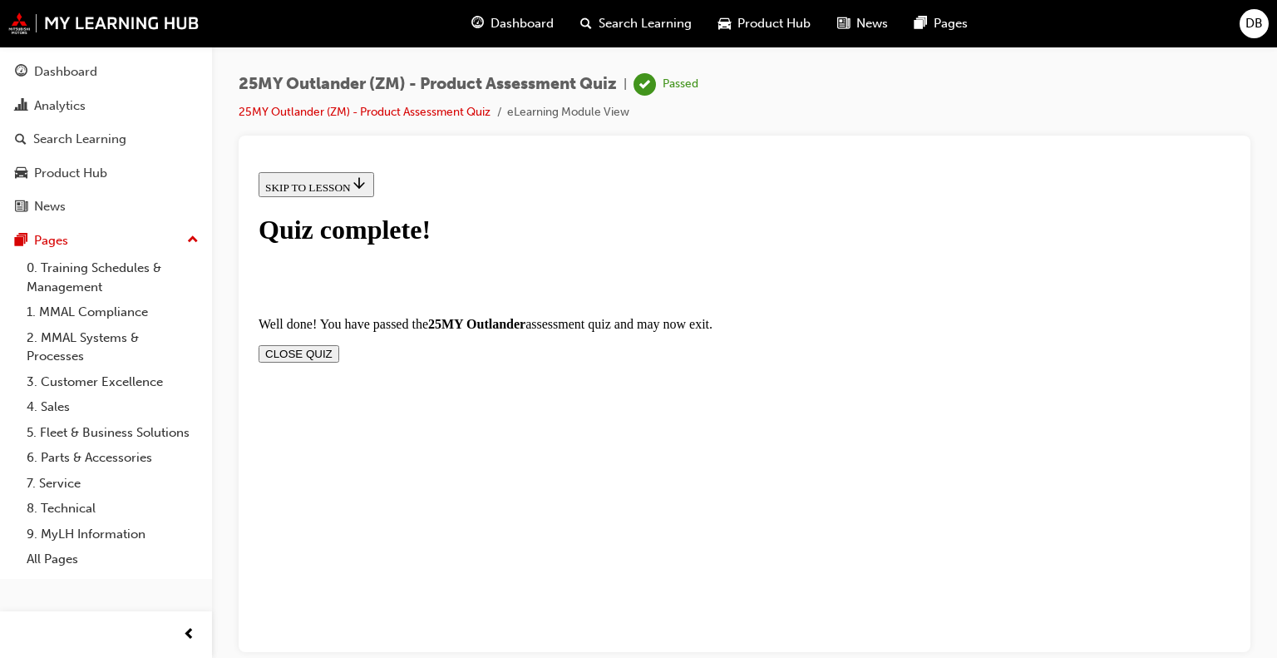
click at [339, 344] on button "CLOSE QUIZ" at bounding box center [299, 352] width 81 height 17
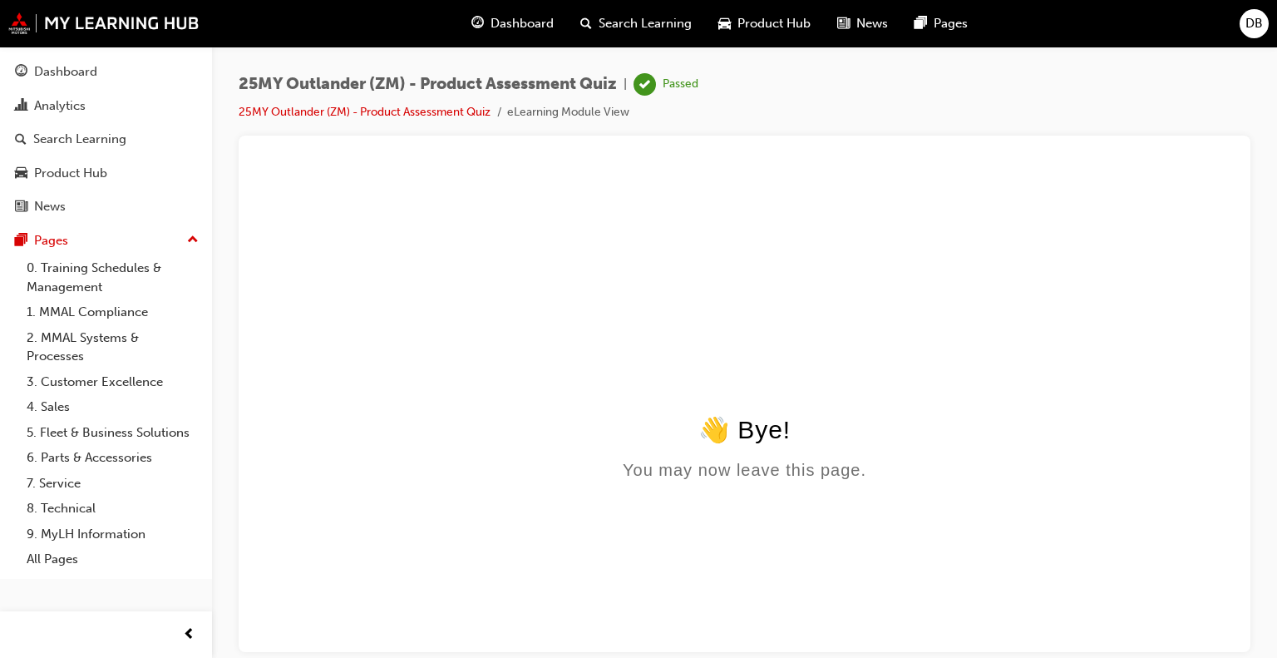
scroll to position [0, 0]
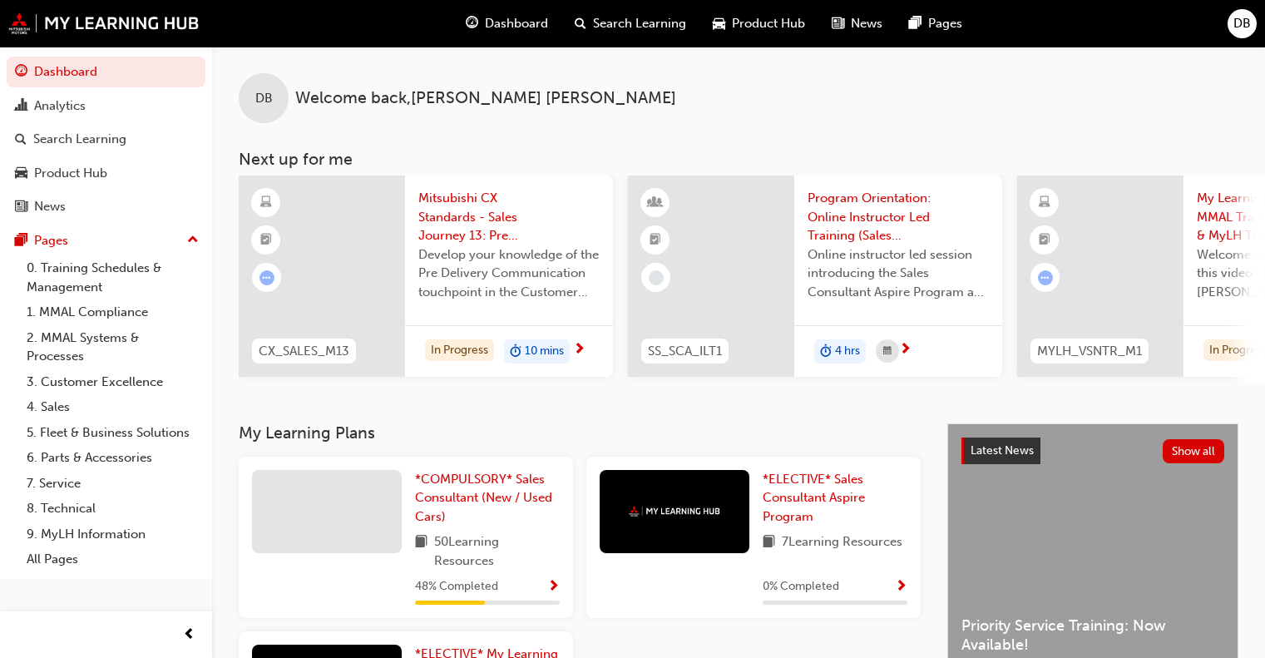
scroll to position [333, 0]
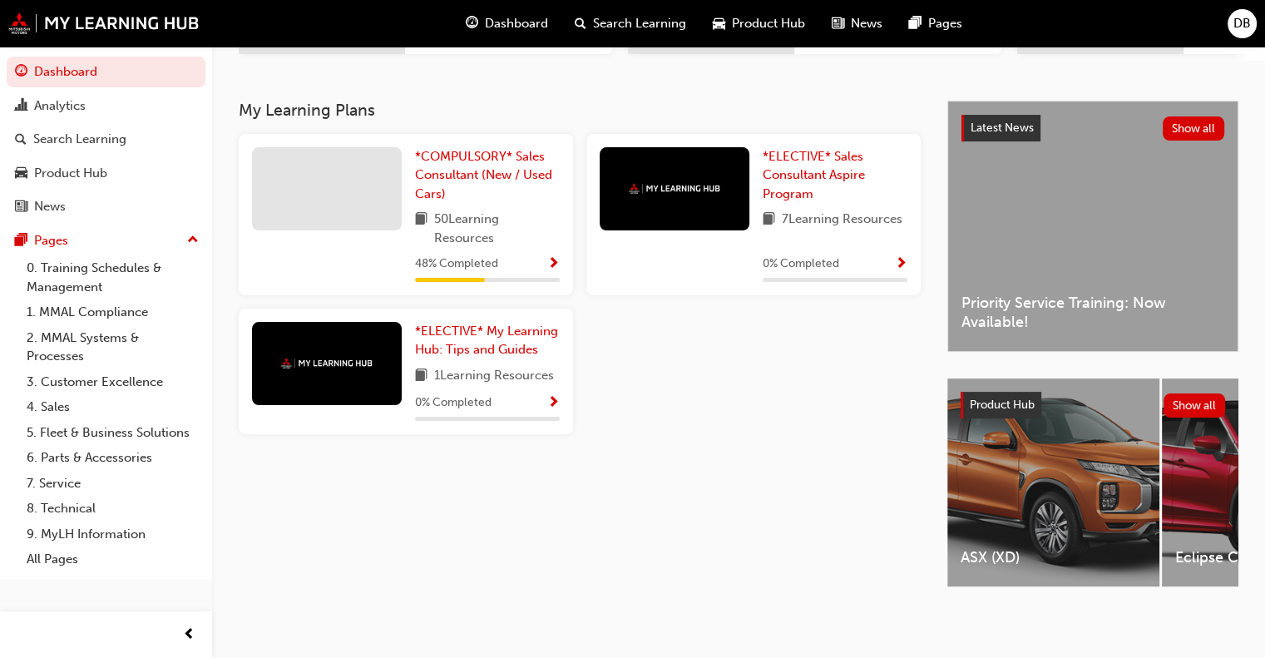
click at [506, 22] on span "Dashboard" at bounding box center [516, 23] width 63 height 19
click at [486, 161] on link "*COMPULSORY* Sales Consultant (New / Used Cars)" at bounding box center [487, 175] width 145 height 57
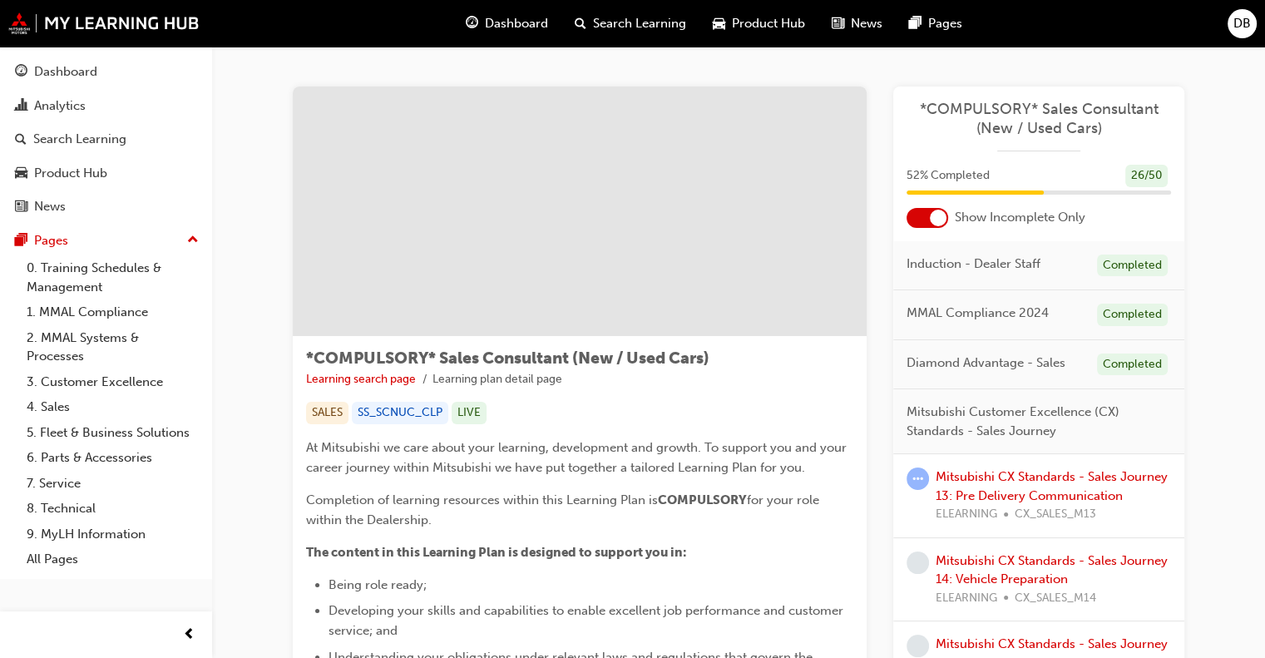
click at [512, 21] on span "Dashboard" at bounding box center [516, 23] width 63 height 19
